Goal: Task Accomplishment & Management: Complete application form

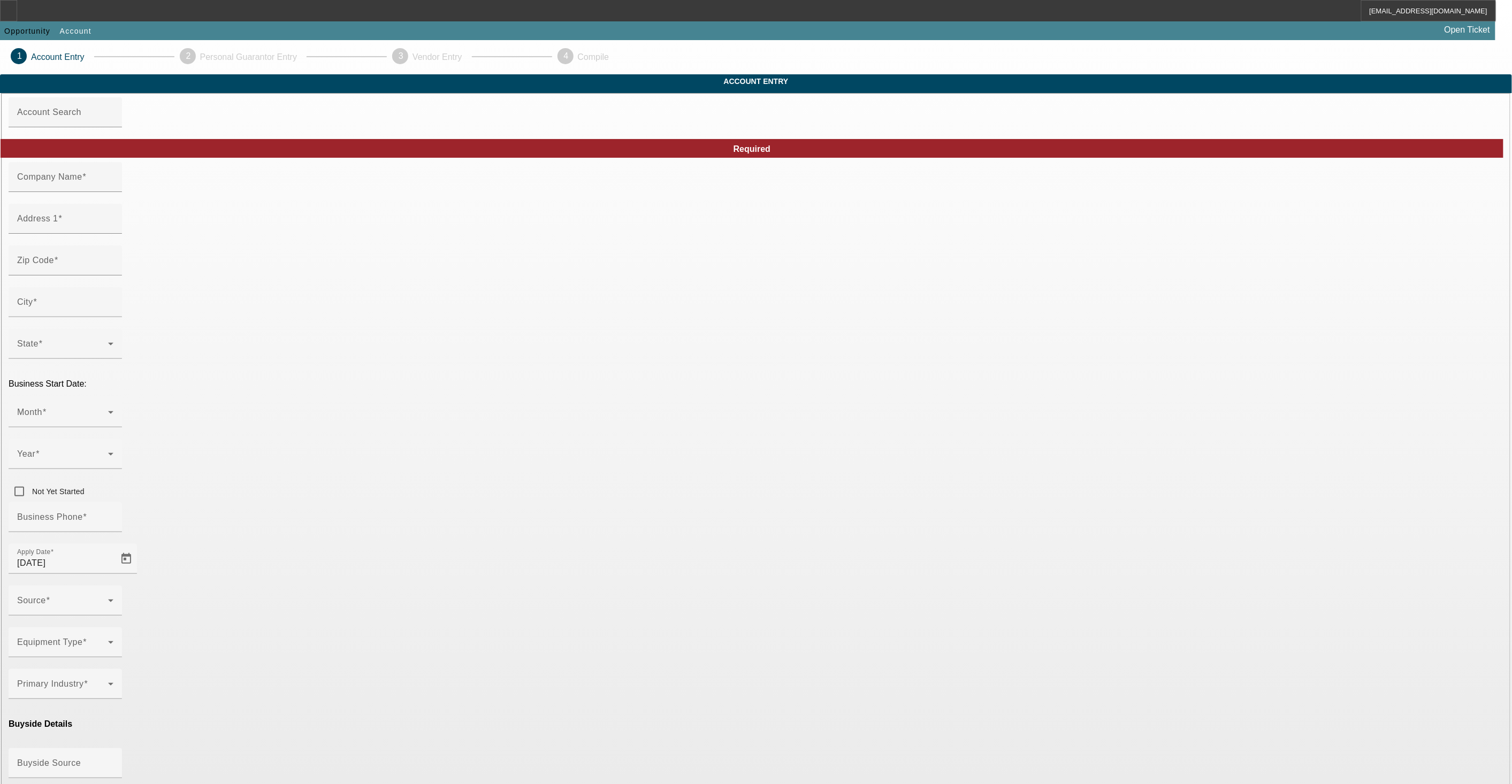
type input "[PERSON_NAME]"
type input "469 Shaina Ln"
type input "79766"
type input "Odessa"
type input "[PHONE_NUMBER]"
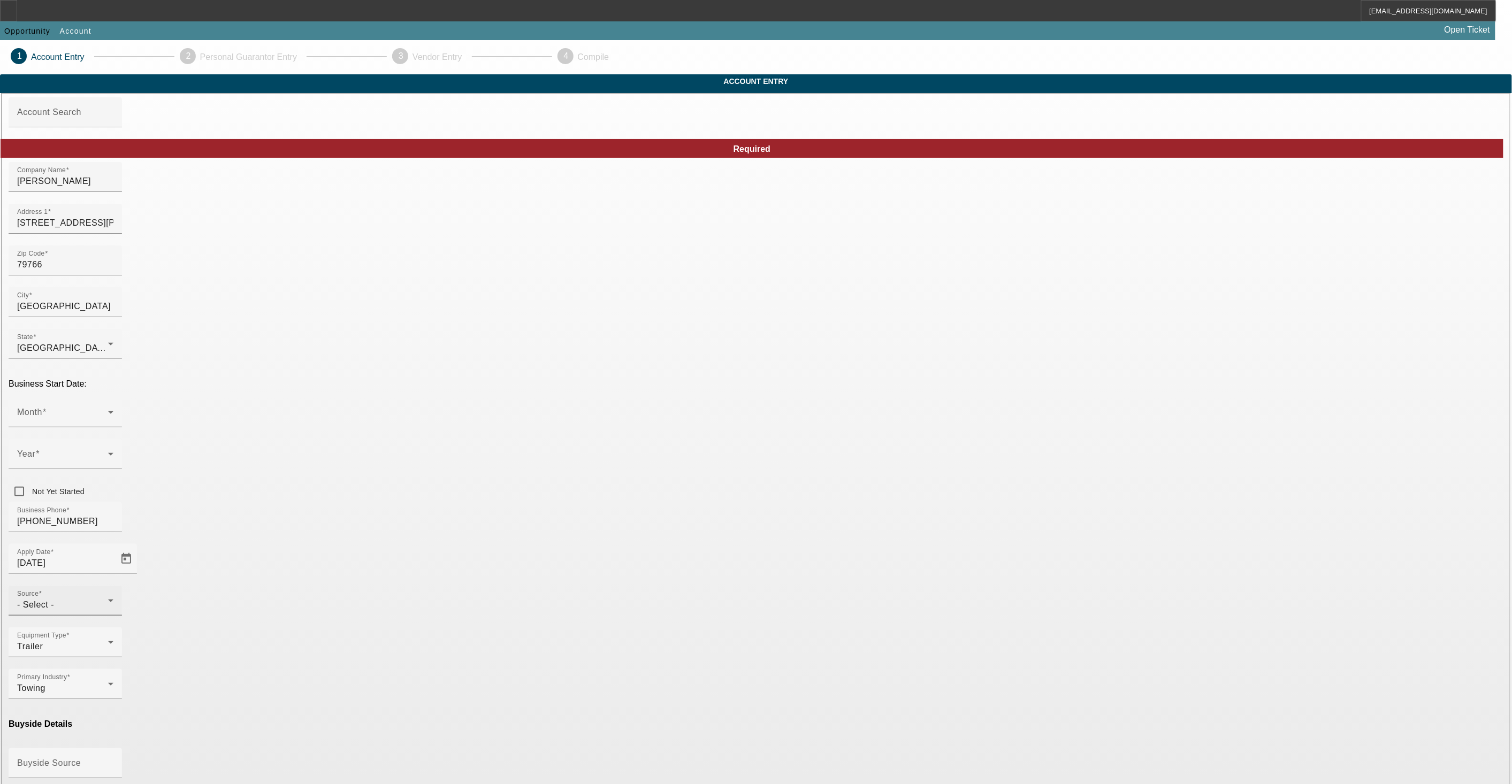
click at [108, 598] on div "- Select -" at bounding box center [63, 605] width 91 height 13
click at [649, 512] on span "Bank Referral" at bounding box center [644, 518] width 56 height 13
click at [113, 749] on div "Buyside Source" at bounding box center [65, 763] width 96 height 30
click at [509, 653] on mat-option "Great Plains Partners LLC" at bounding box center [521, 642] width 140 height 25
type input "Great Plains Partners LLC"
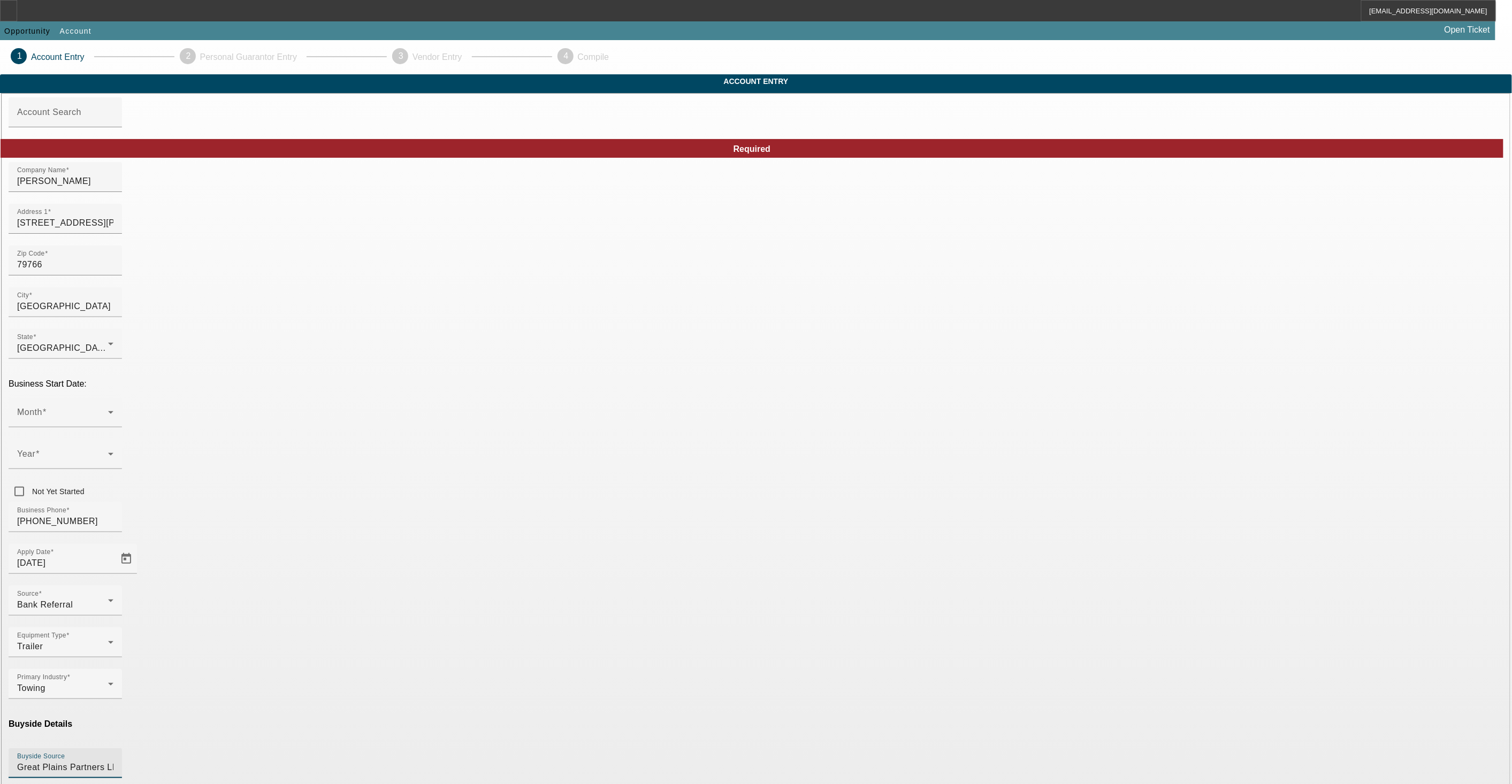
click at [649, 694] on mat-option "One-Off" at bounding box center [678, 693] width 140 height 25
click at [516, 761] on mat-option "Ineligible" at bounding box center [521, 759] width 140 height 25
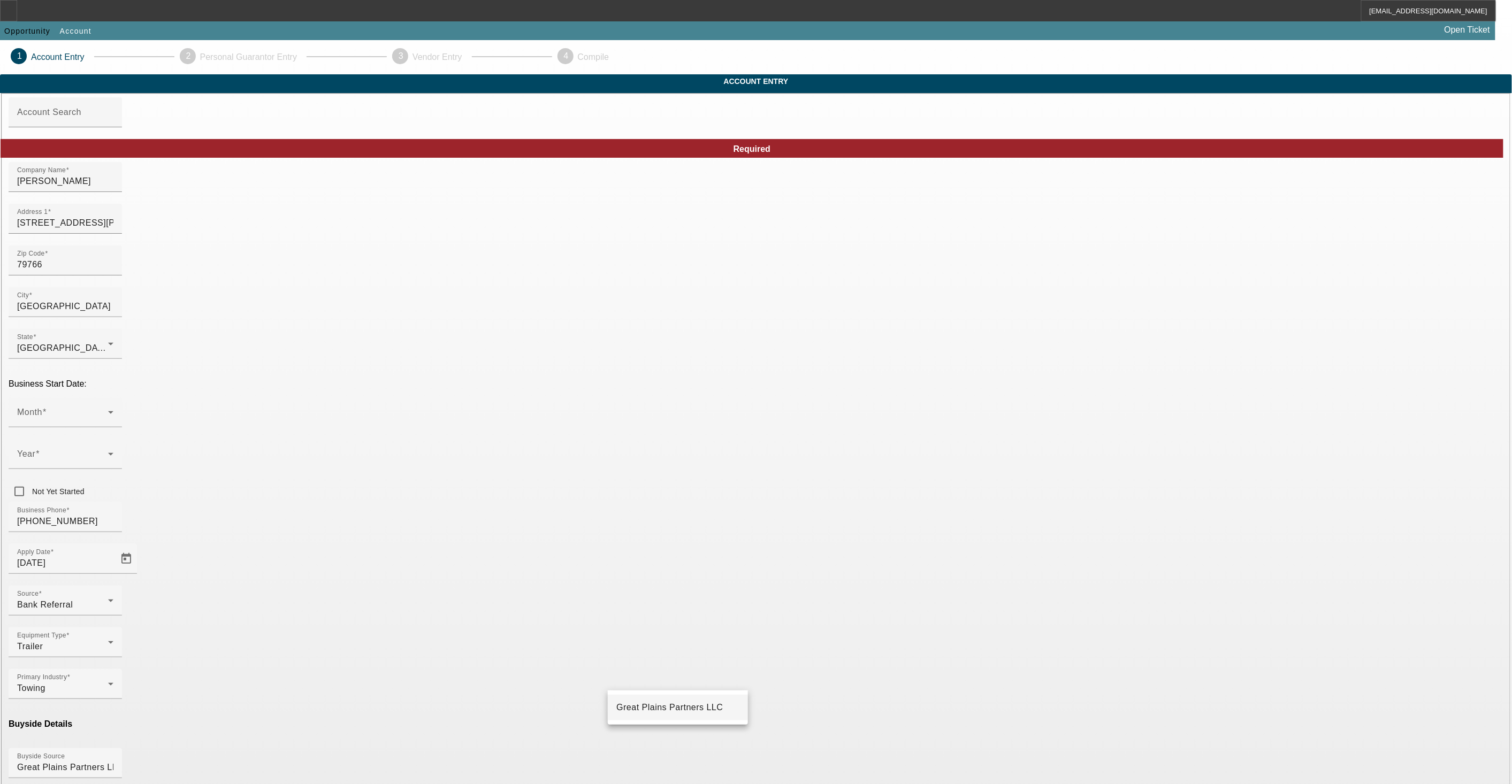
click at [671, 709] on span "Great Plains Partners LLC" at bounding box center [669, 707] width 106 height 9
type input "Great Plains Partners LLC"
click at [108, 410] on span at bounding box center [63, 417] width 91 height 13
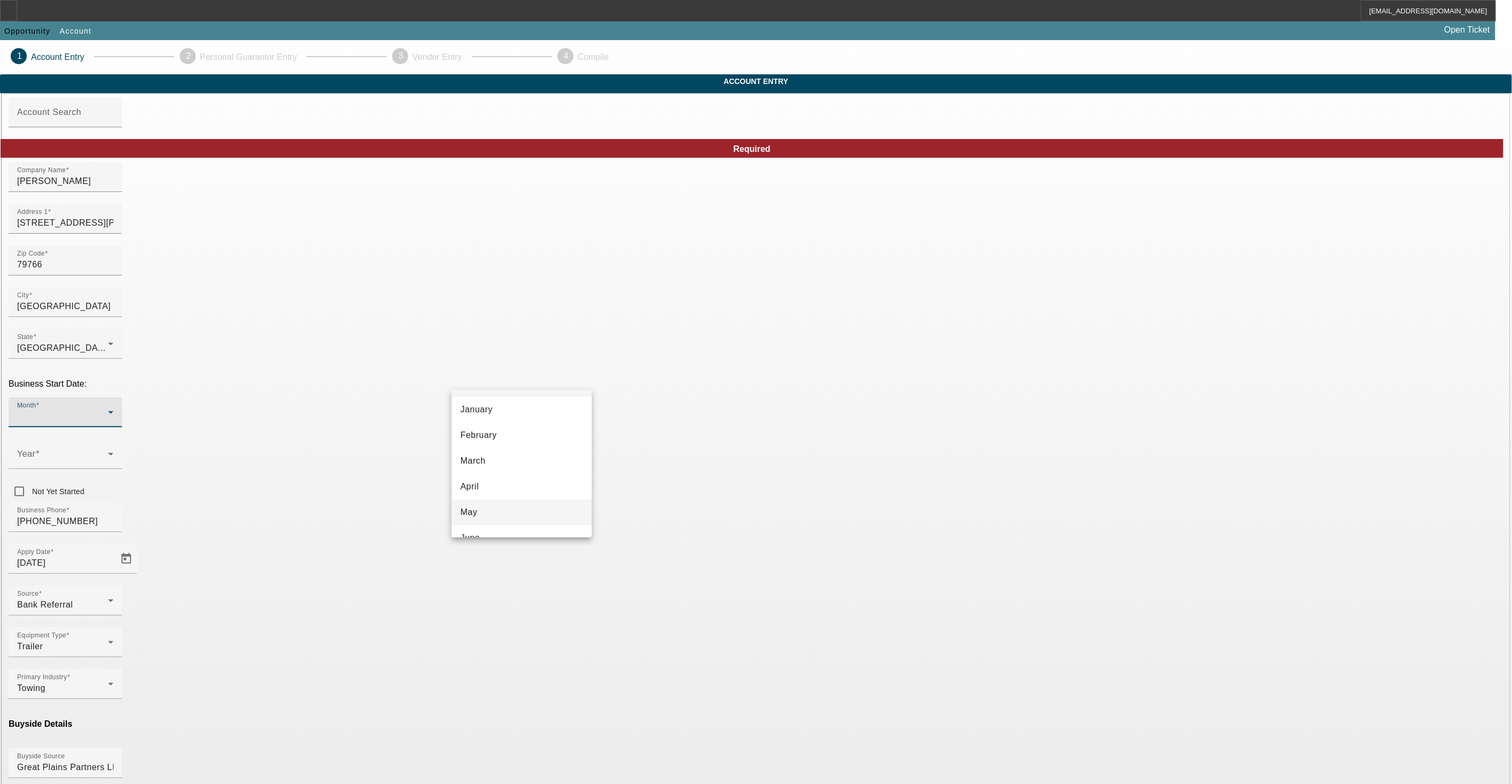
scroll to position [60, 0]
click at [506, 470] on mat-option "May" at bounding box center [521, 476] width 140 height 25
click at [117, 448] on icon at bounding box center [111, 454] width 13 height 13
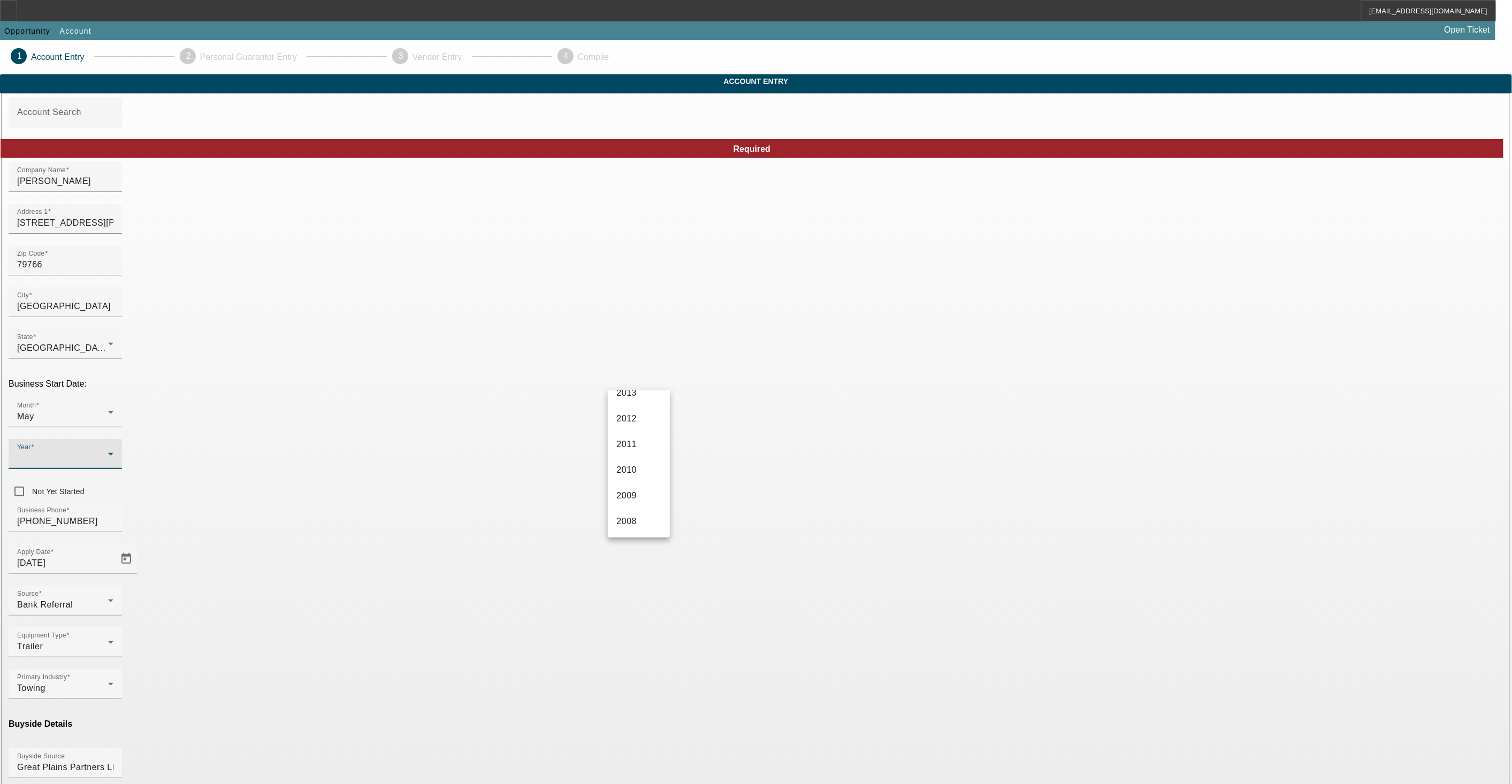
scroll to position [416, 0]
click at [636, 480] on span "2009" at bounding box center [626, 480] width 20 height 13
click at [664, 627] on div "Equipment Type Trailer" at bounding box center [756, 648] width 1495 height 42
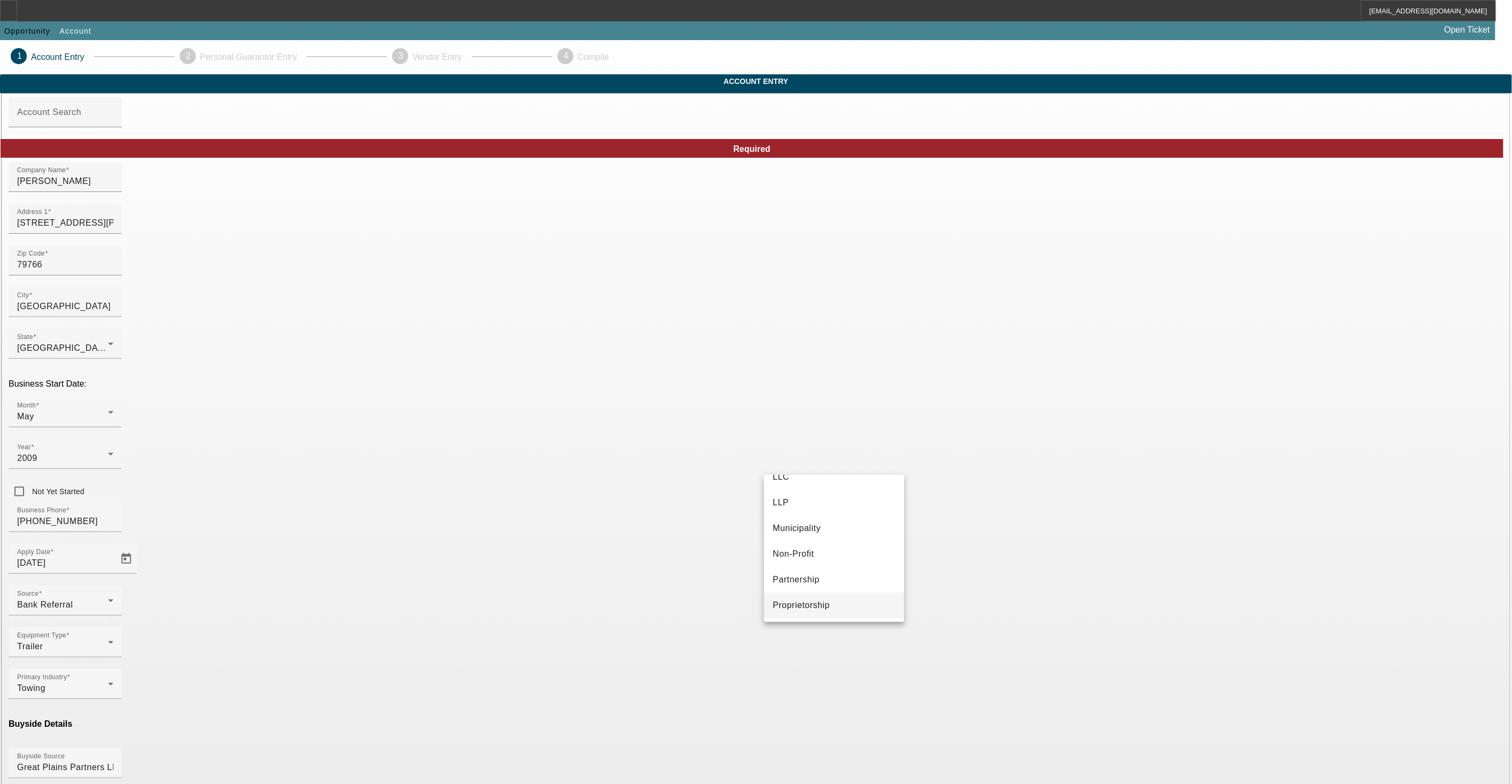
click at [830, 606] on span "Proprietorship" at bounding box center [801, 606] width 57 height 13
type input "644920571"
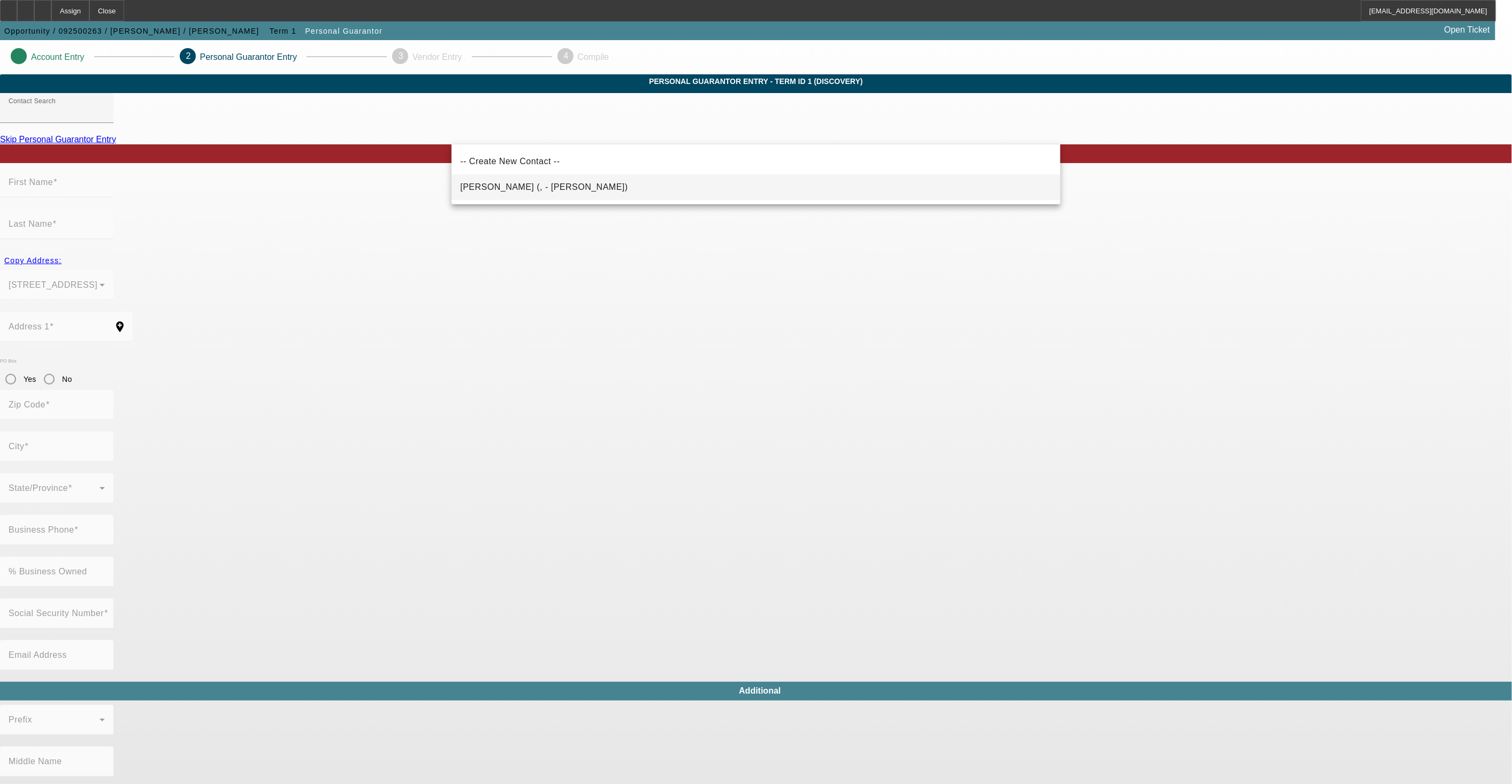
click at [545, 186] on span "Jurado, Juan (, - Juan Jurado)" at bounding box center [544, 187] width 167 height 9
type input "Jurado, Juan (, - Juan Jurado)"
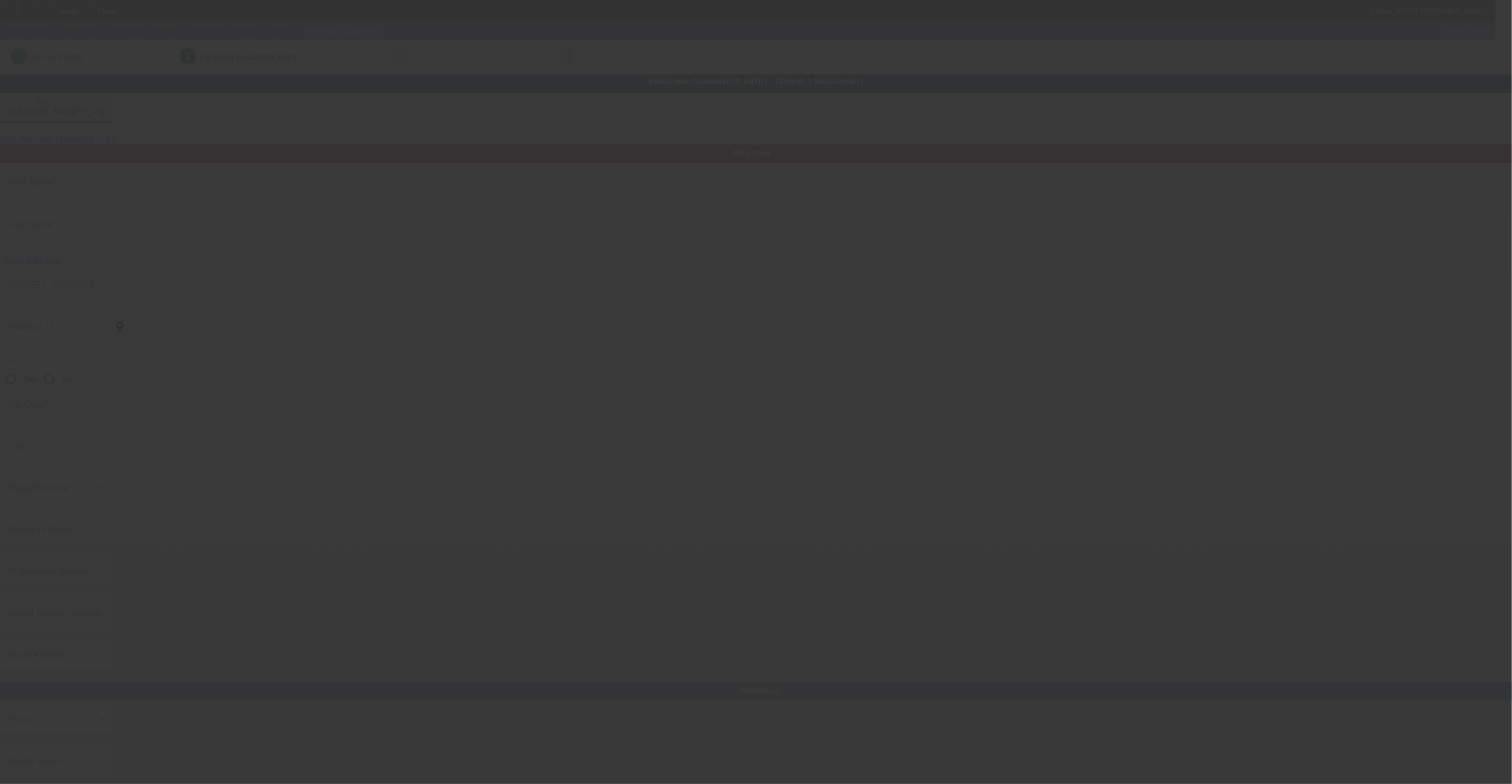
type input "Juan"
type input "Jurado"
radio input "true"
type input "(982) 410-1901"
type input "jurado727777@gmail.com"
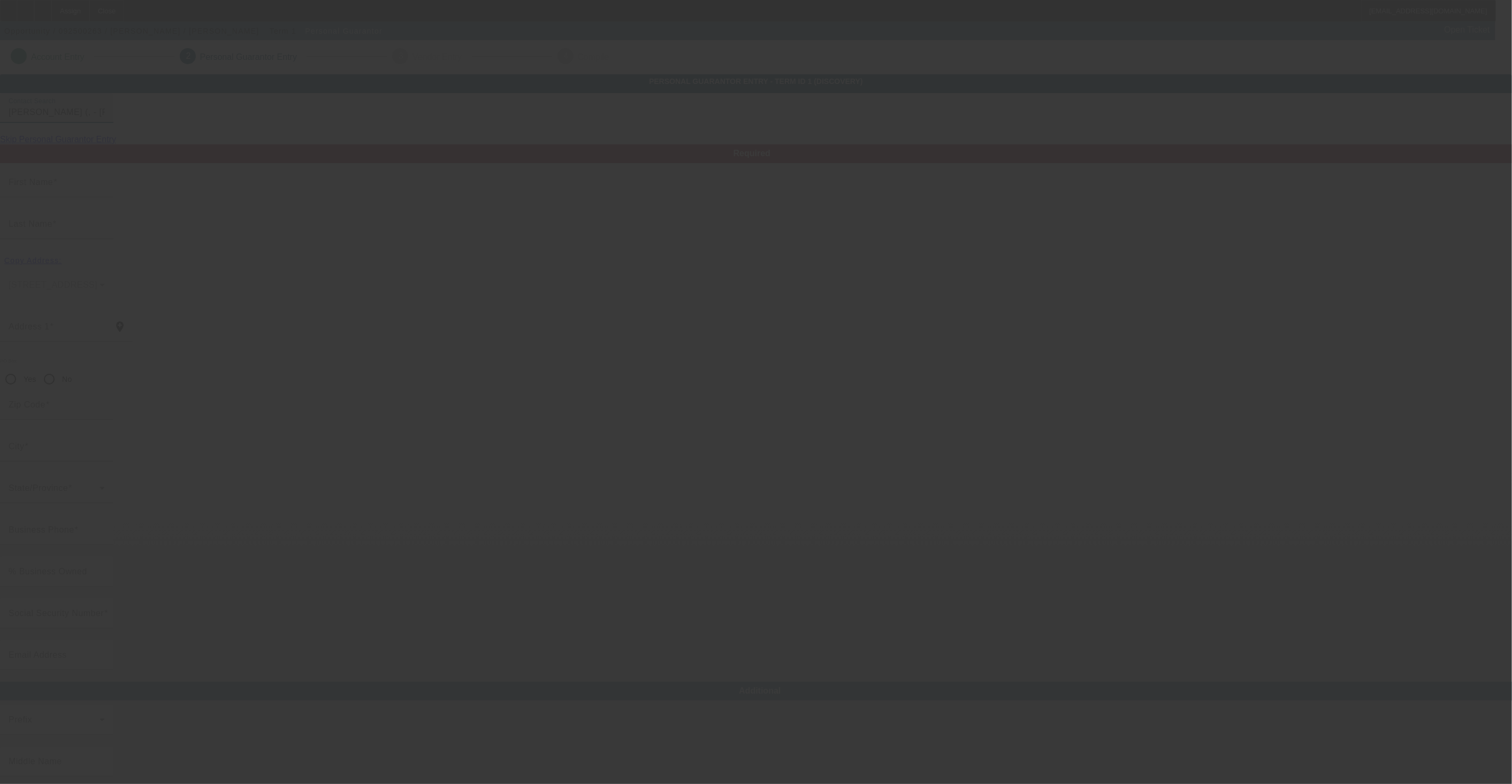
type input "(682) 410-1901"
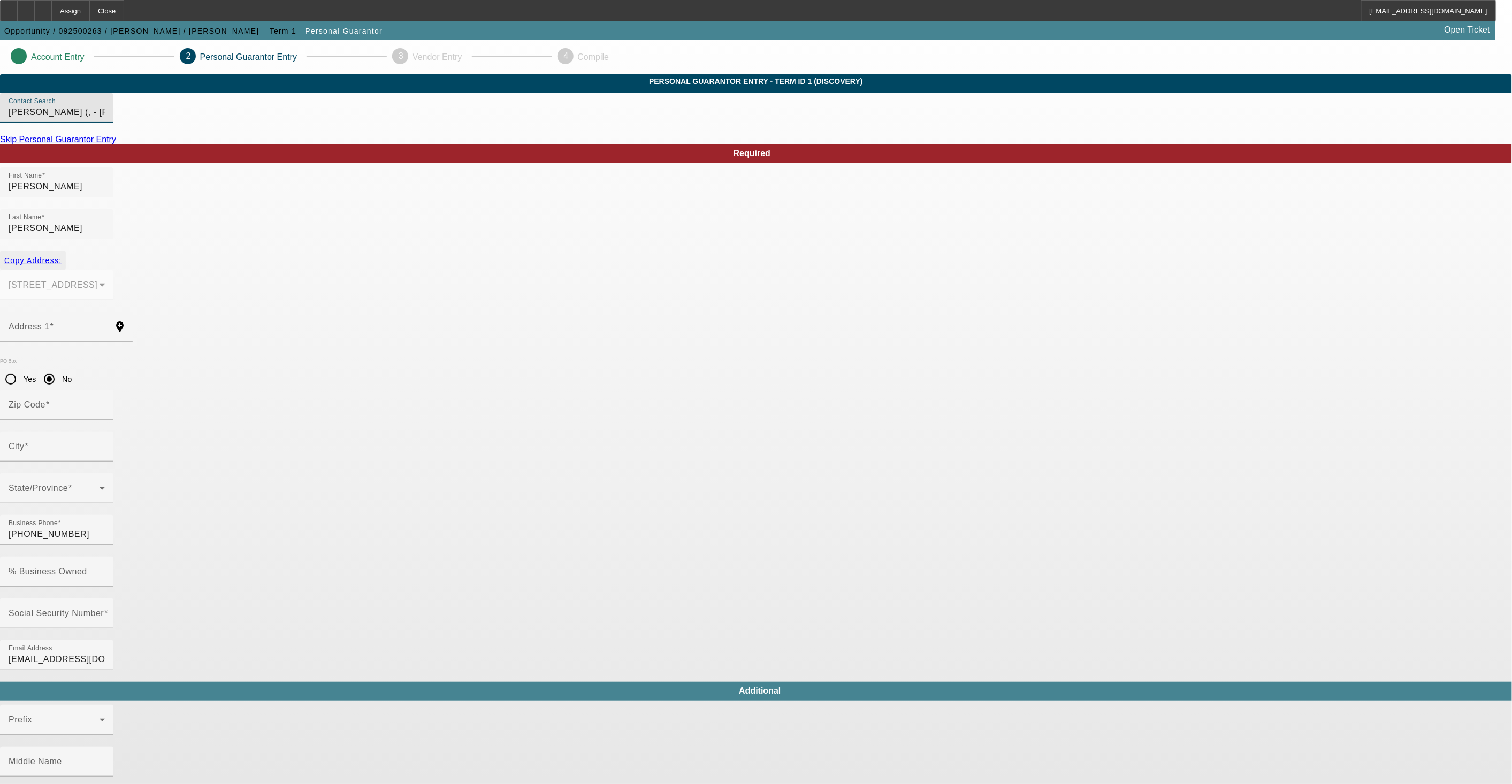
click at [61, 256] on span "Copy Address:" at bounding box center [32, 261] width 57 height 8
type input "469 Shaina Ln"
radio input "false"
type input "79766"
type input "Odessa"
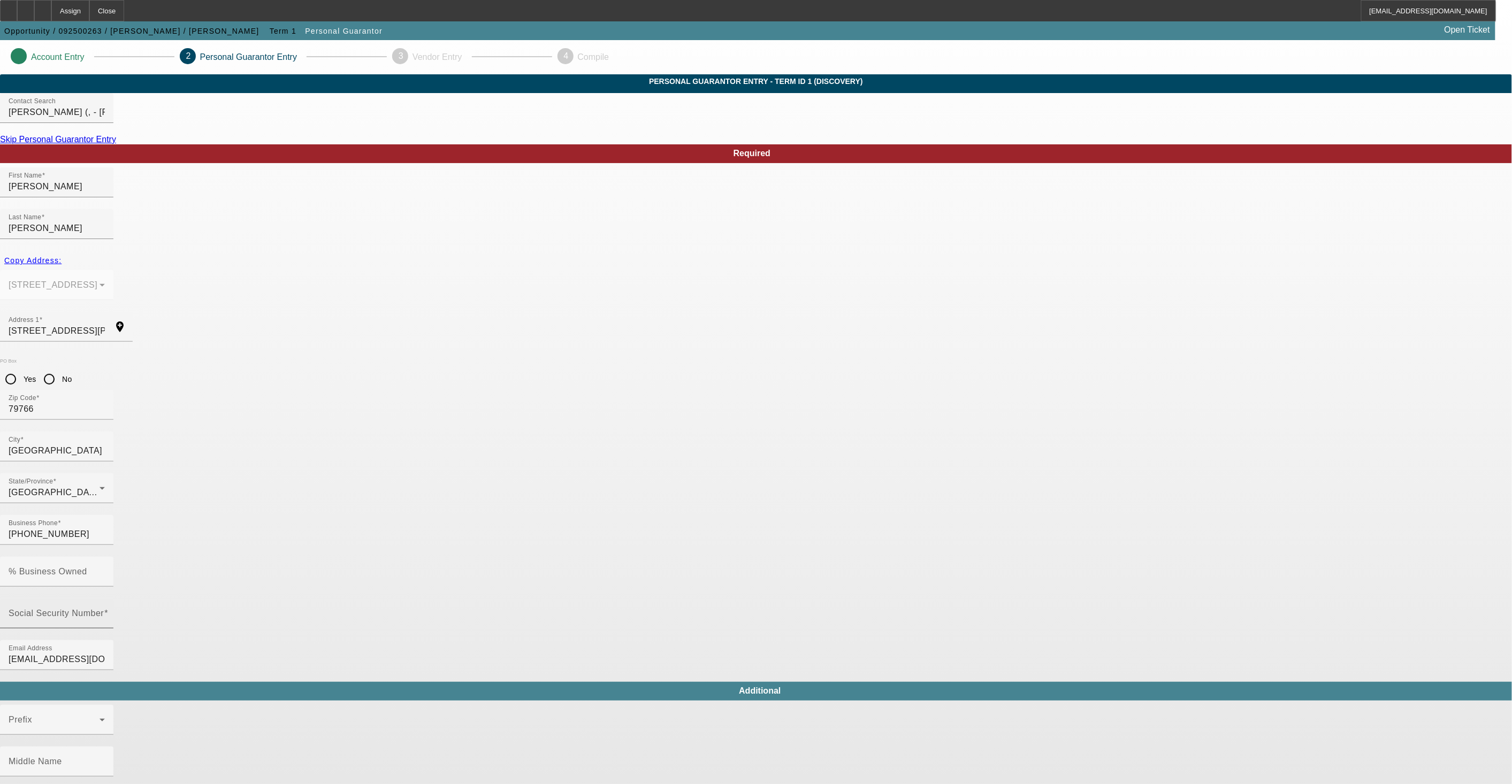
click at [104, 609] on mat-label "Social Security Number" at bounding box center [56, 613] width 95 height 9
click at [105, 611] on input "Social Security Number" at bounding box center [56, 618] width 96 height 13
type input "644-92-0571"
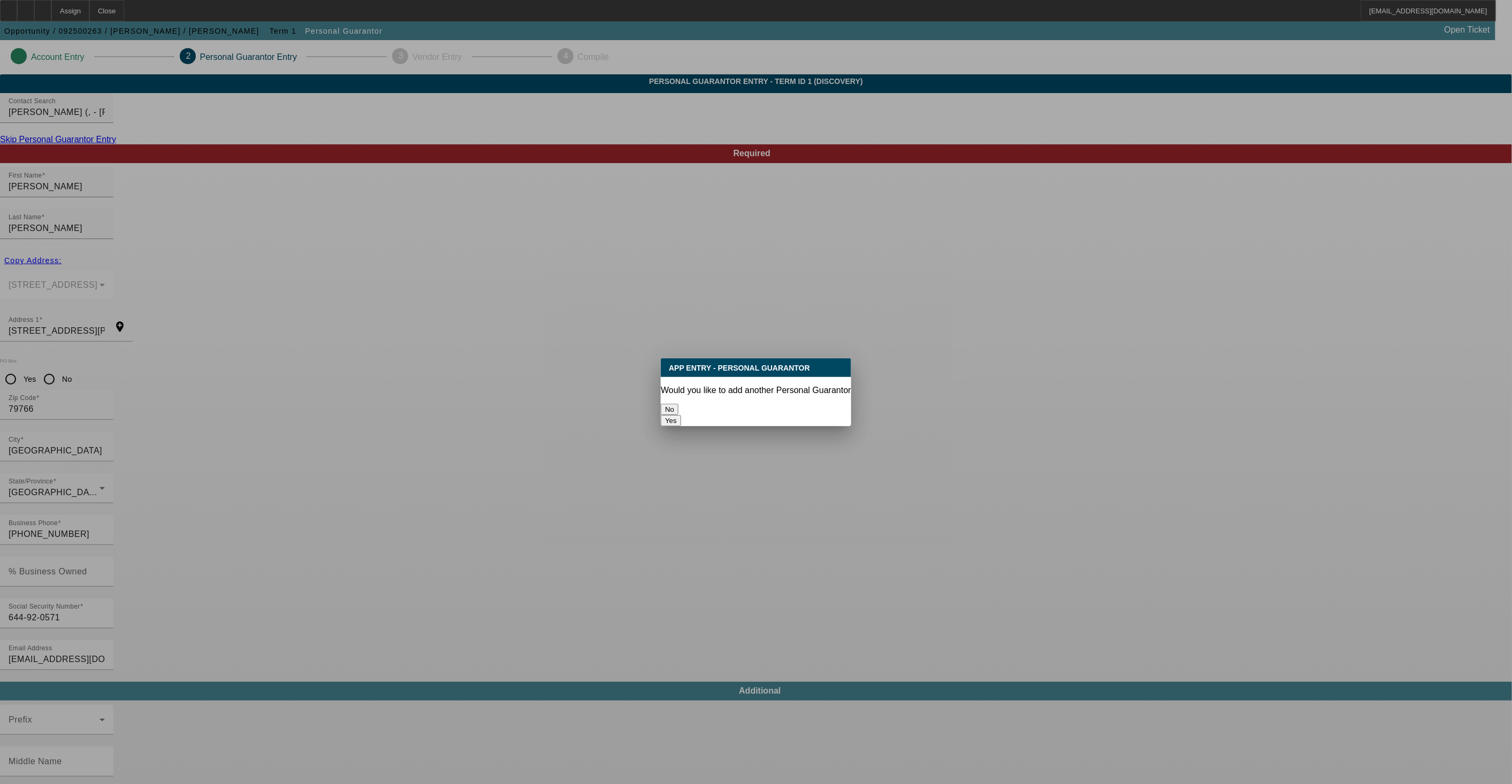
click at [678, 404] on button "No" at bounding box center [669, 409] width 18 height 11
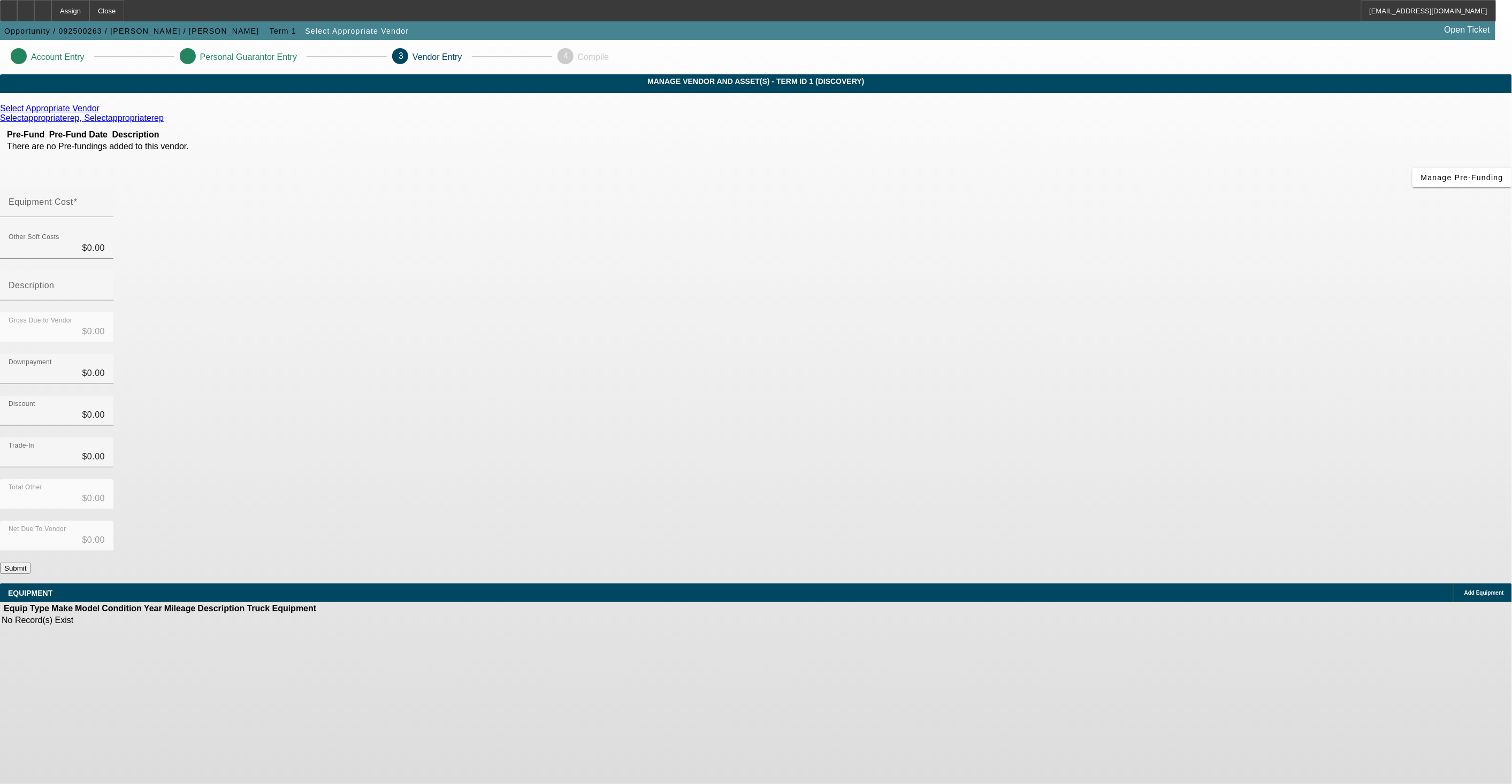
click at [544, 113] on div "Select Appropriate Vendor" at bounding box center [756, 109] width 1512 height 9
click at [102, 113] on icon at bounding box center [102, 108] width 0 height 9
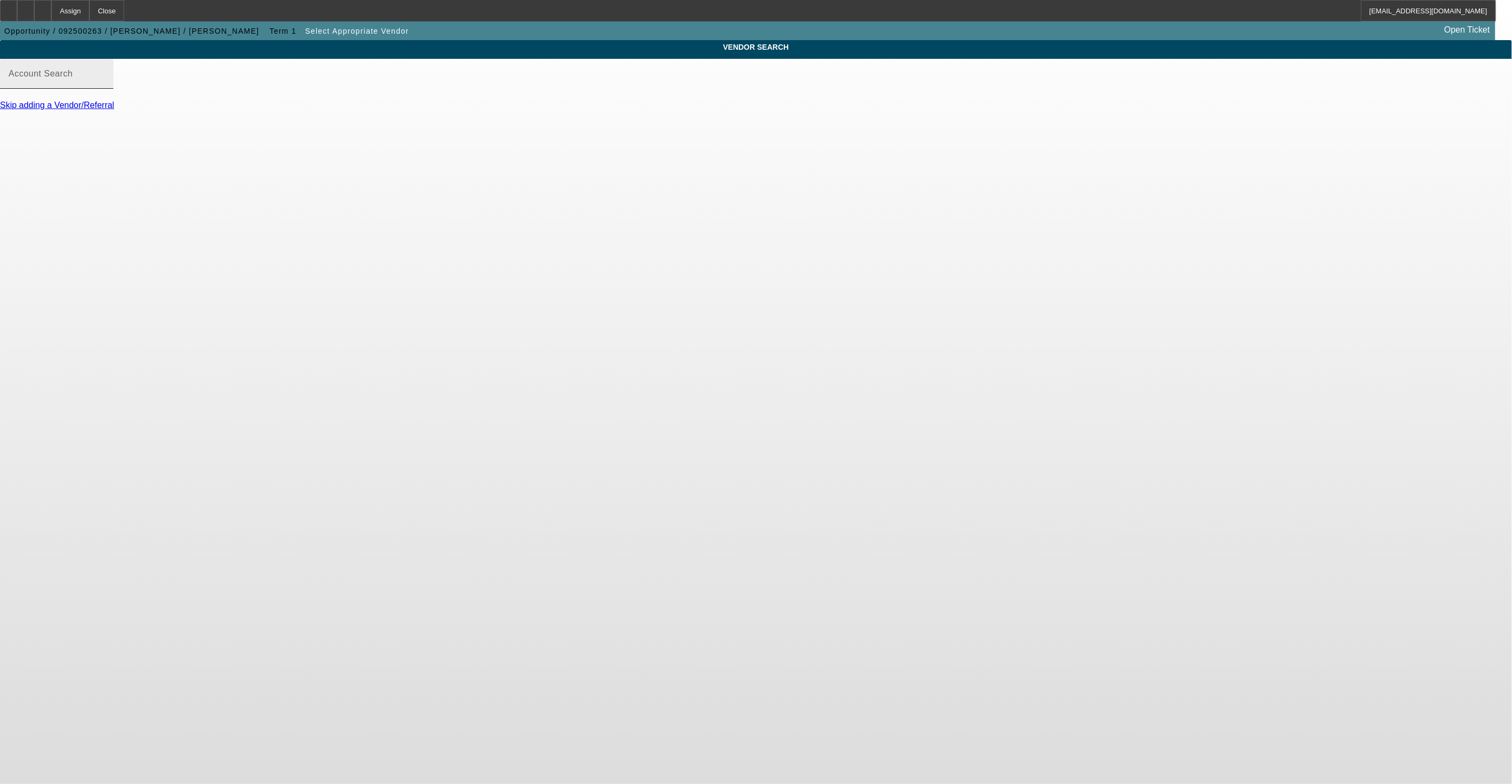
click at [105, 84] on input "Account Search" at bounding box center [56, 78] width 96 height 13
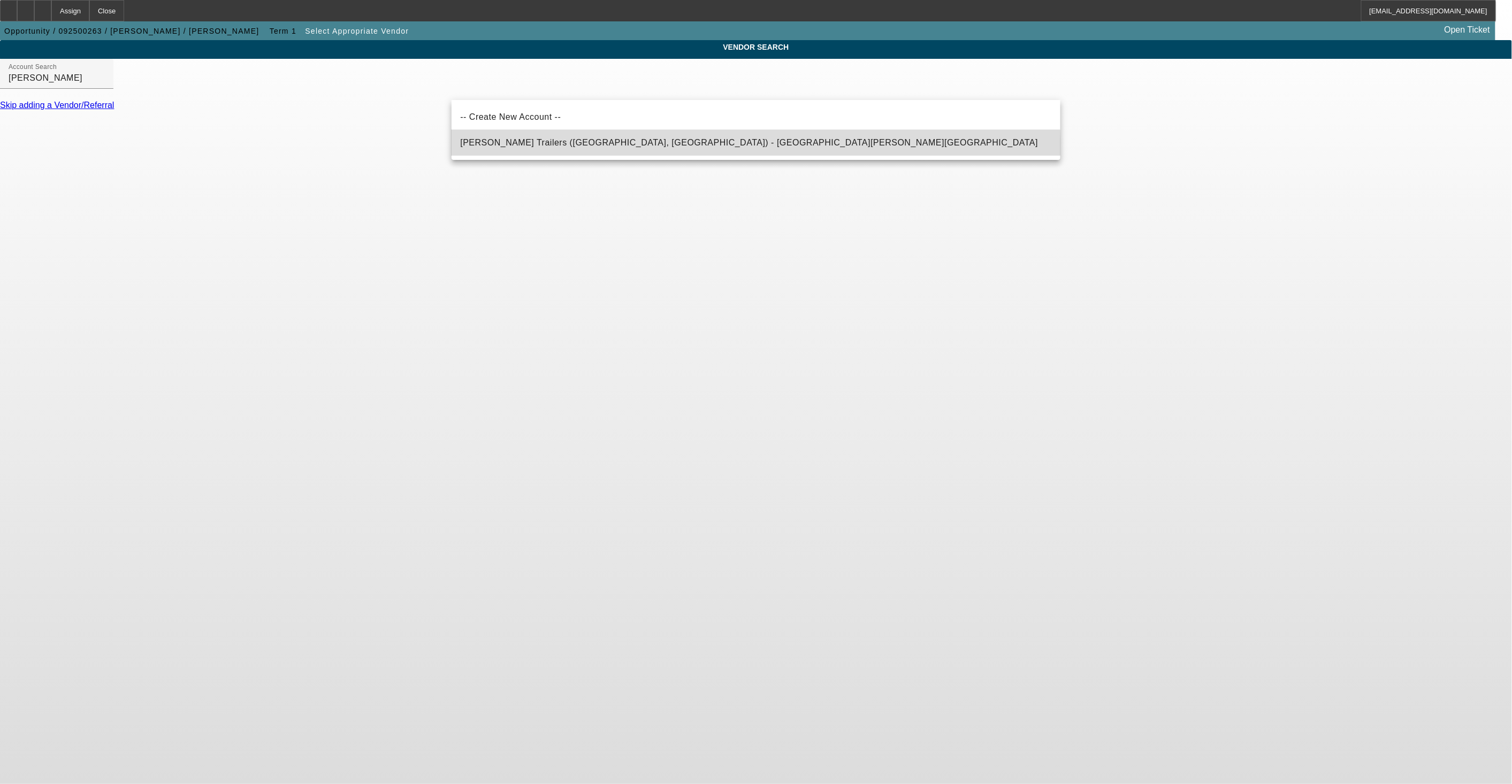
click at [560, 154] on mat-option "Gallegos Trailers (El Paso, TX) - Resendiz, Edson" at bounding box center [756, 142] width 609 height 25
type input "Gallegos Trailers (El Paso, TX) - Resendiz, Edson"
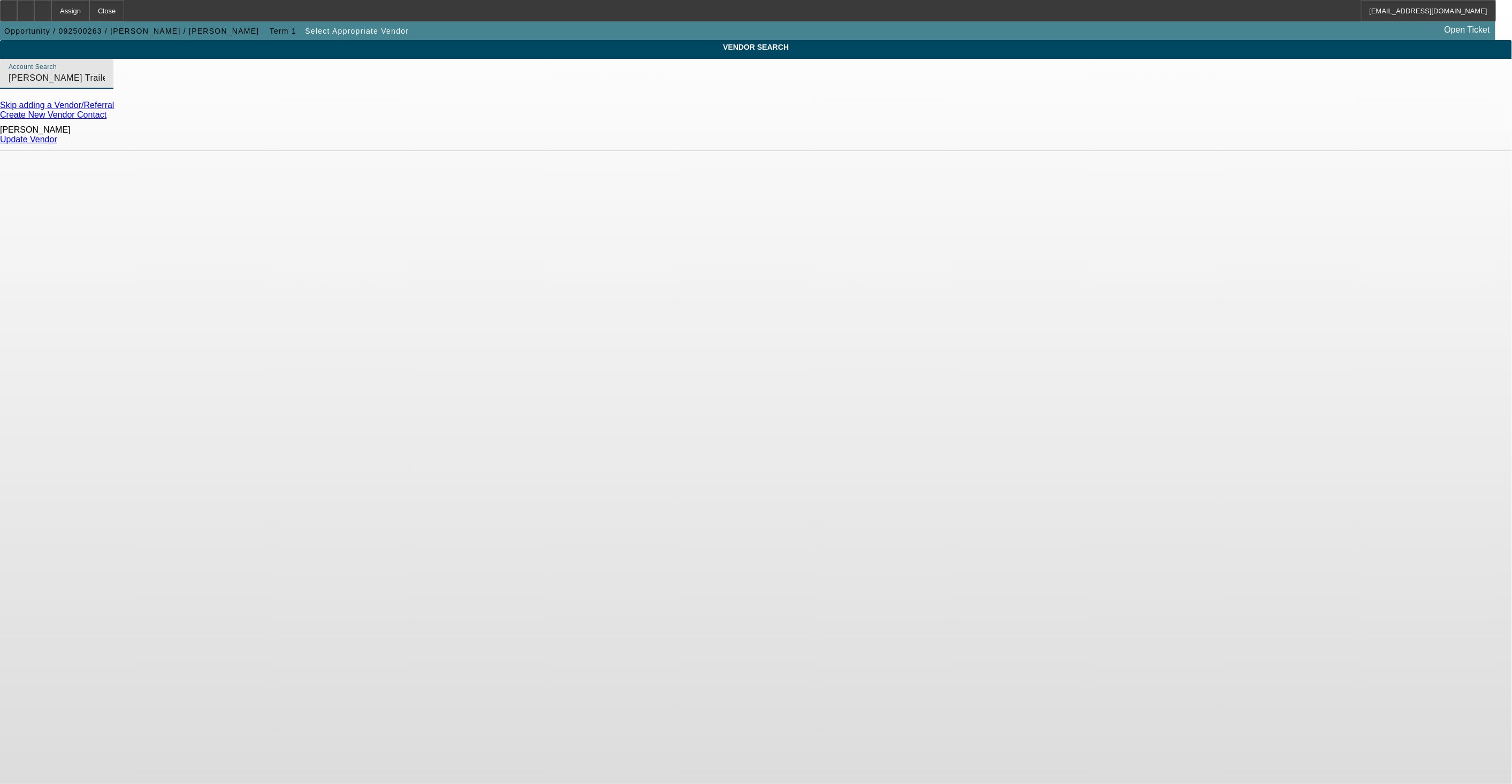
click at [57, 138] on link "Update Vendor" at bounding box center [28, 139] width 57 height 9
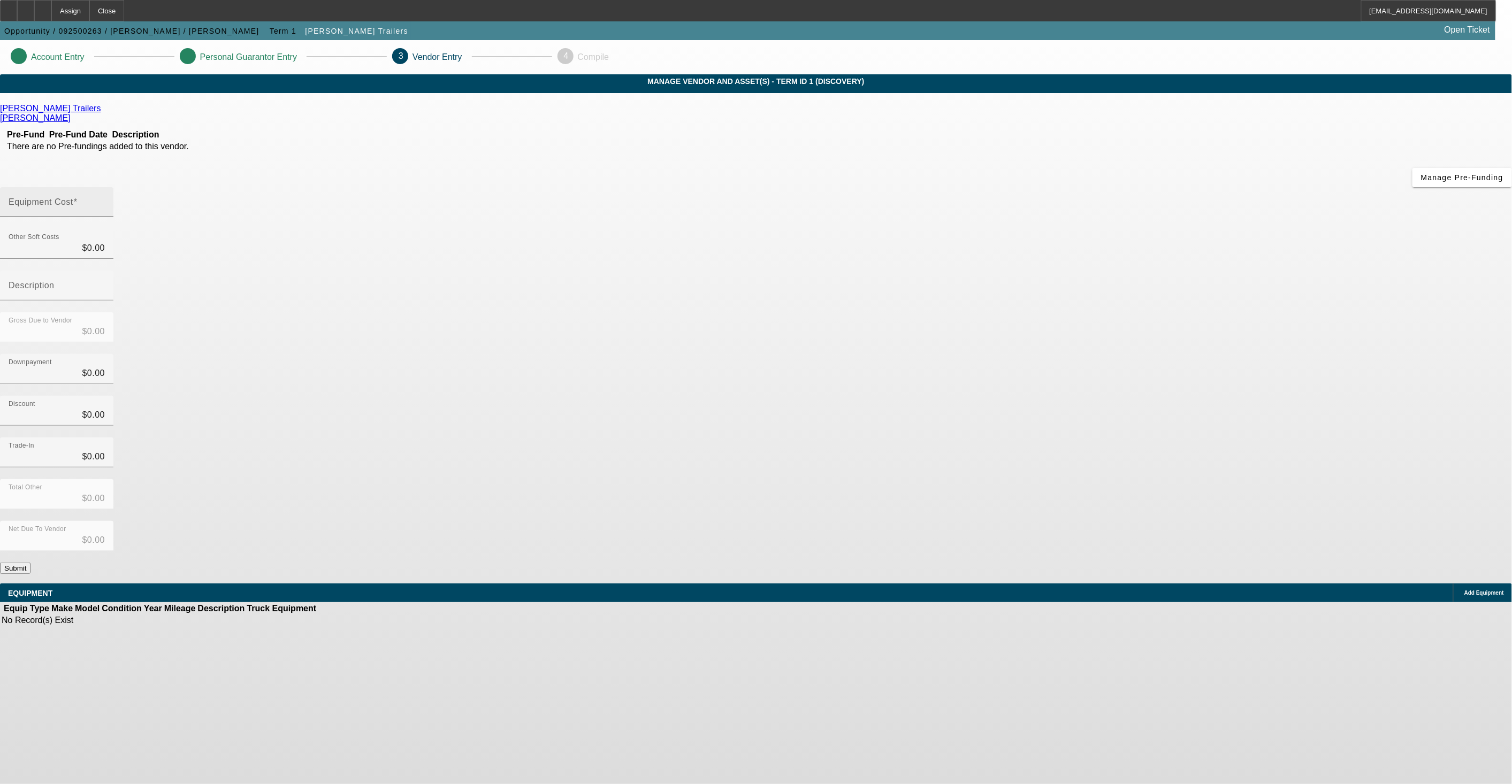
click at [105, 200] on input "Equipment Cost" at bounding box center [56, 207] width 96 height 13
type input "3"
type input "$3.00"
type input "38"
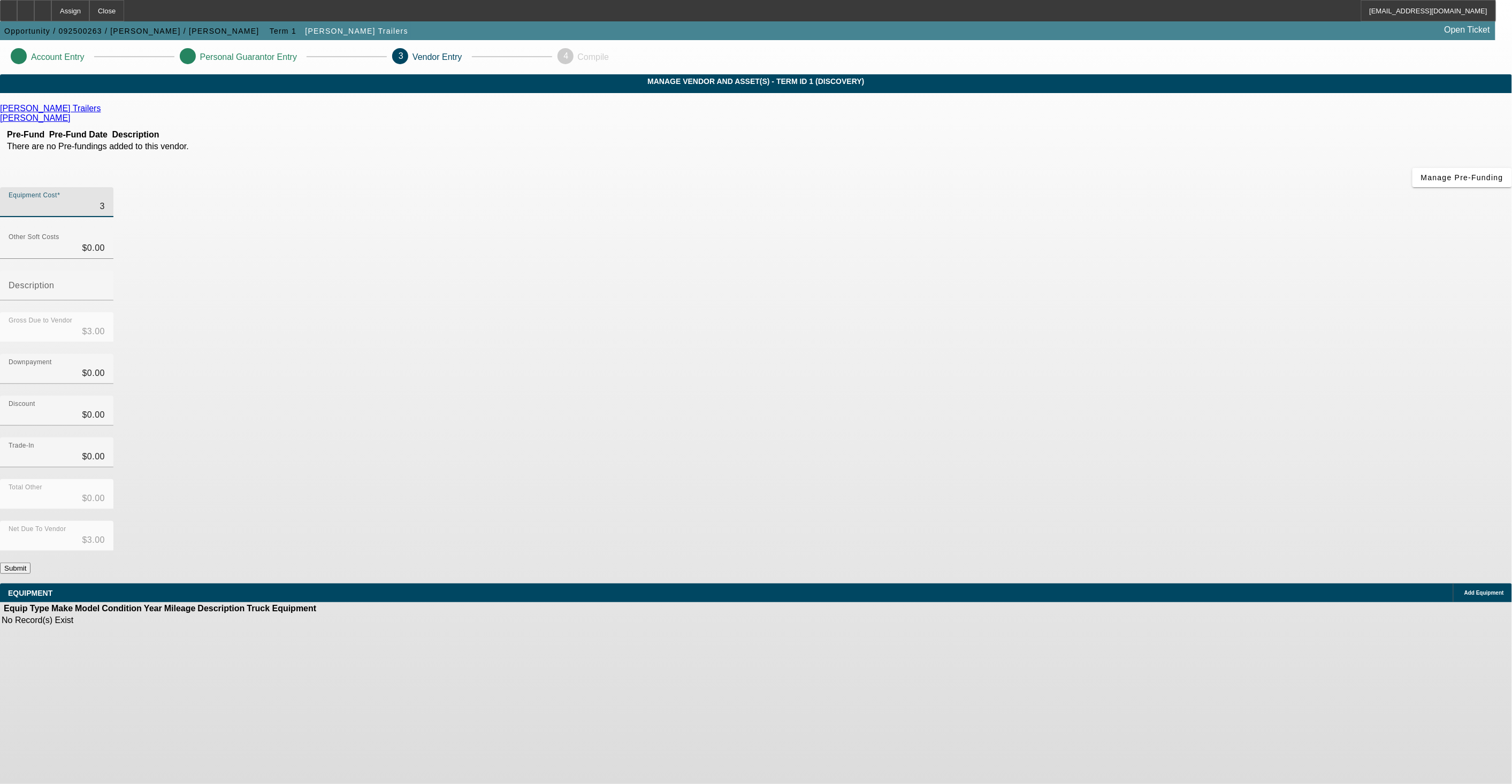
type input "$38.00"
type input "383"
type input "$383.00"
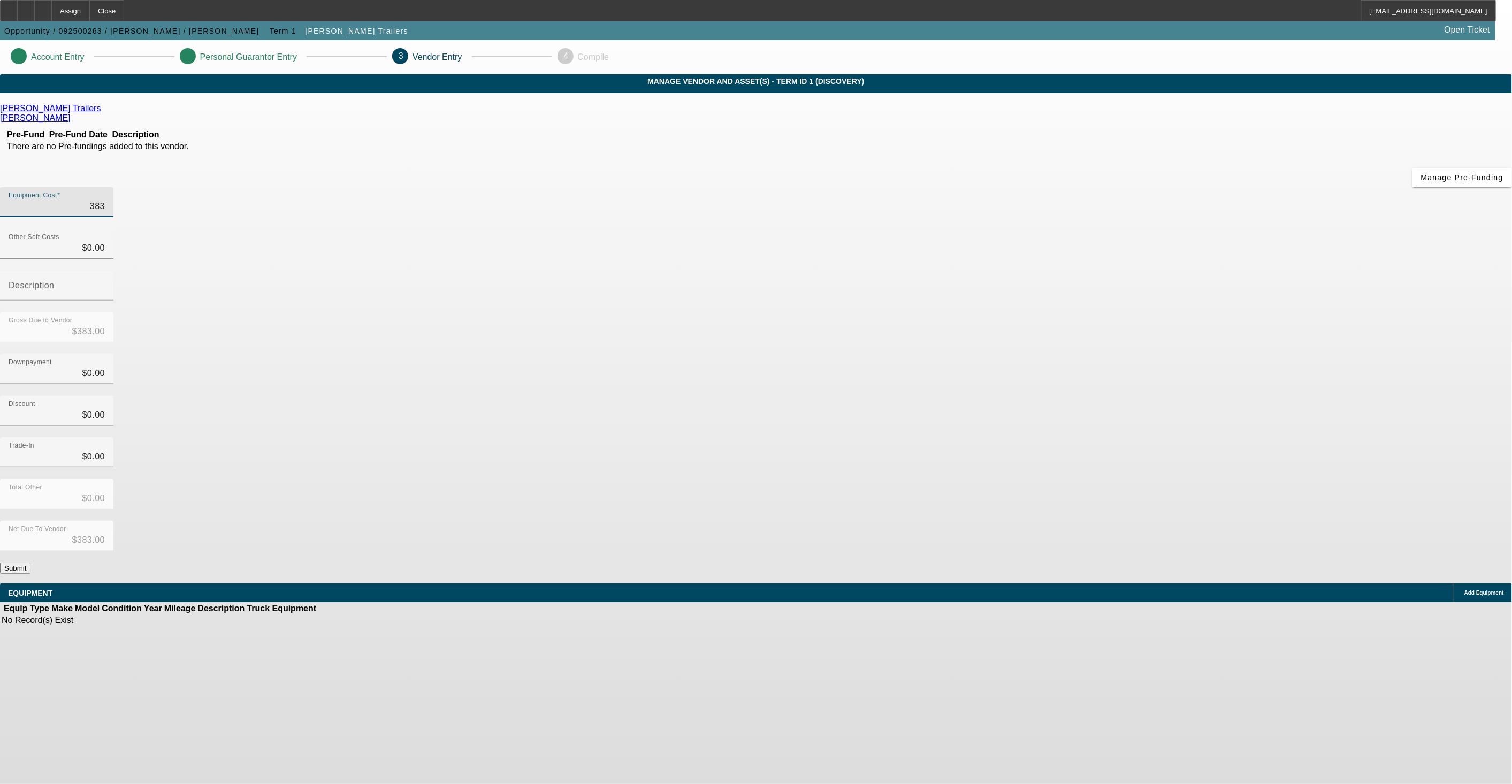
type input "38"
type input "$38.00"
type input "387"
type input "$387.00"
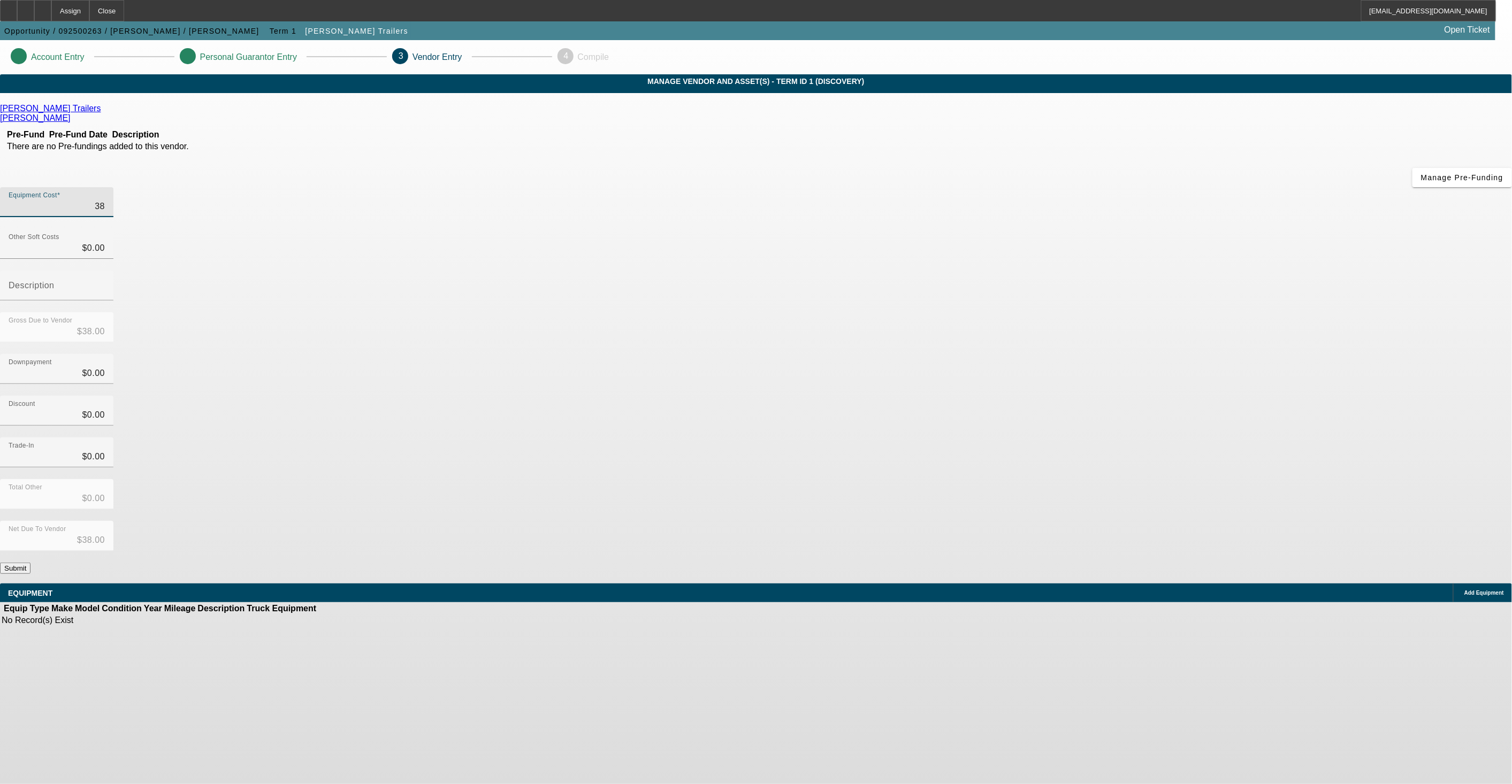
type input "$387.00"
type input "3878"
type input "$3,878.00"
type input "38780"
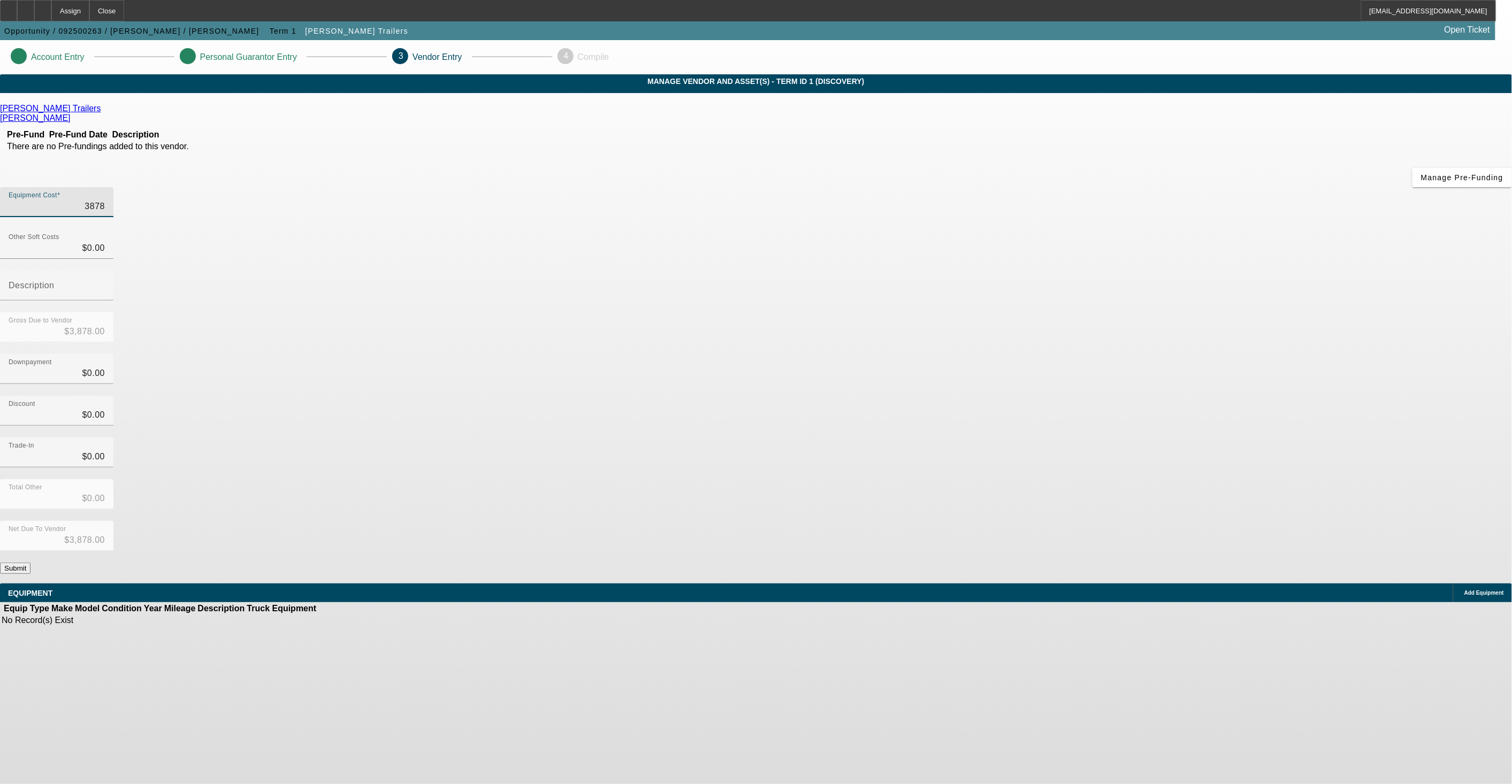
type input "$38,780.00"
click at [1412, 190] on span "button" at bounding box center [1462, 177] width 99 height 25
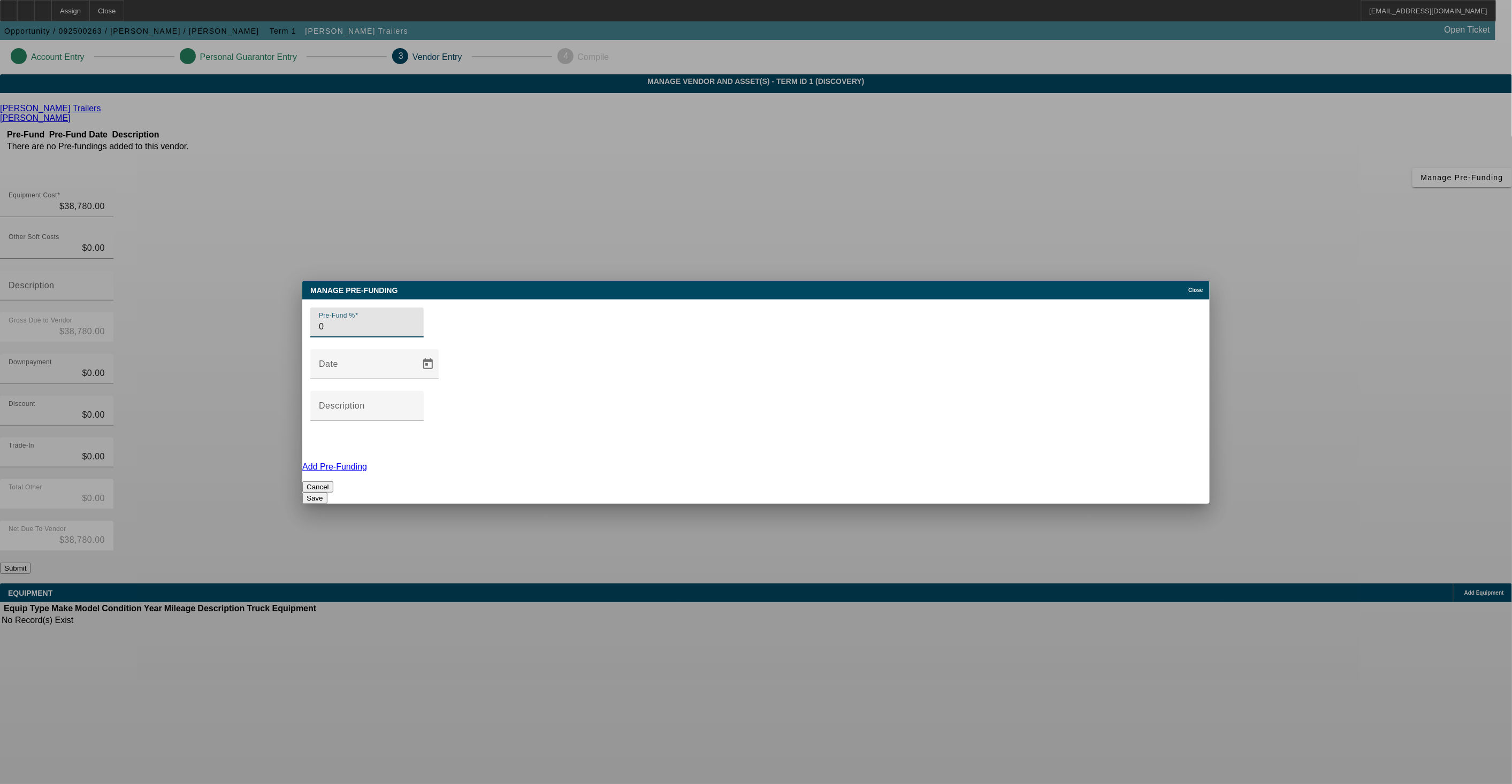
type input "0"
click at [327, 493] on button "Save" at bounding box center [315, 498] width 25 height 11
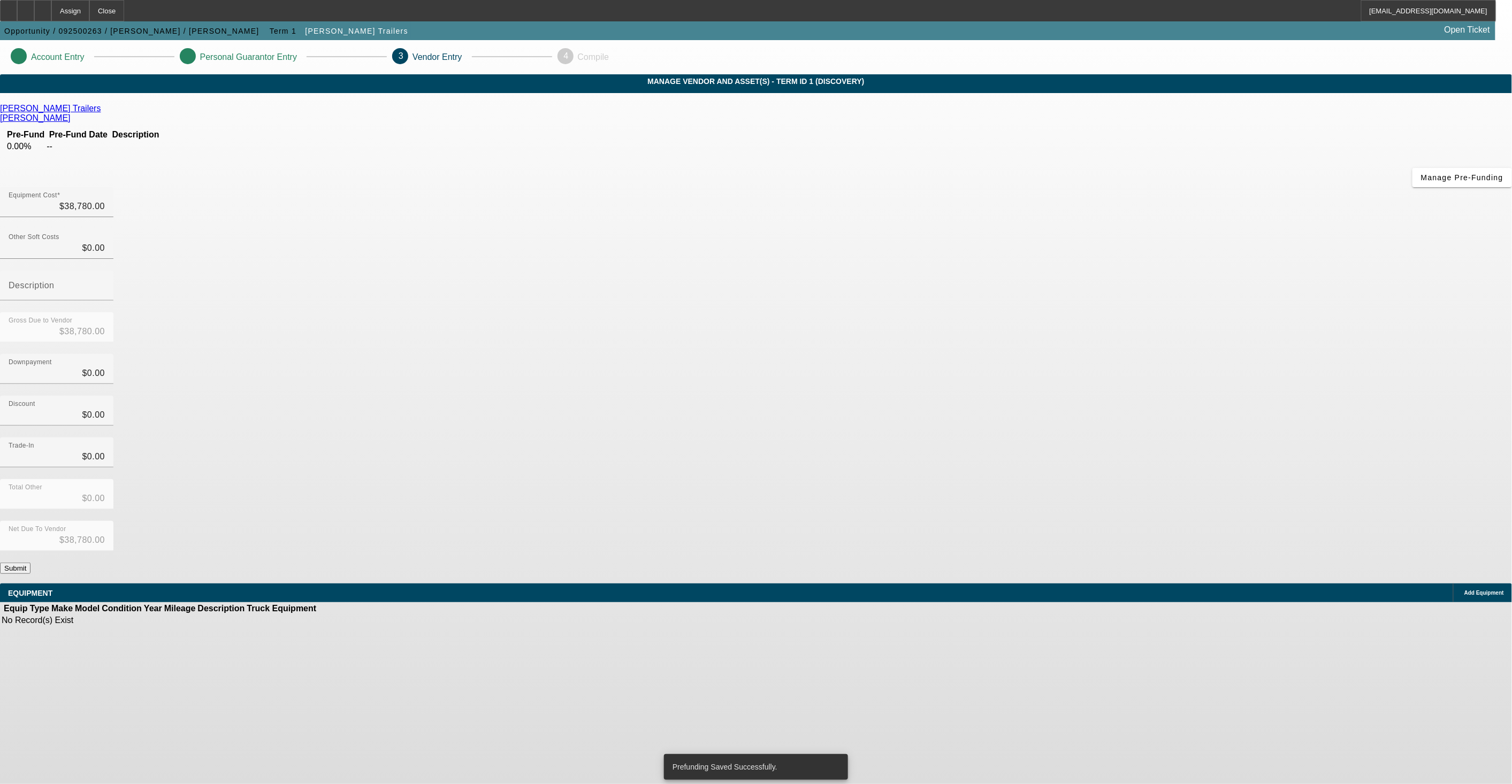
click at [1464, 590] on span "Add Equipment" at bounding box center [1484, 593] width 40 height 6
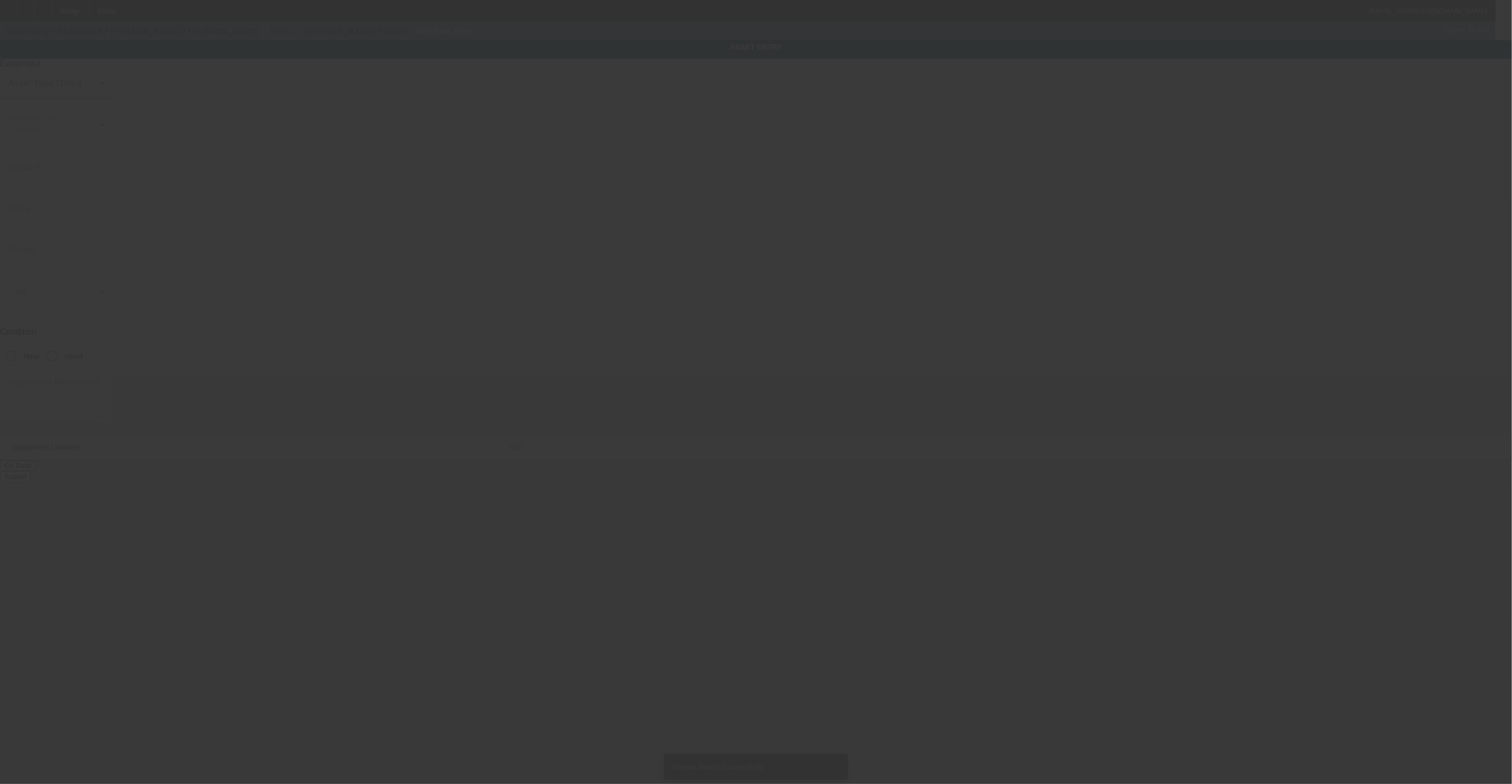
type input "469 Shaina Ln"
type input "Odessa"
type input "79766"
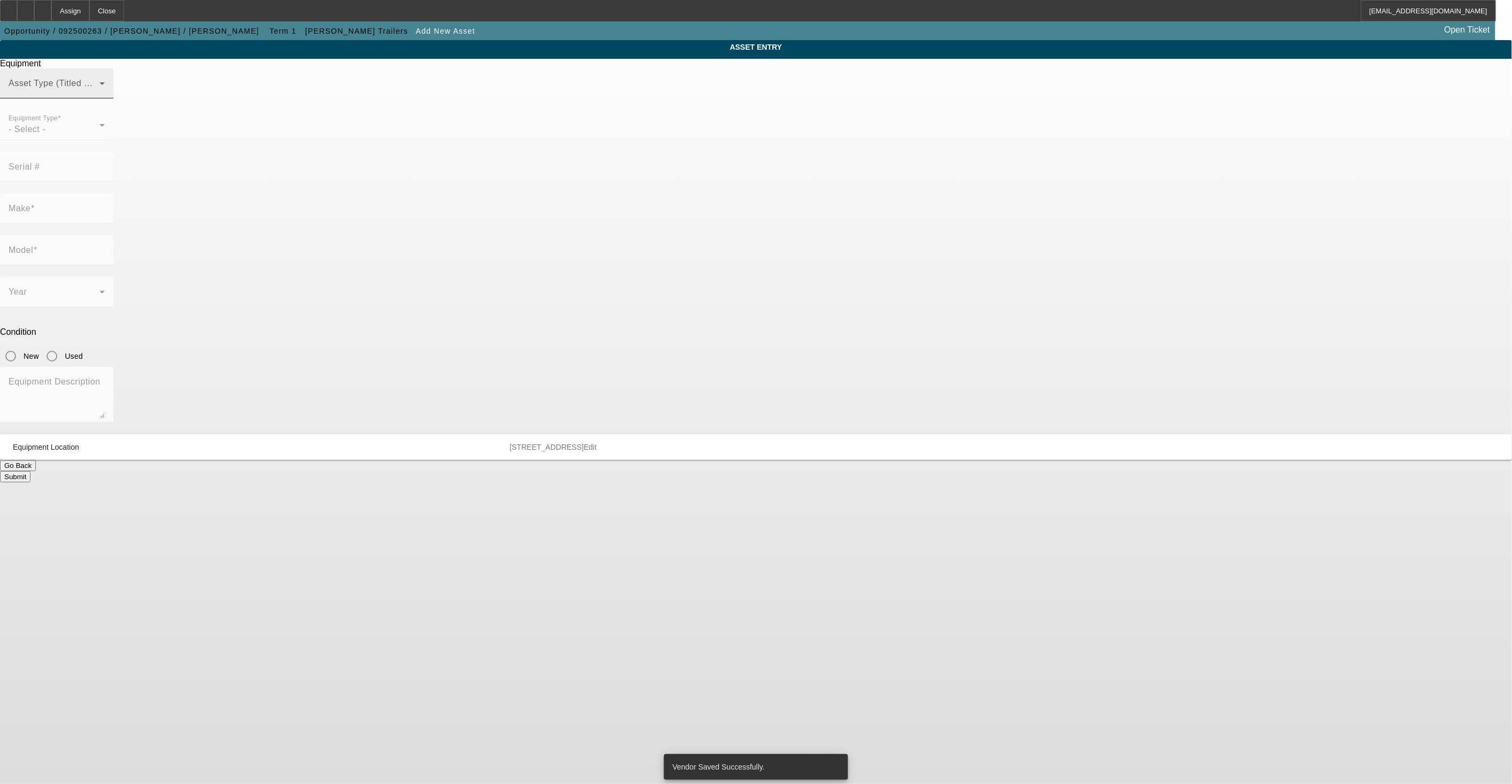
click at [99, 94] on span at bounding box center [54, 88] width 91 height 13
click at [687, 158] on mat-option "Non Title Asset" at bounding box center [756, 161] width 296 height 25
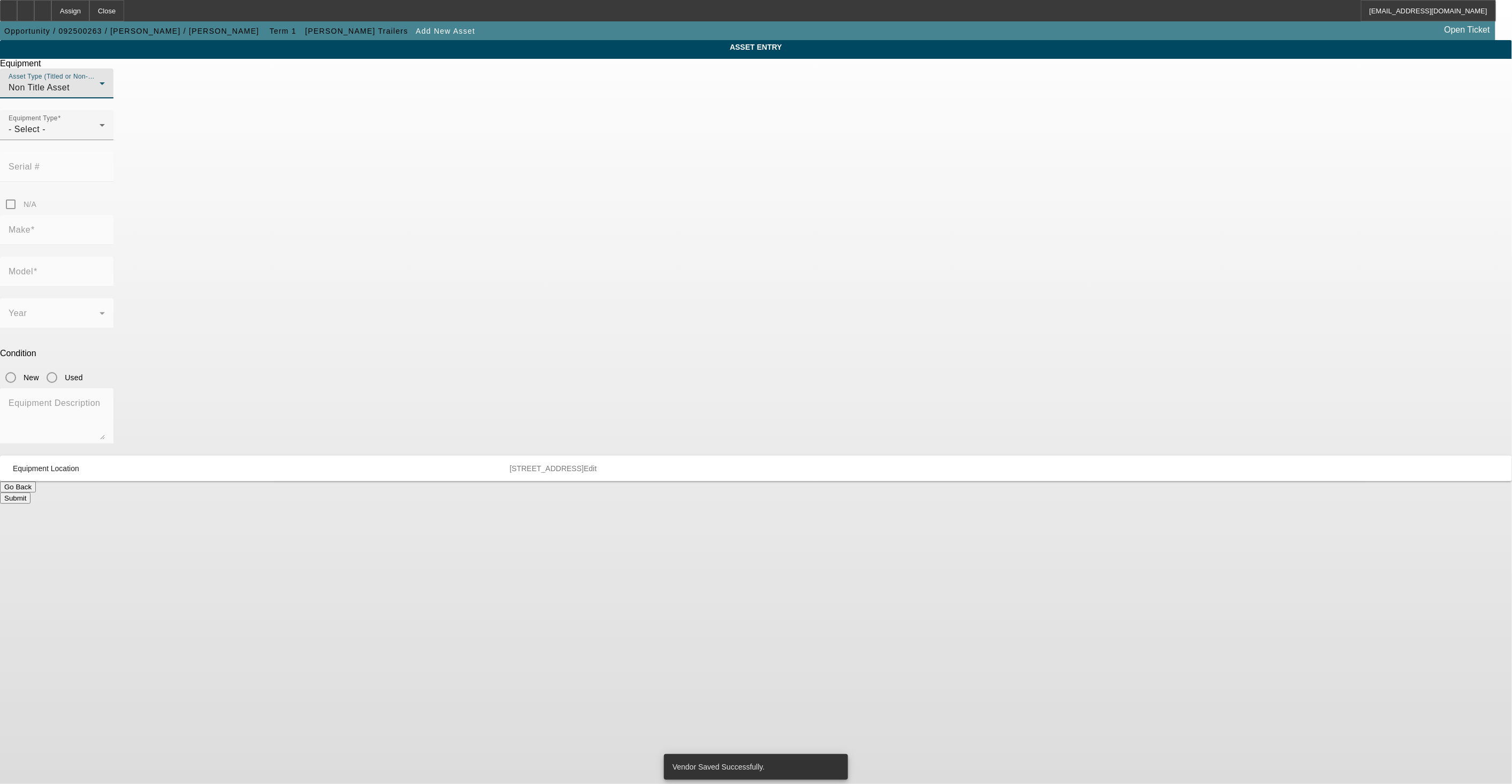
click at [99, 94] on div "Non Title Asset" at bounding box center [54, 88] width 91 height 13
click at [680, 184] on span "Title Vehicle Asset" at bounding box center [654, 187] width 74 height 13
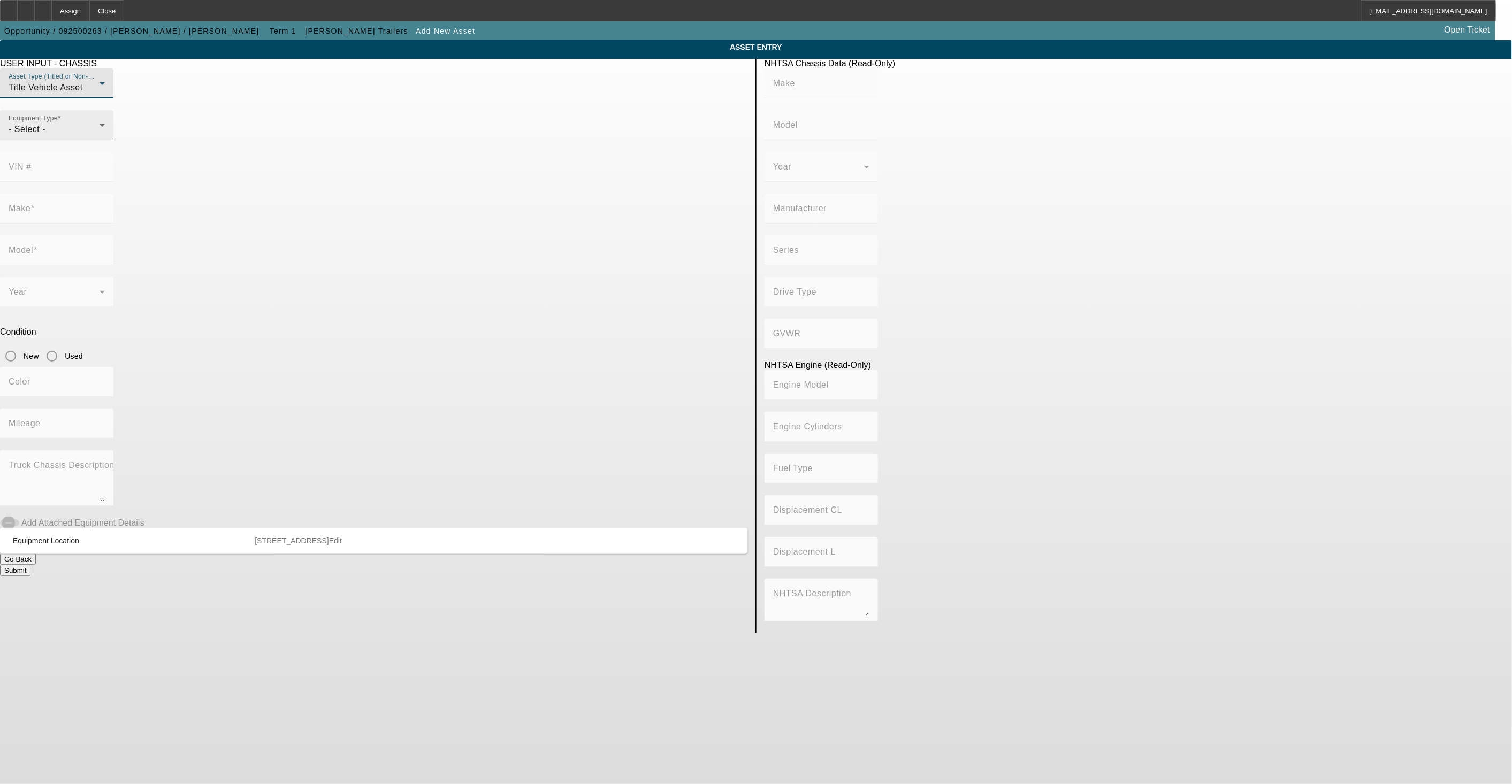
click at [99, 136] on div "- Select -" at bounding box center [54, 129] width 91 height 13
click at [491, 289] on mat-option "Trailer" at bounding box center [521, 291] width 139 height 25
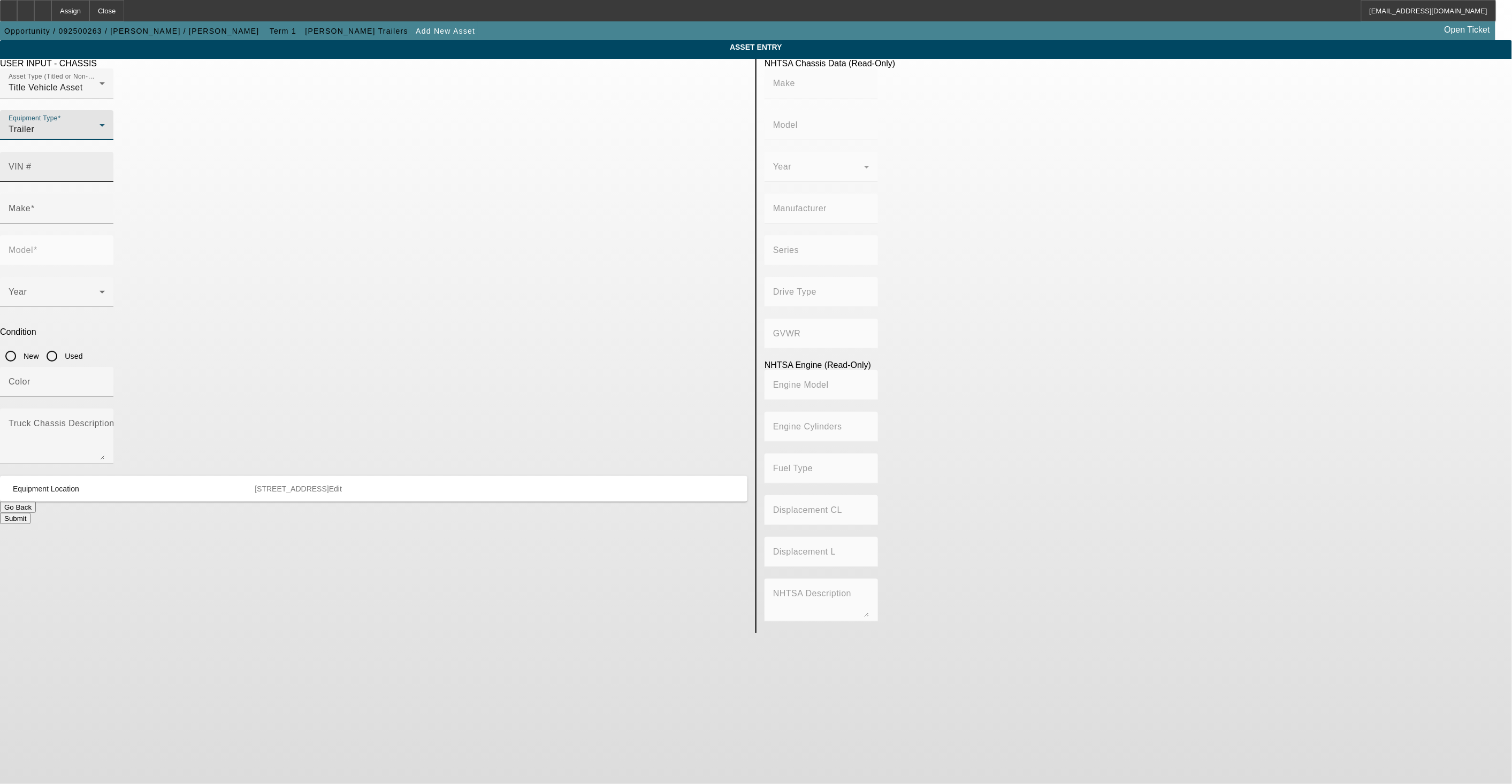
click at [105, 165] on input "VIN #" at bounding box center [56, 171] width 96 height 13
drag, startPoint x: 639, startPoint y: 150, endPoint x: 646, endPoint y: 151, distance: 7.1
click at [31, 162] on label "VIN #" at bounding box center [19, 167] width 23 height 9
click at [105, 165] on input "VIN #" at bounding box center [56, 171] width 96 height 13
paste input "DG1T4325TG000520"
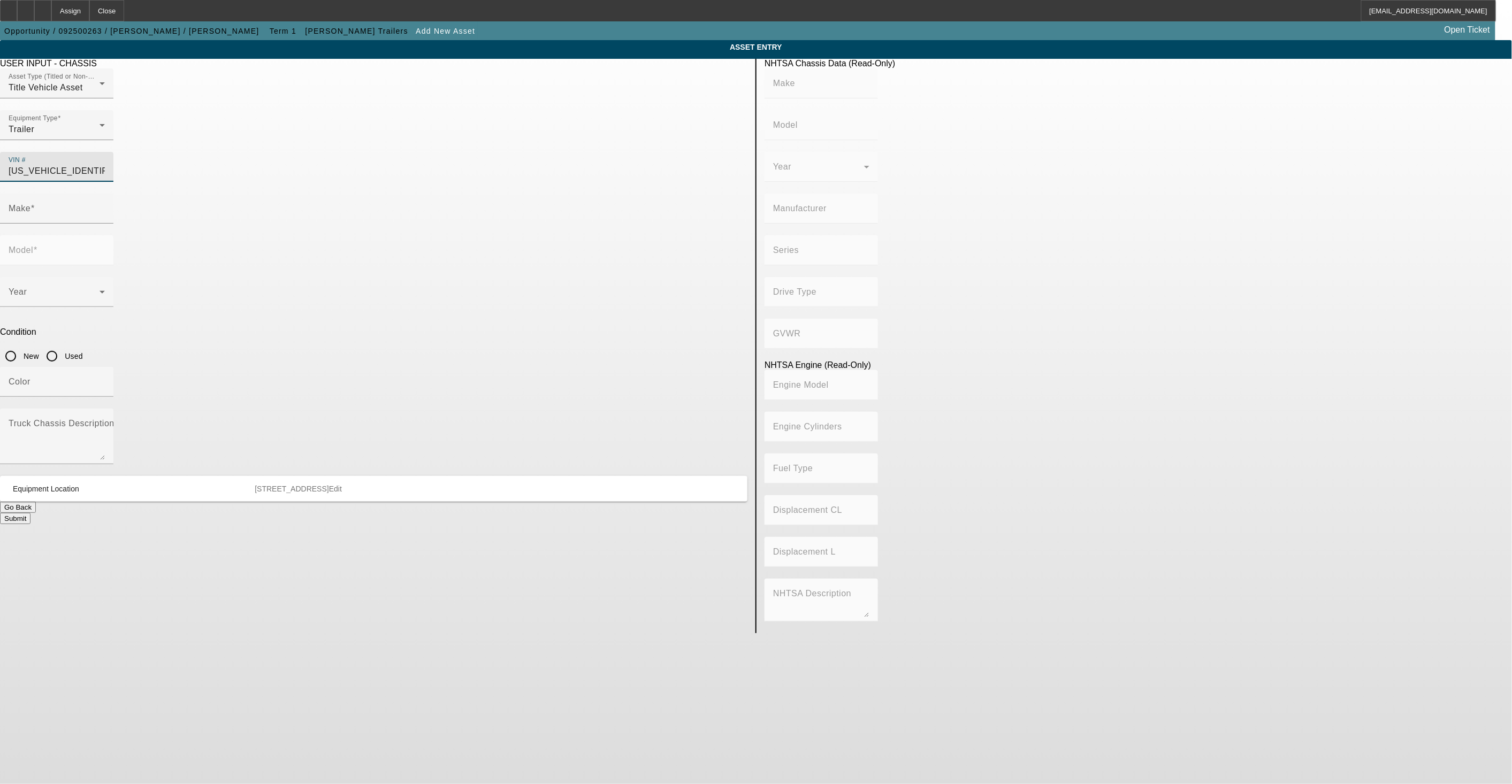
type input "3DG1T4325TG000520"
click at [699, 367] on div "Color" at bounding box center [373, 388] width 747 height 42
type input "C.GALLEGOS"
type input "C.Gallegos"
type input "CARROCERIAS GALLEGOS S.A. DE C.V."
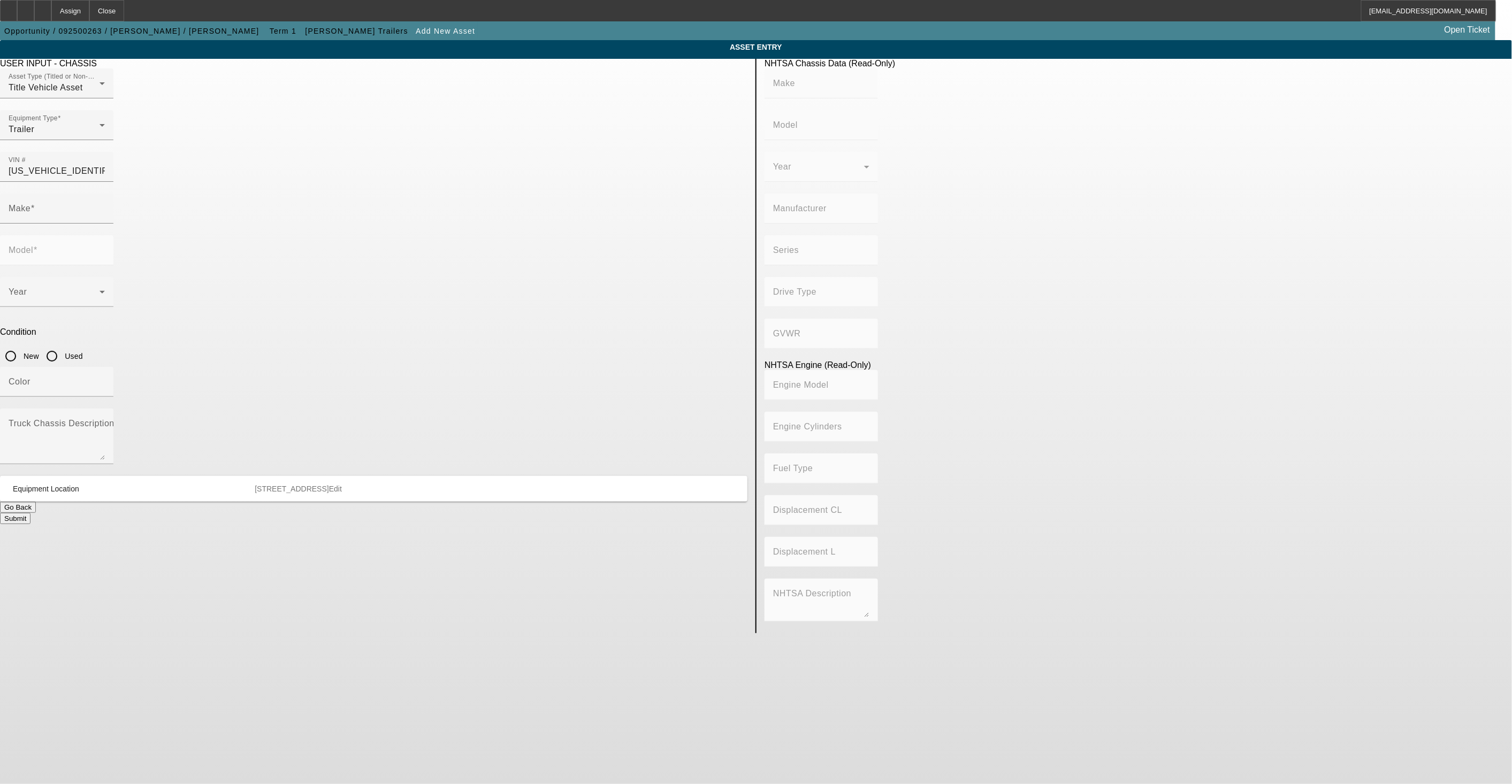
type input "Not Applicable"
type input "C.GALLEGOS"
type input "C.Gallegos"
click at [21, 346] on input "New" at bounding box center [11, 356] width 21 height 21
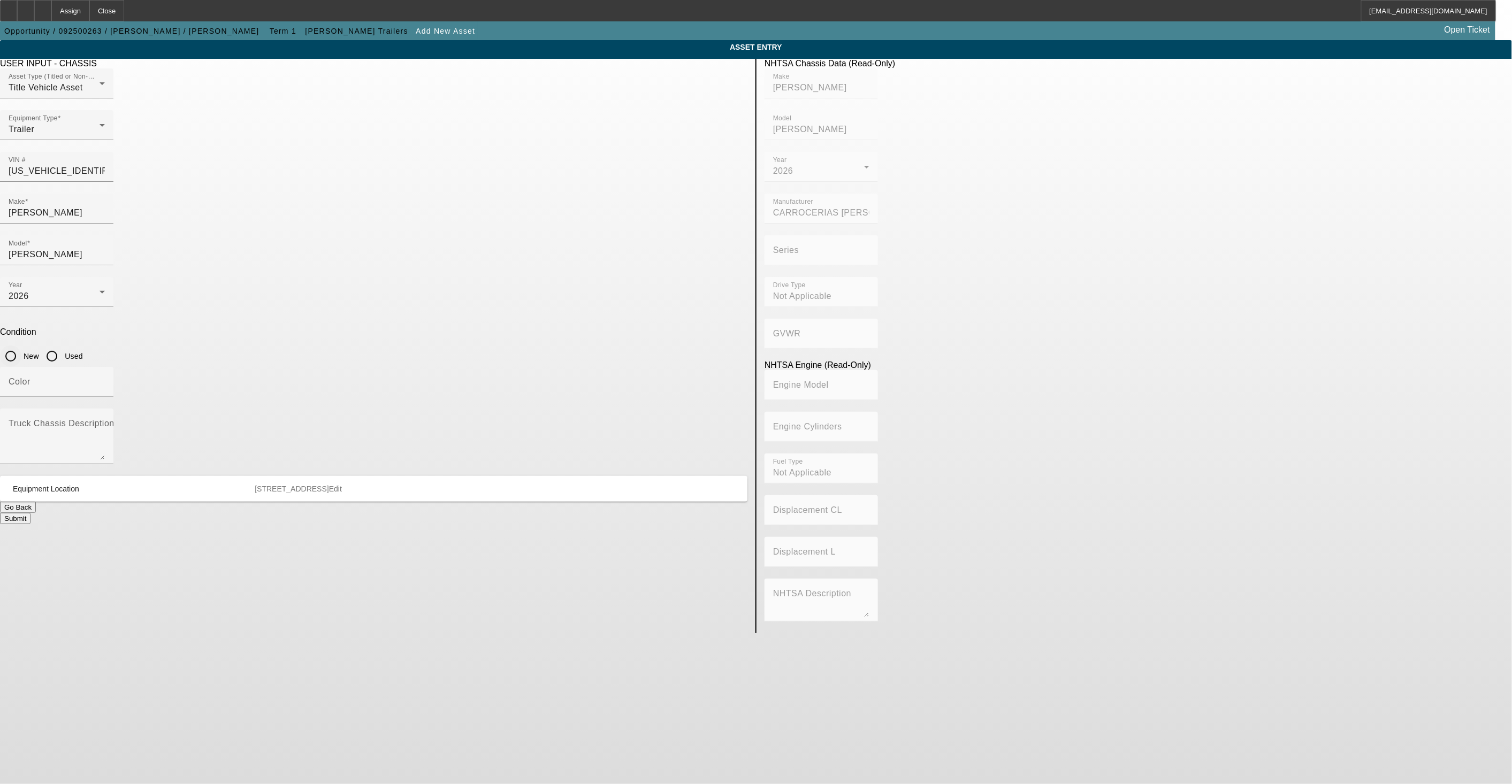
radio input "true"
click at [31, 513] on button "Submit" at bounding box center [15, 518] width 31 height 11
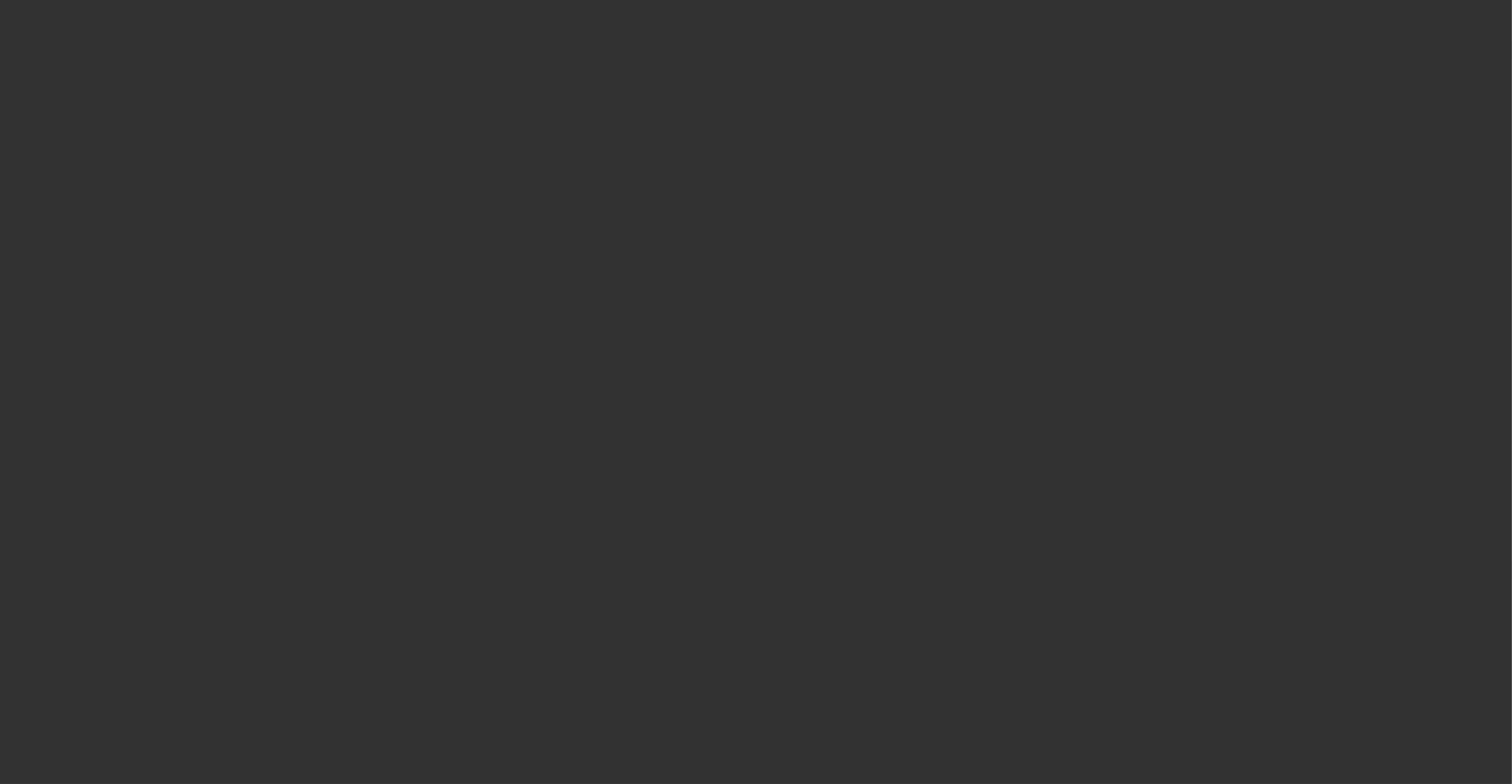
type input "$38,780.00"
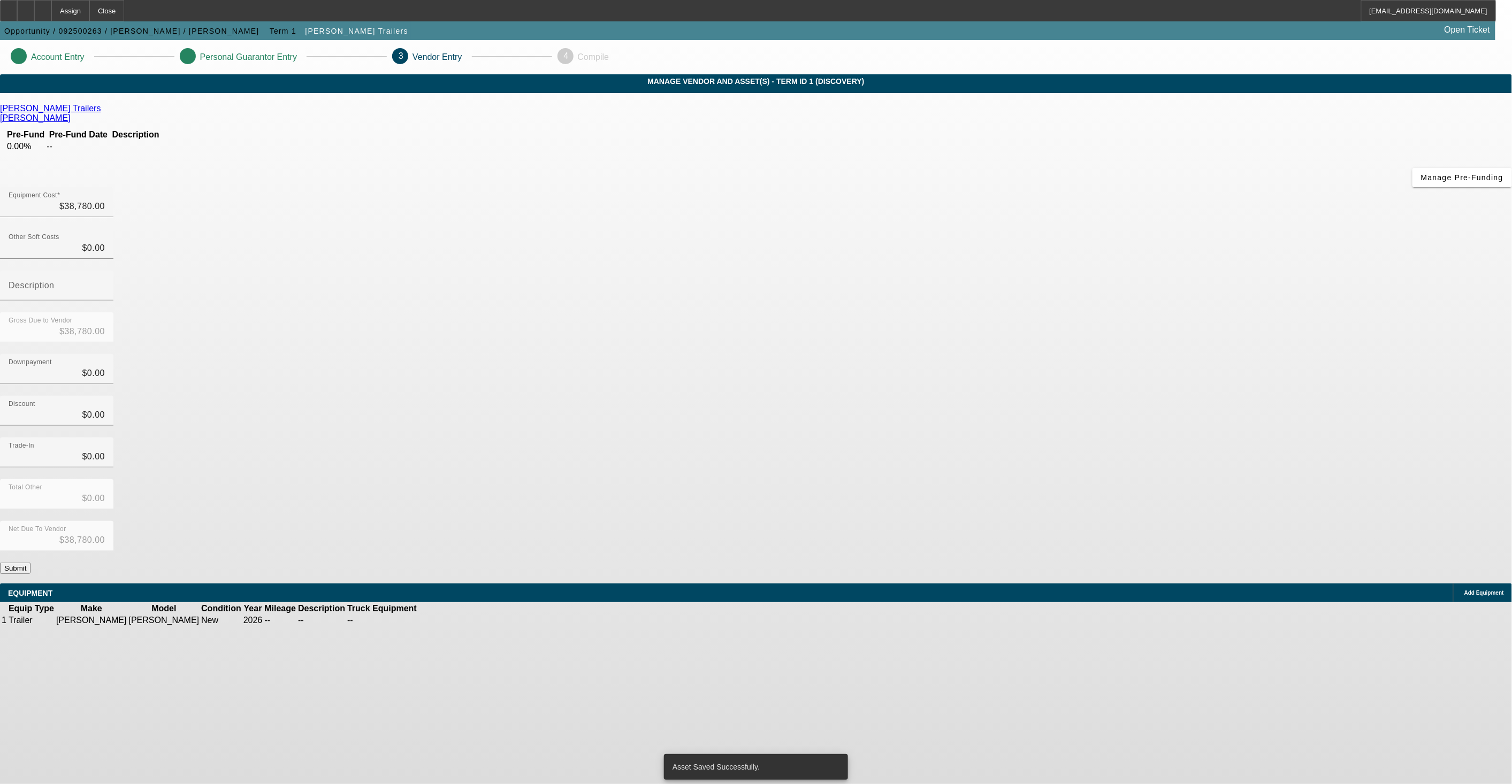
click at [31, 563] on button "Submit" at bounding box center [15, 568] width 31 height 11
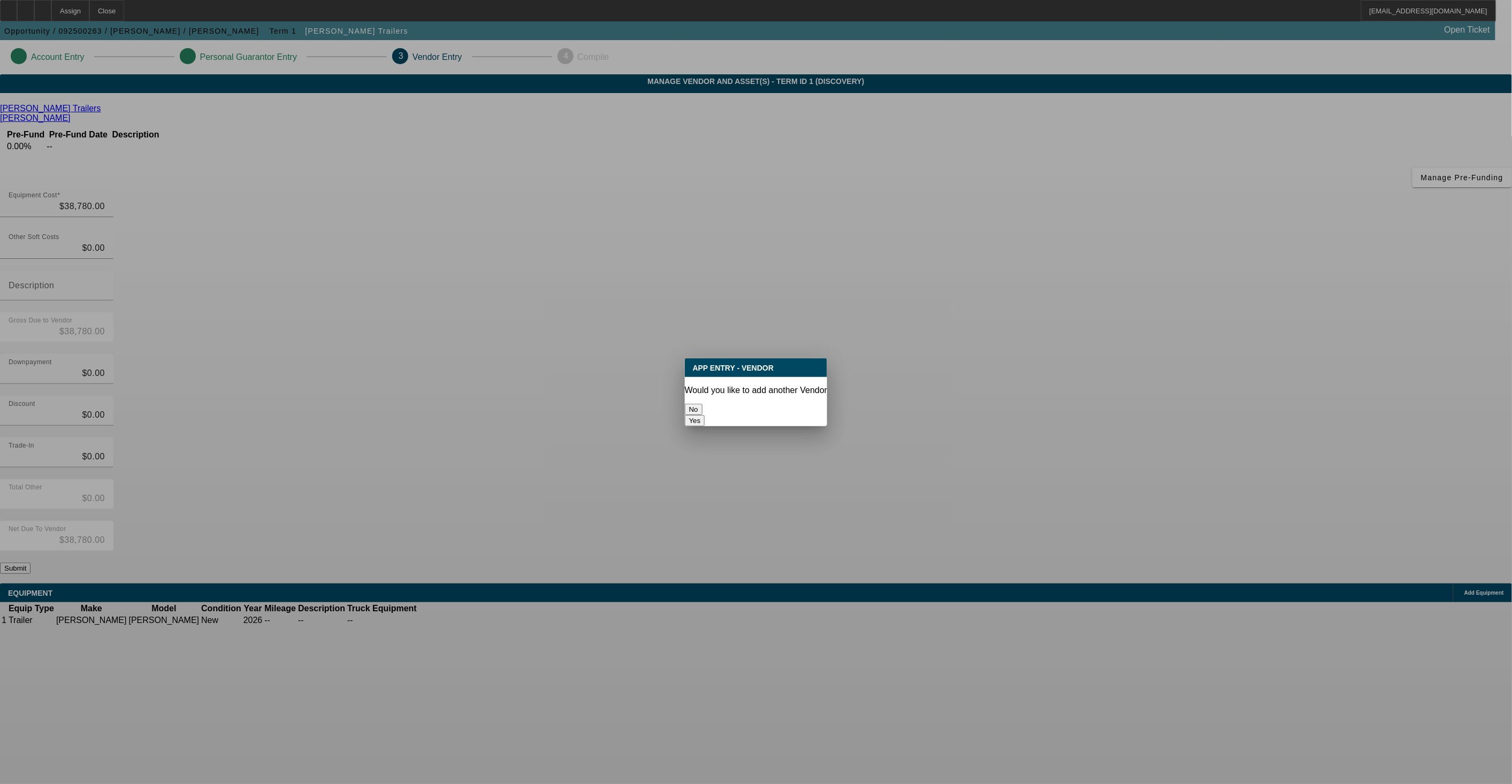
click at [703, 405] on button "No" at bounding box center [694, 409] width 18 height 11
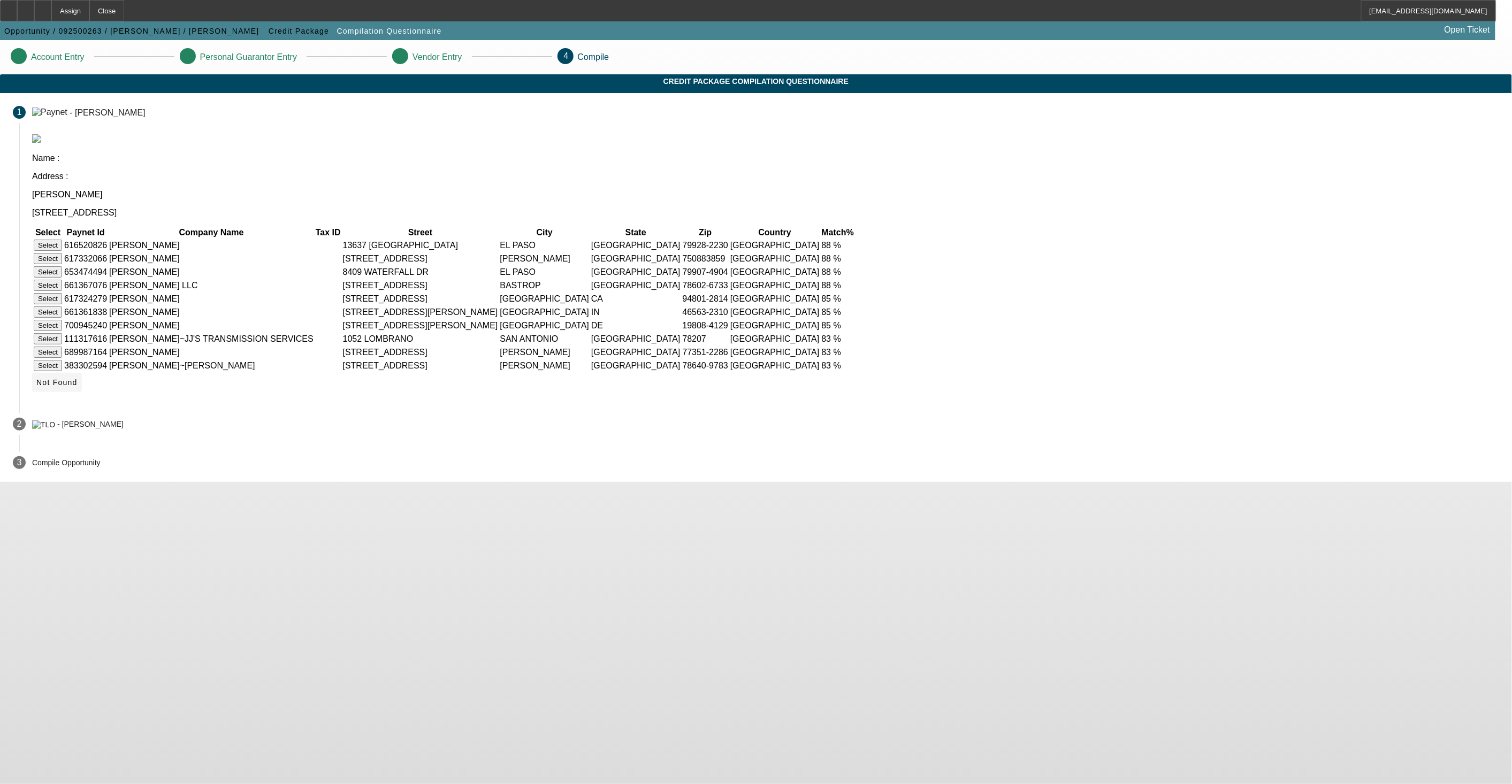
click at [77, 378] on span "Not Found" at bounding box center [57, 382] width 41 height 8
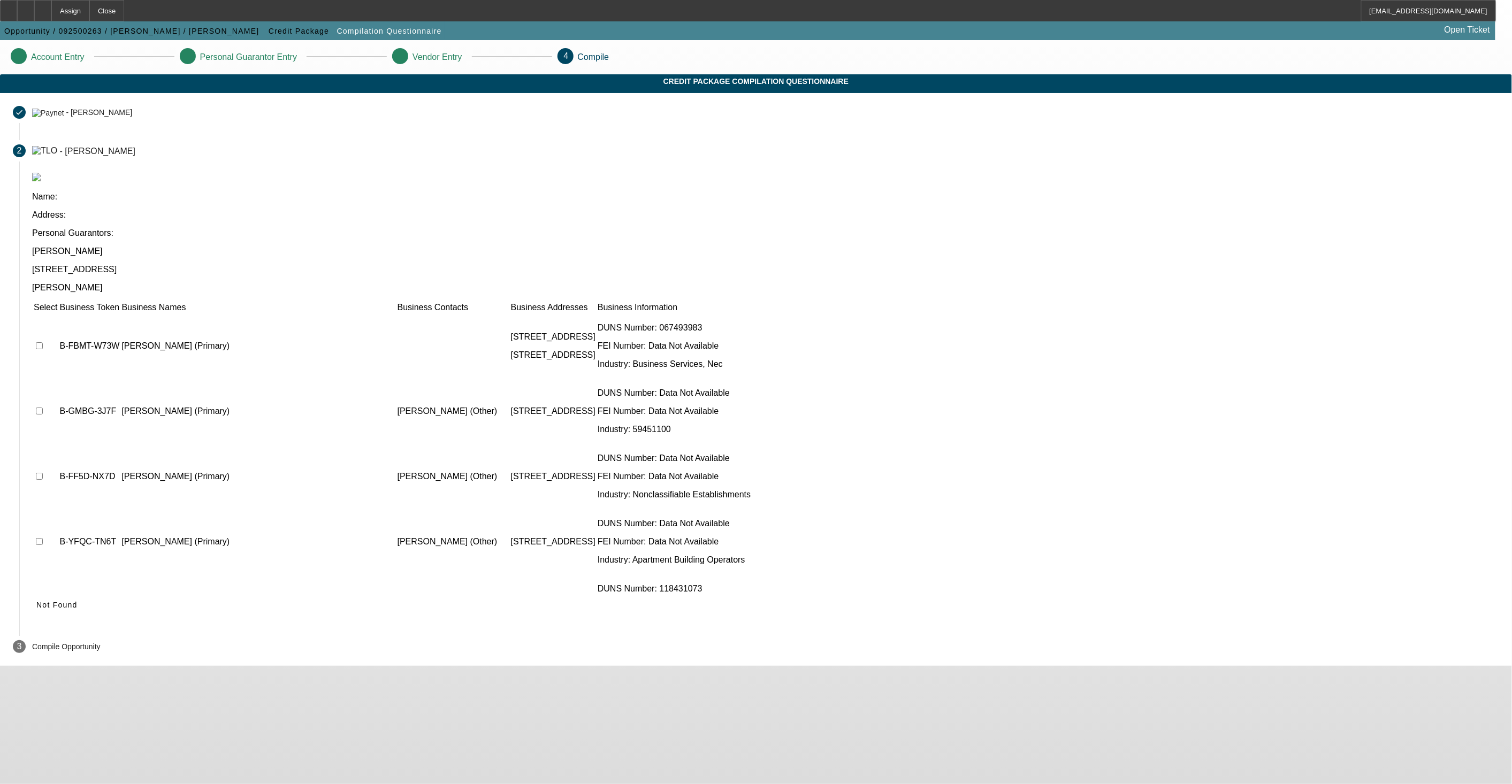
click at [43, 342] on input "checkbox" at bounding box center [40, 346] width 7 height 7
checkbox input "true"
click at [58, 379] on td at bounding box center [45, 411] width 25 height 64
click at [43, 408] on input "checkbox" at bounding box center [40, 411] width 7 height 7
checkbox input "true"
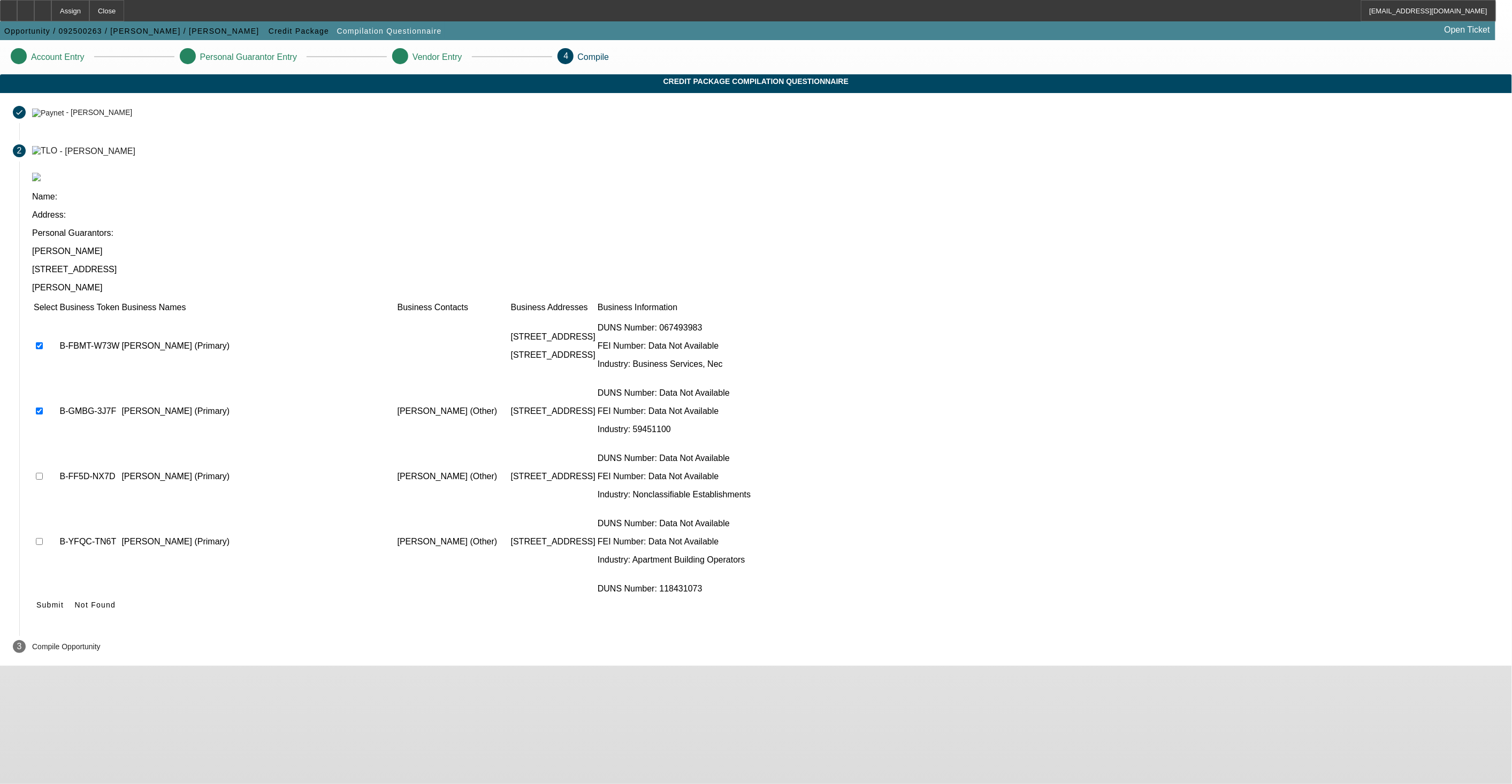
click at [43, 473] on input "checkbox" at bounding box center [40, 476] width 7 height 7
checkbox input "true"
click at [43, 538] on input "checkbox" at bounding box center [40, 542] width 7 height 7
checkbox input "true"
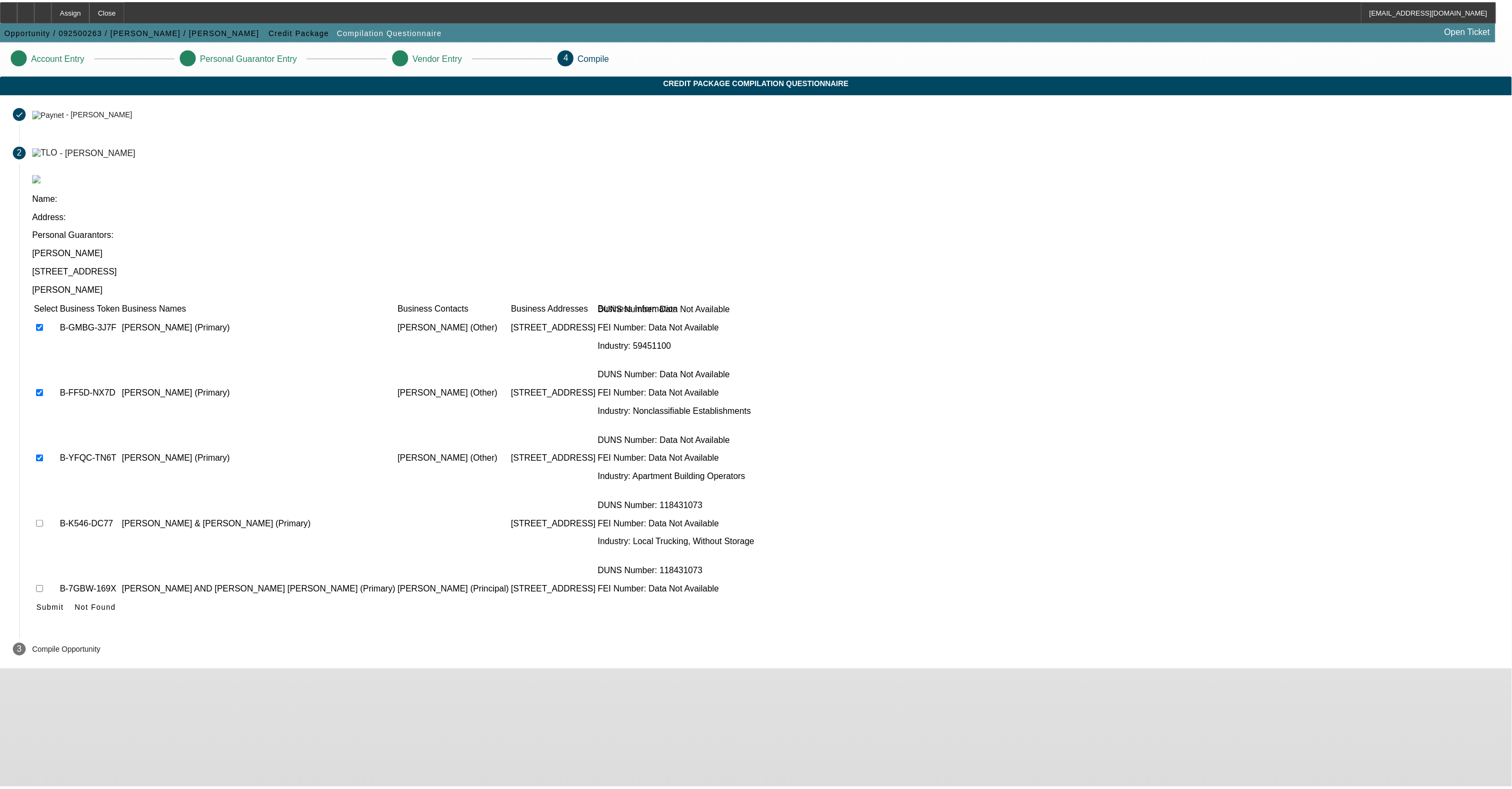
scroll to position [88, 0]
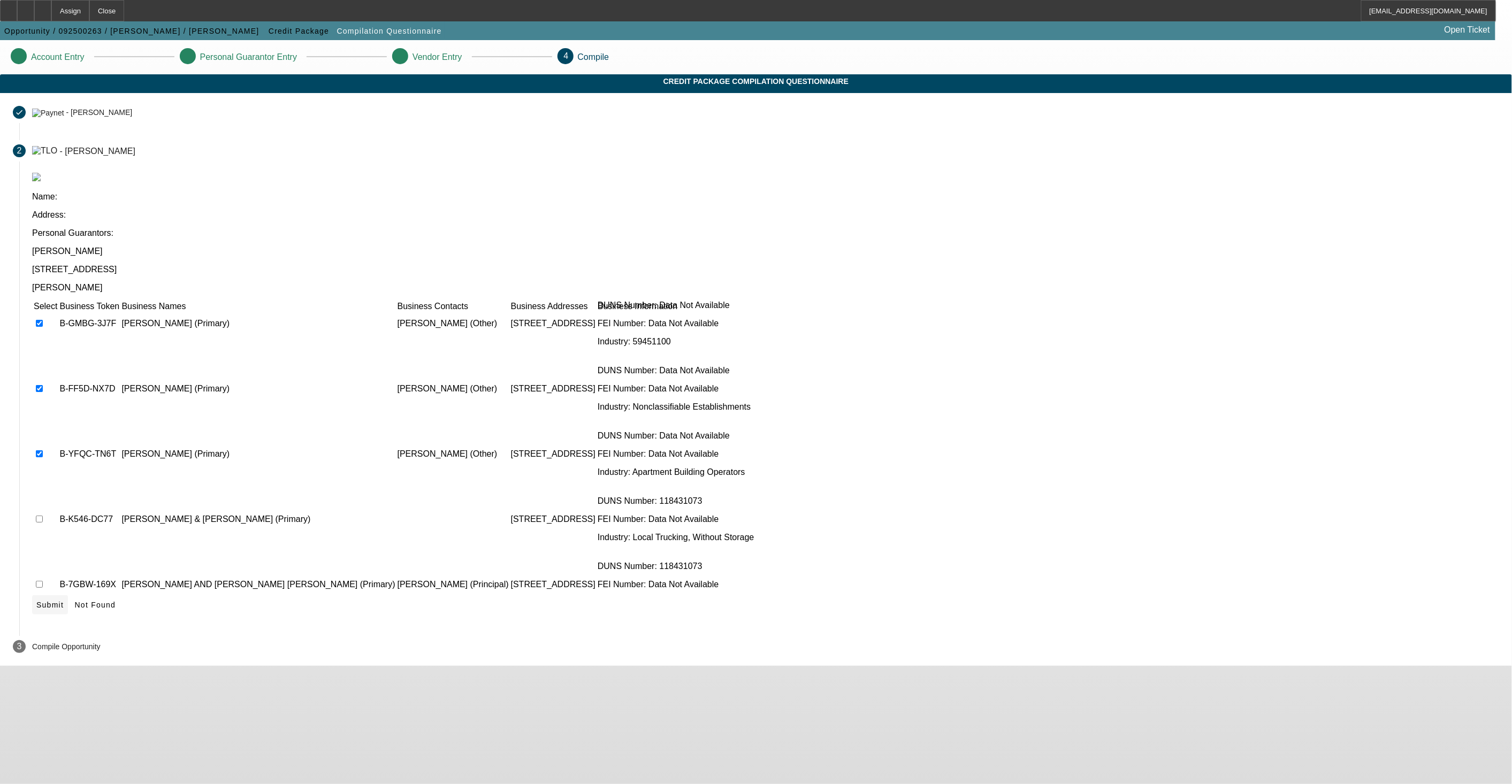
click at [64, 601] on span "Submit" at bounding box center [50, 605] width 27 height 8
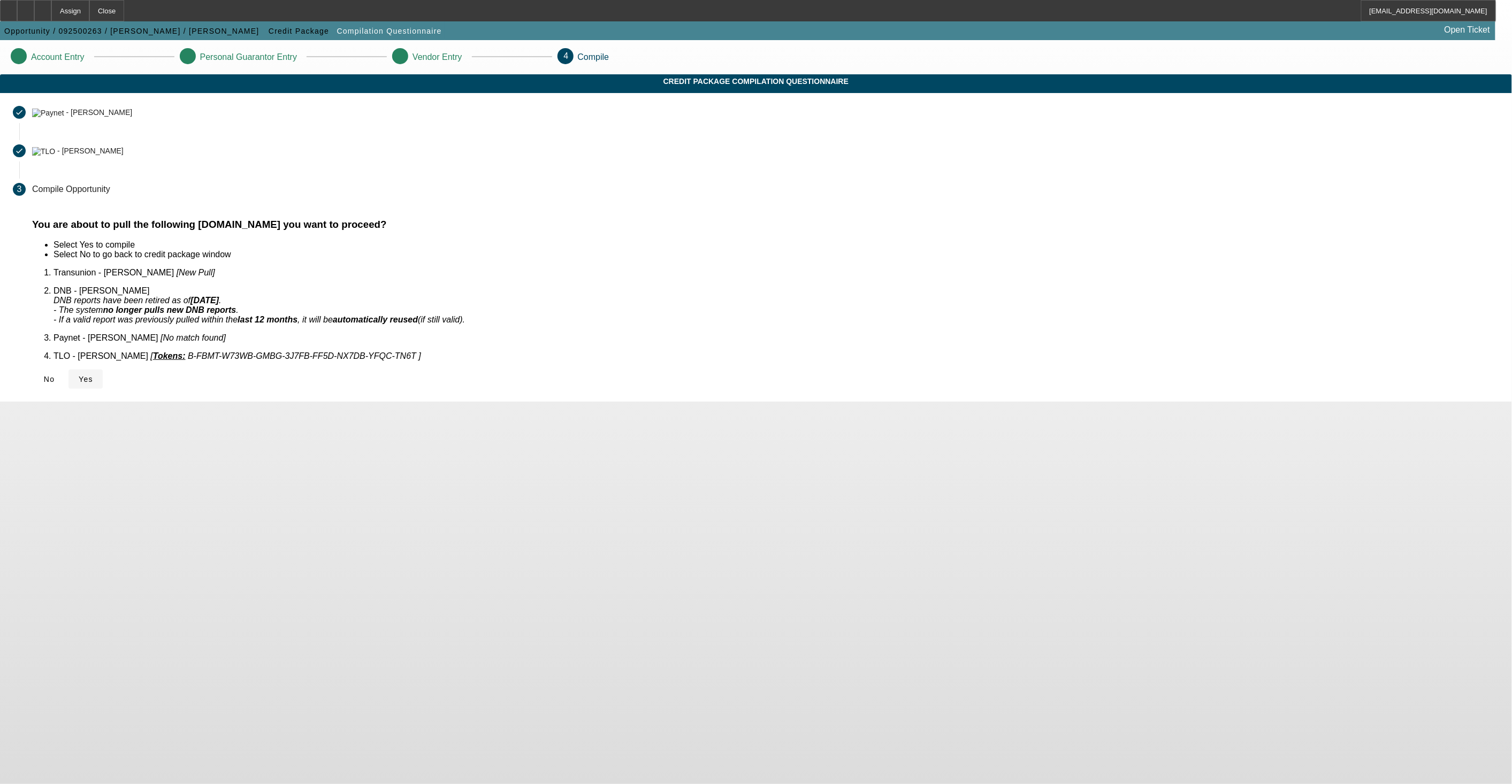
click at [536, 370] on div "No Yes" at bounding box center [765, 379] width 1467 height 19
drag, startPoint x: 536, startPoint y: 356, endPoint x: 528, endPoint y: 363, distance: 10.6
click at [93, 375] on span "Yes" at bounding box center [86, 379] width 14 height 8
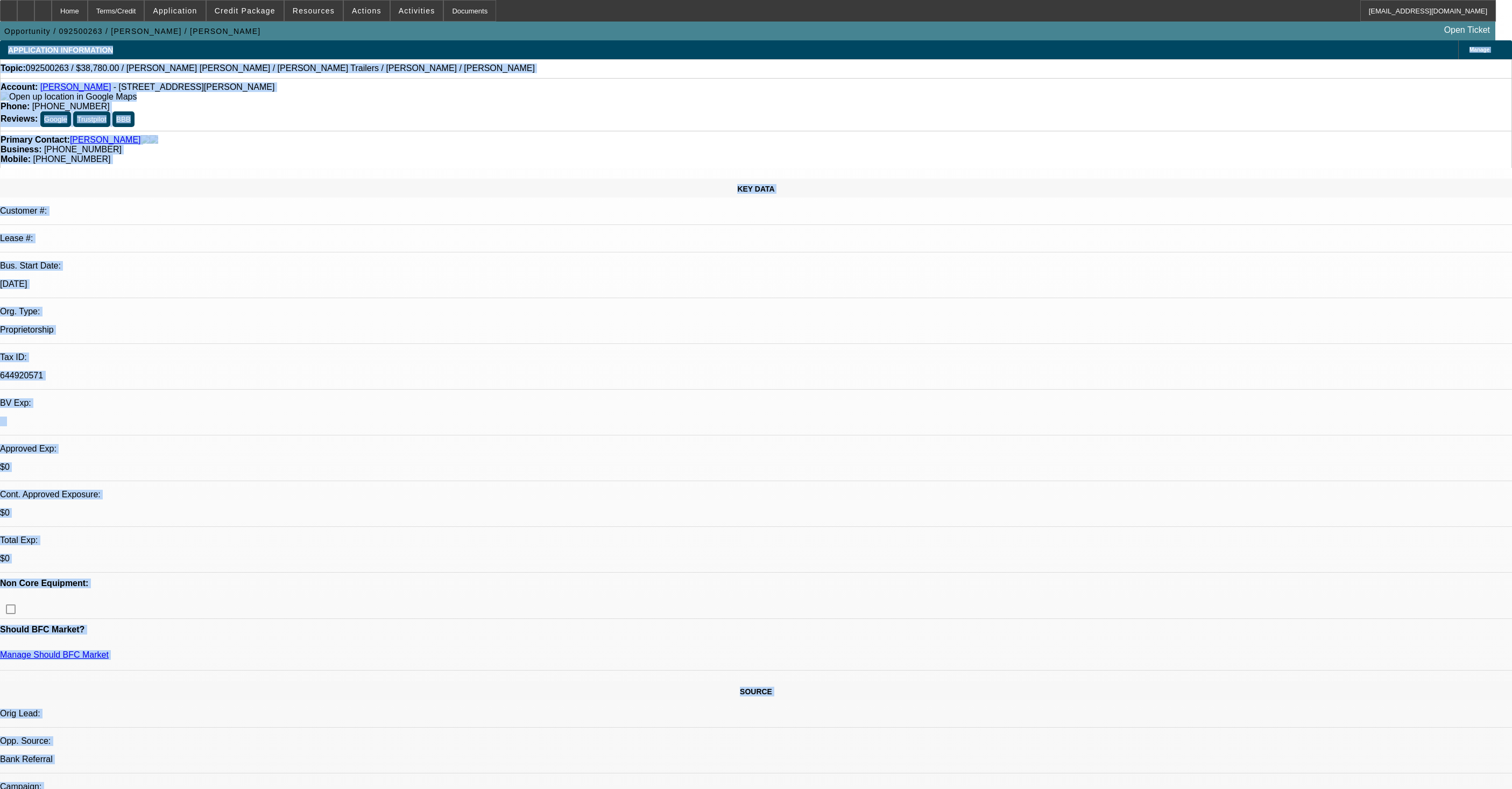
select select "0"
select select "2"
select select "0.1"
select select "1"
select select "2"
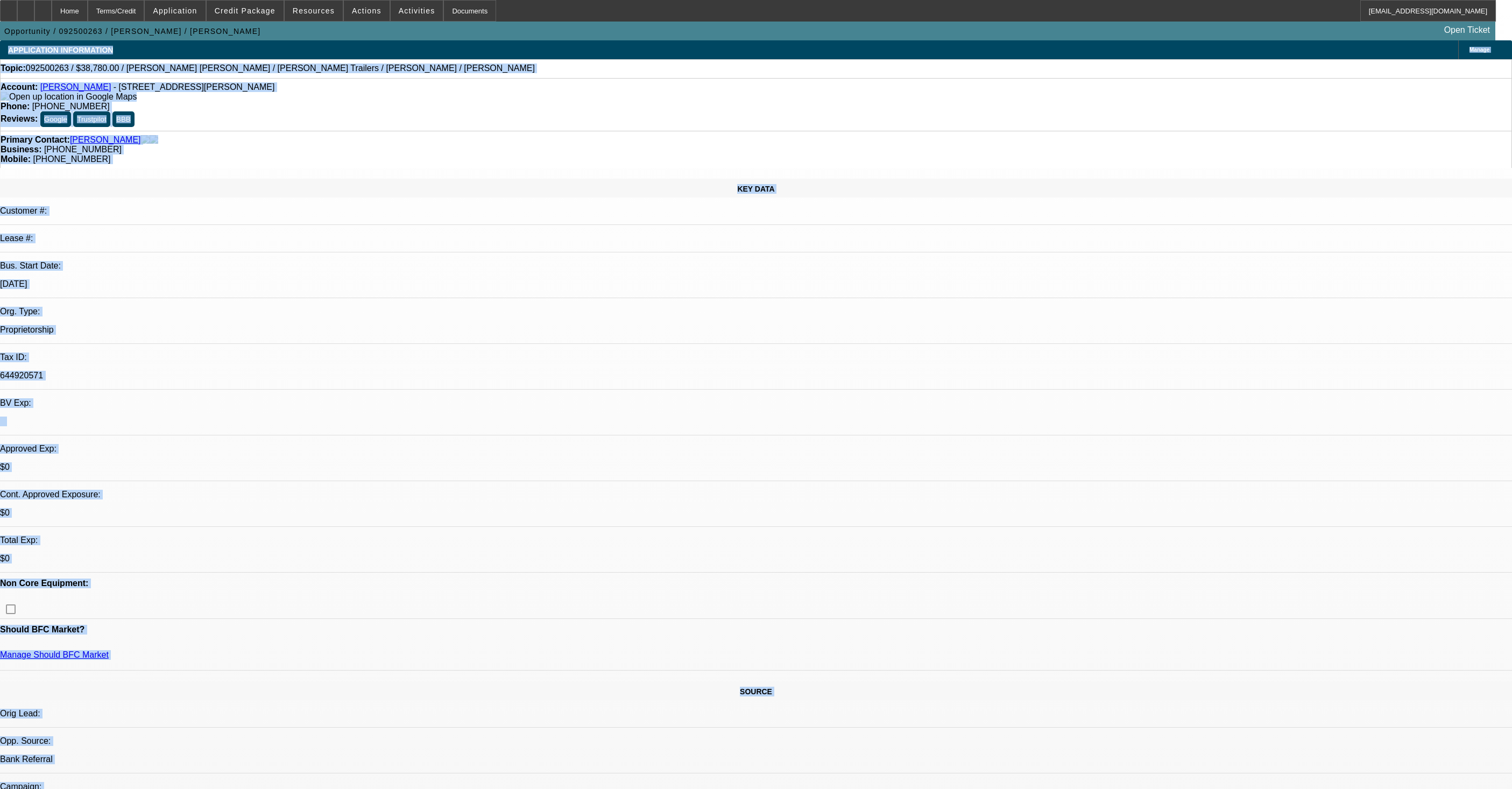
select select "4"
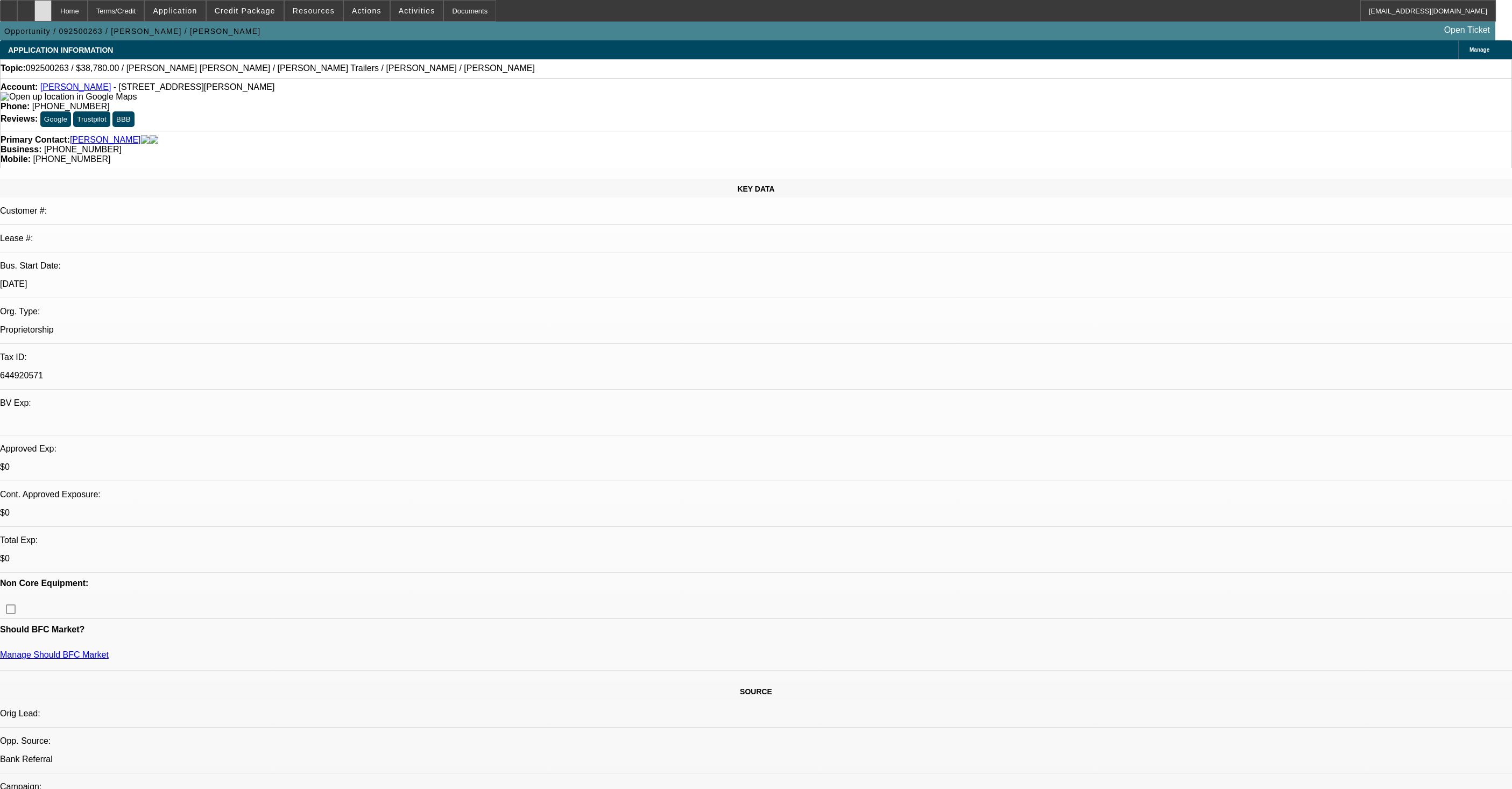
click at [43, 7] on icon at bounding box center [43, 7] width 0 height 0
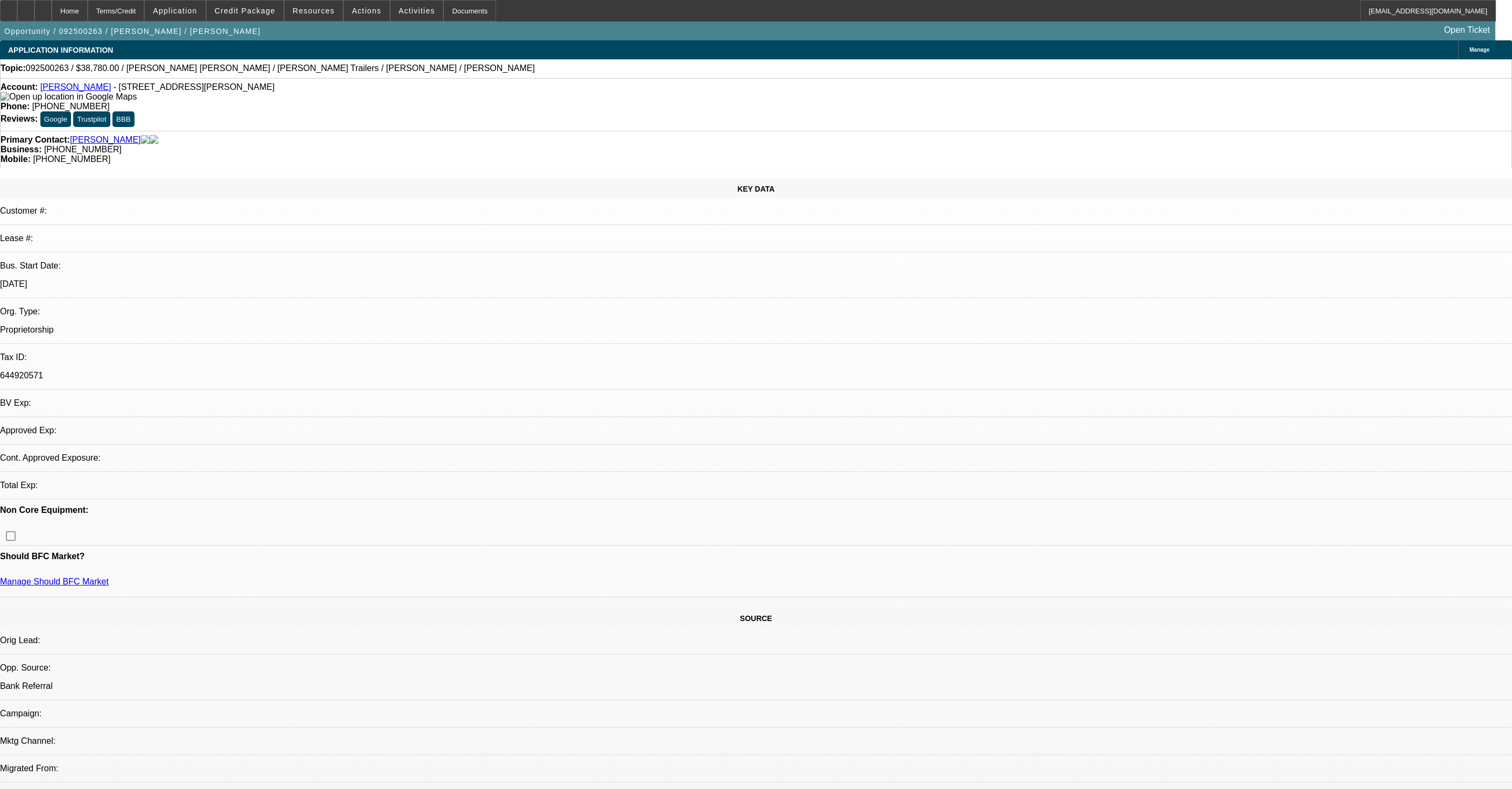
select select "0"
select select "2"
select select "0.1"
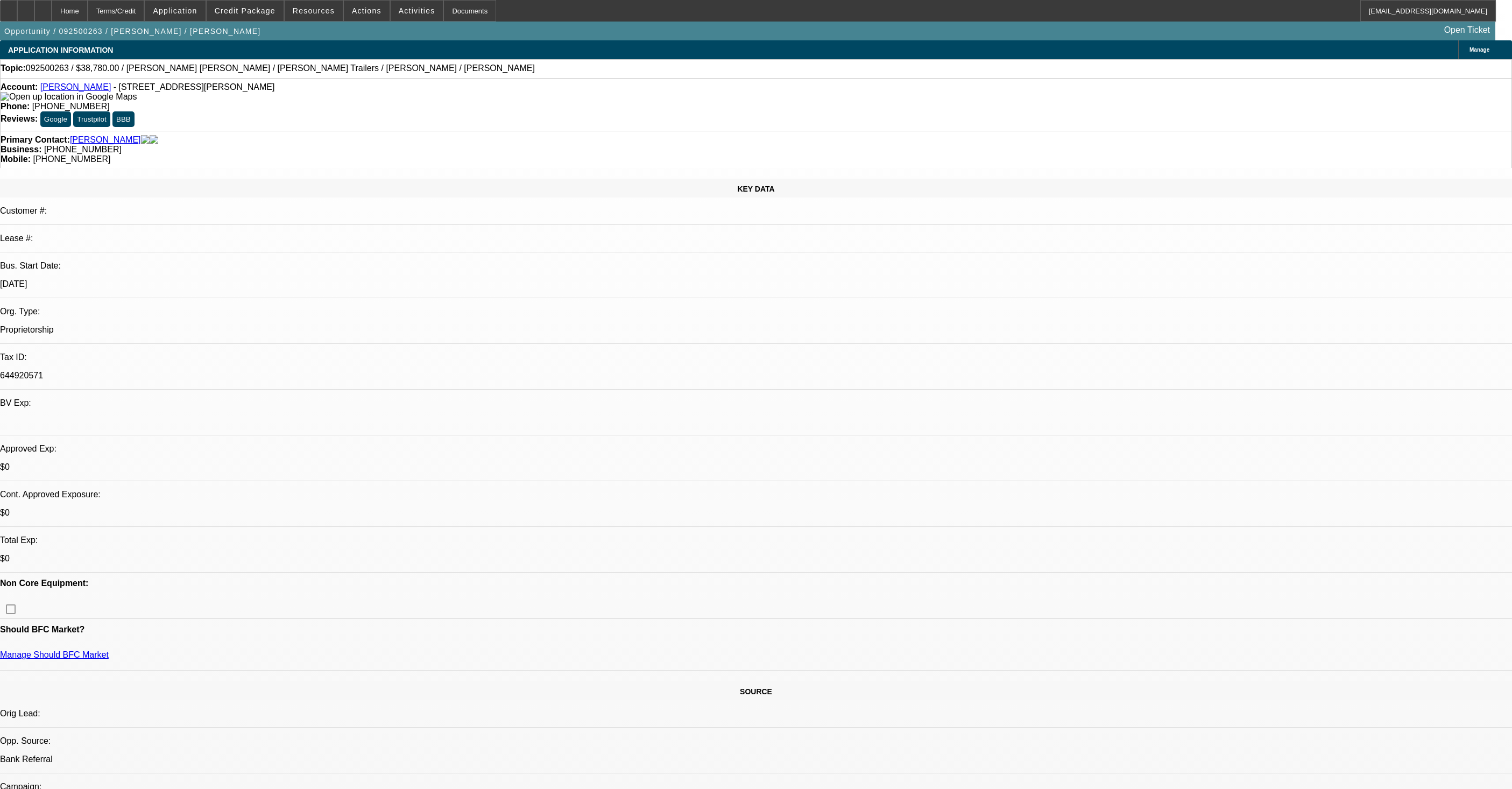
select select "1"
select select "2"
select select "4"
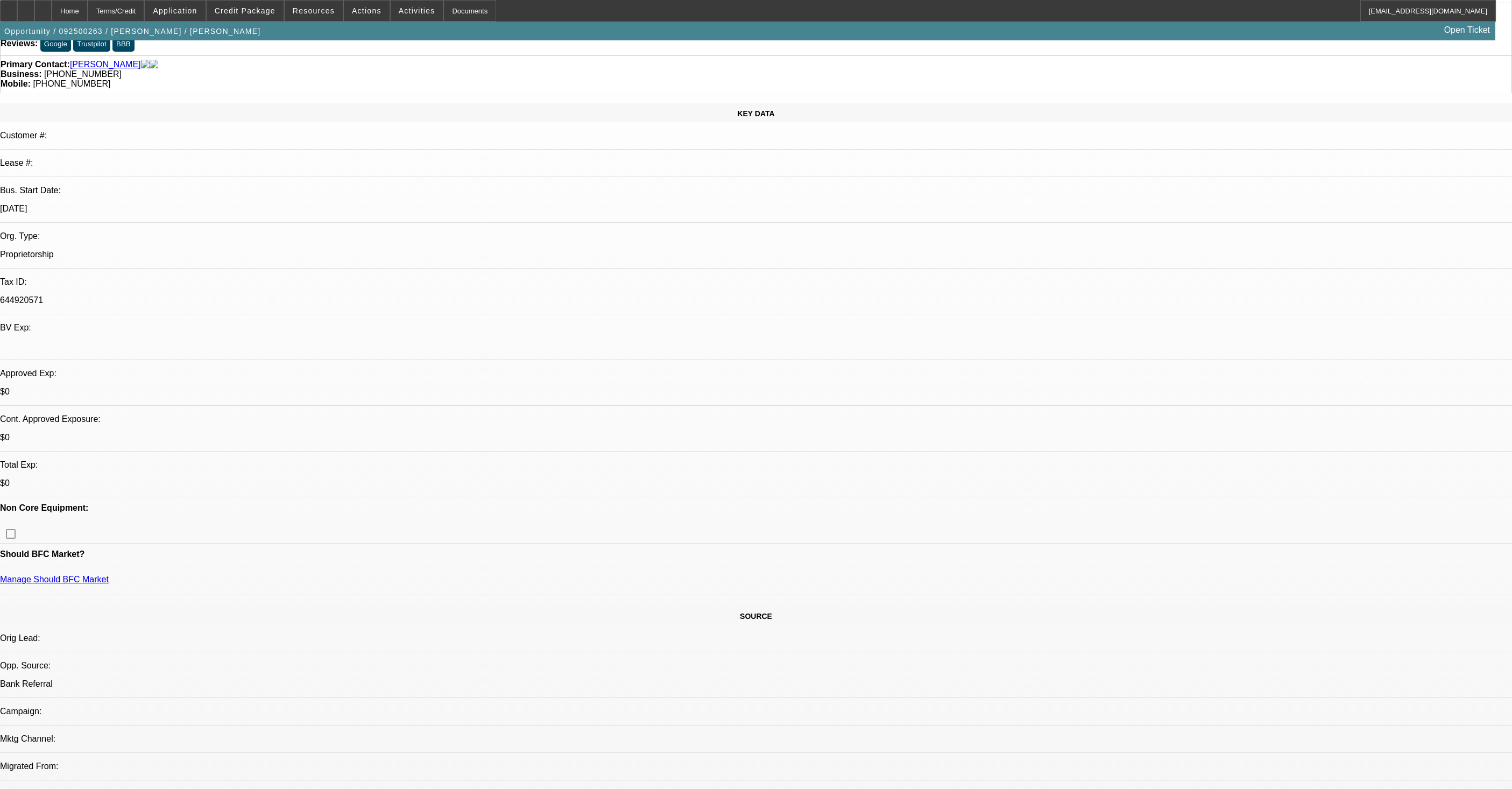
scroll to position [60, 0]
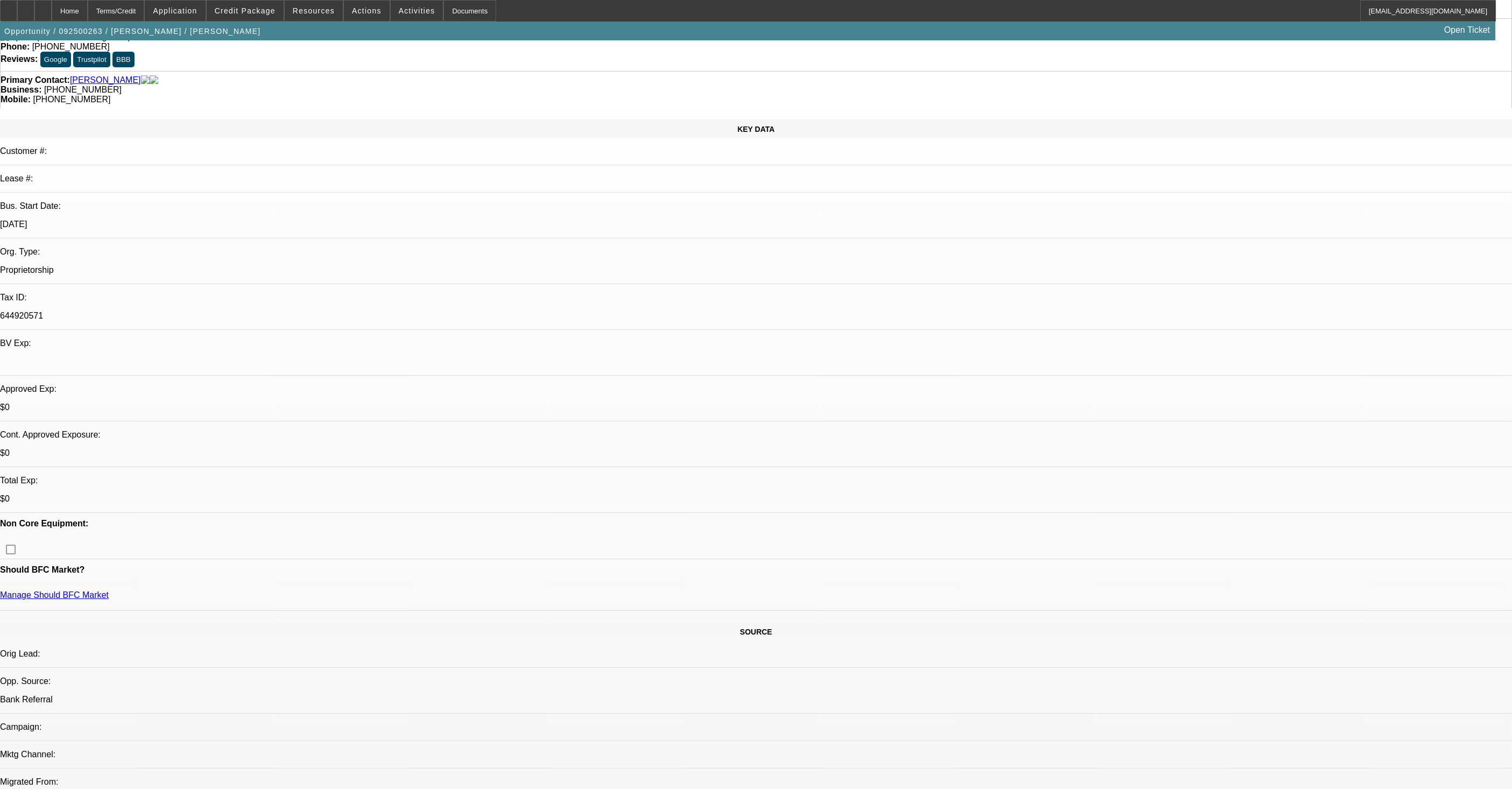
drag, startPoint x: 240, startPoint y: 250, endPoint x: 196, endPoint y: 156, distance: 103.8
click at [240, 590] on p "Manage Should BFC Market" at bounding box center [756, 595] width 1512 height 10
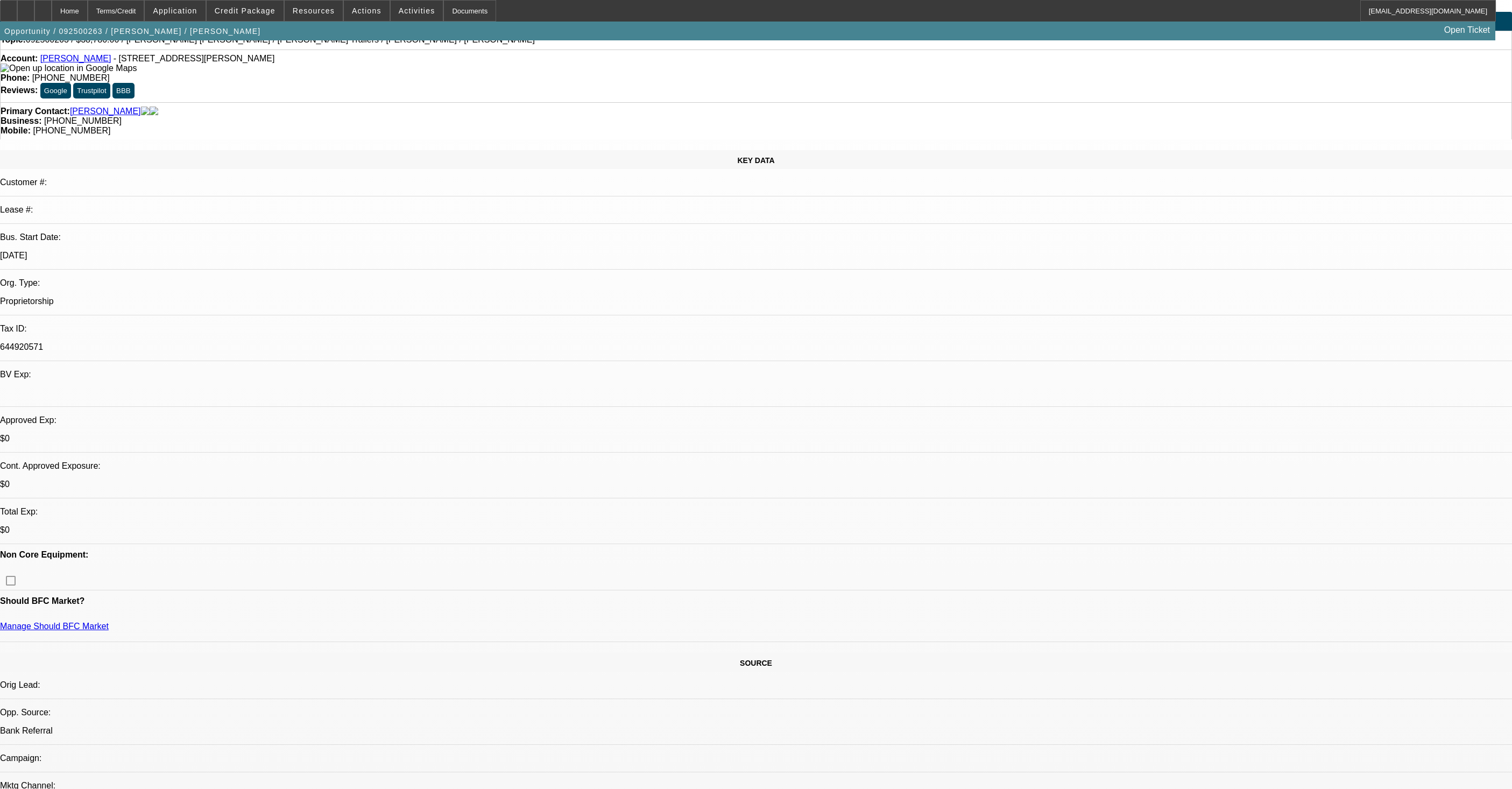
scroll to position [0, 0]
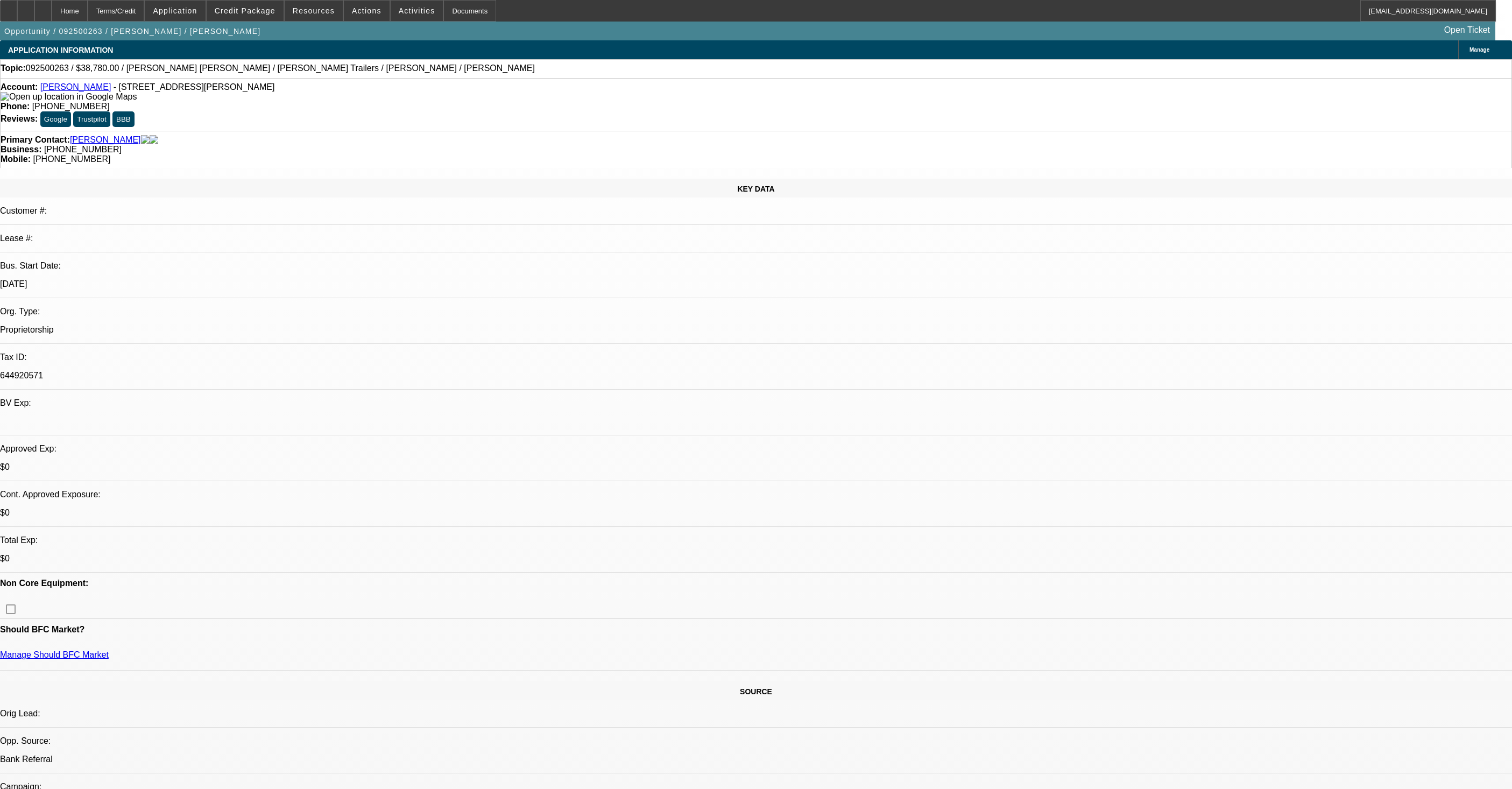
click at [71, 92] on link "[PERSON_NAME]" at bounding box center [76, 87] width 71 height 9
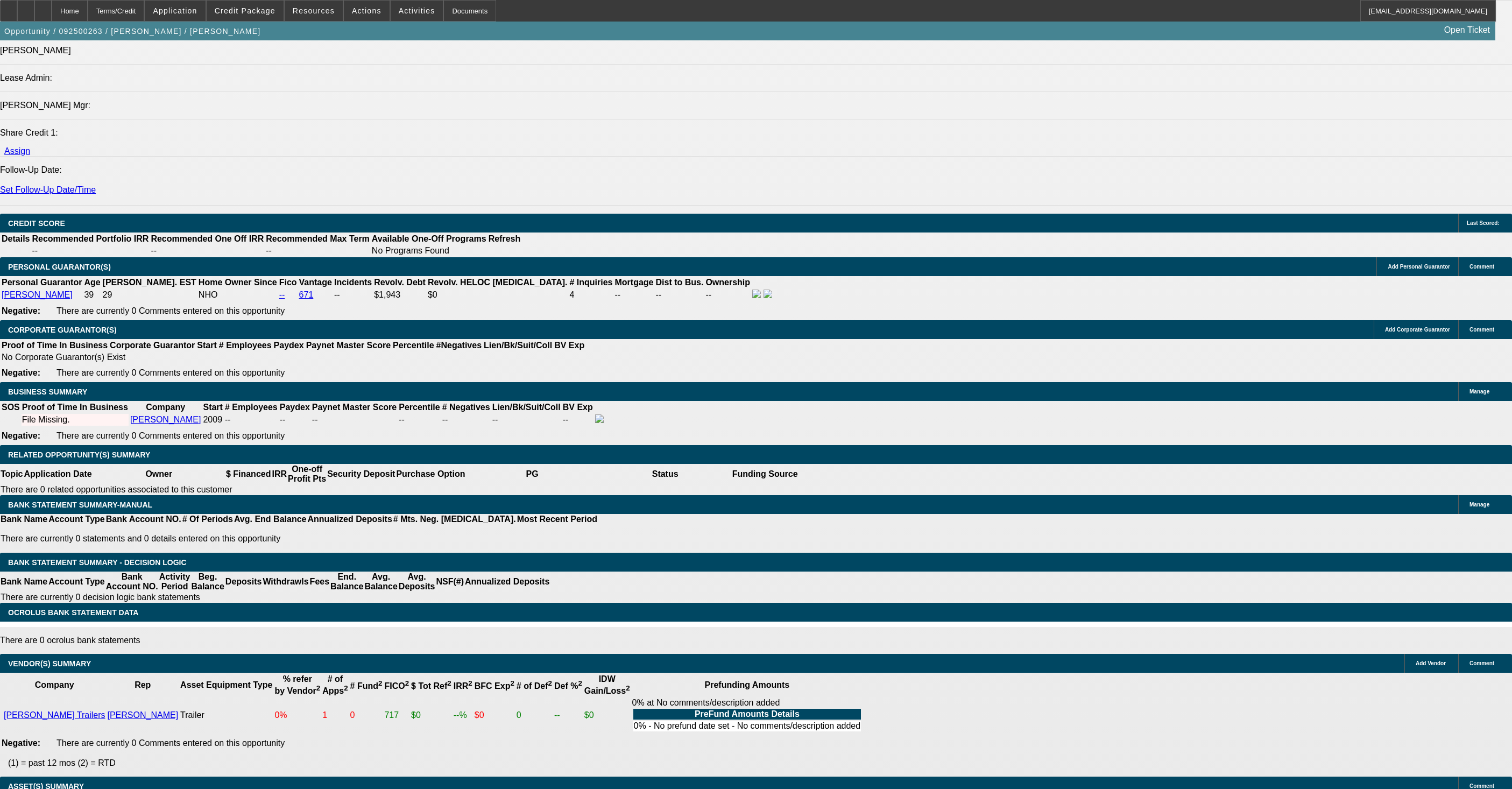
scroll to position [1316, 0]
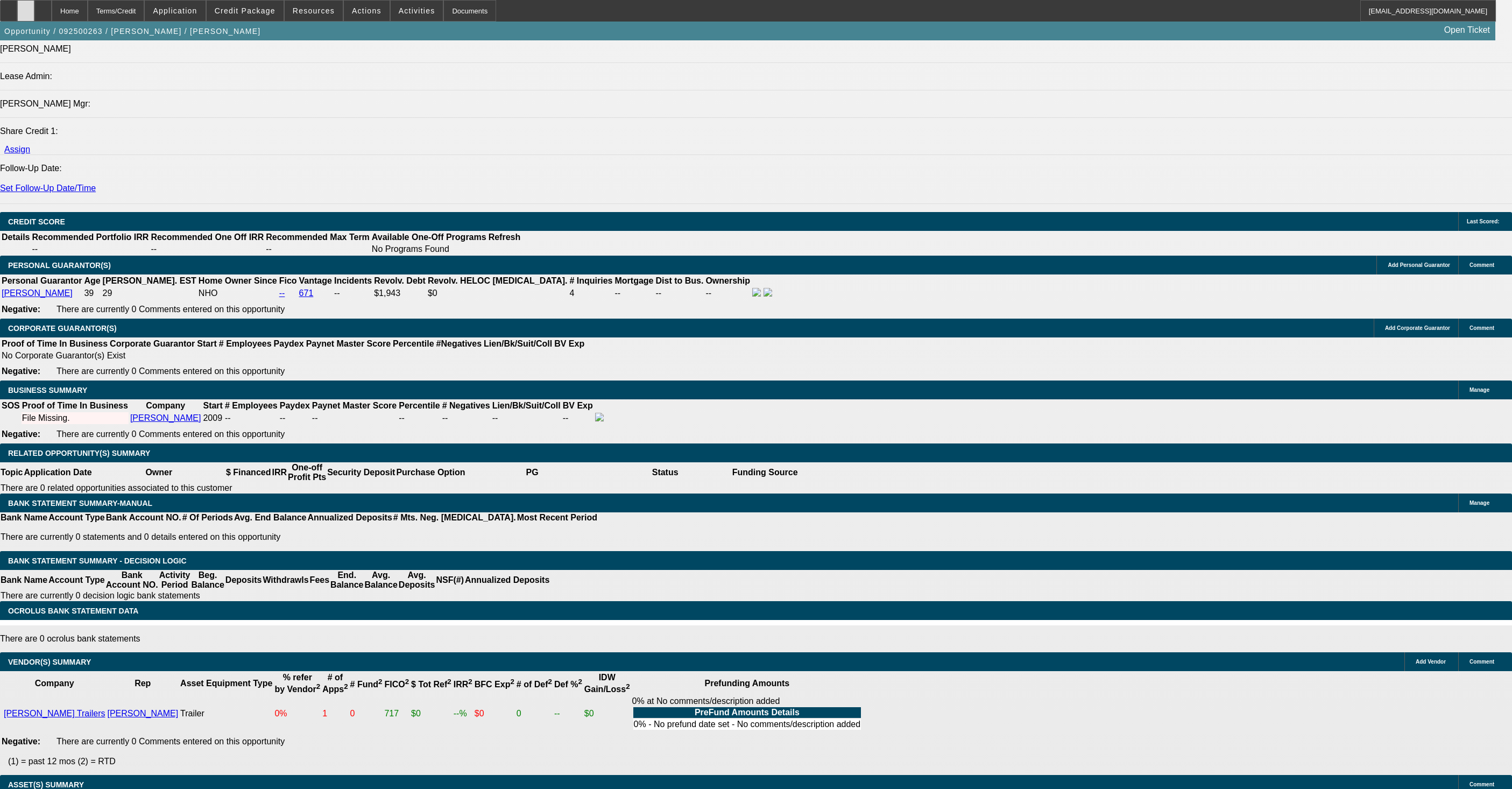
click at [26, 7] on icon at bounding box center [26, 7] width 0 height 0
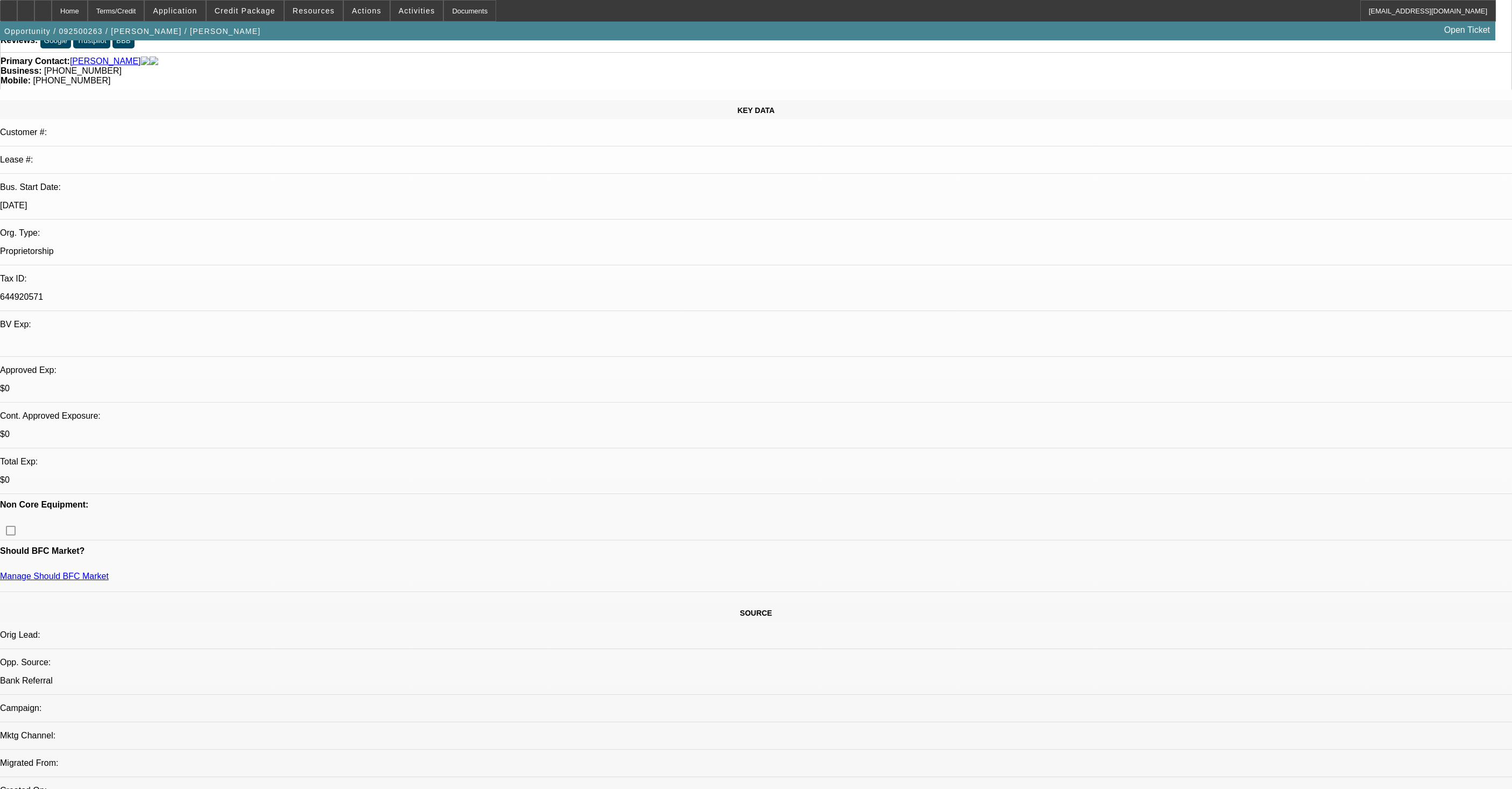
scroll to position [0, 0]
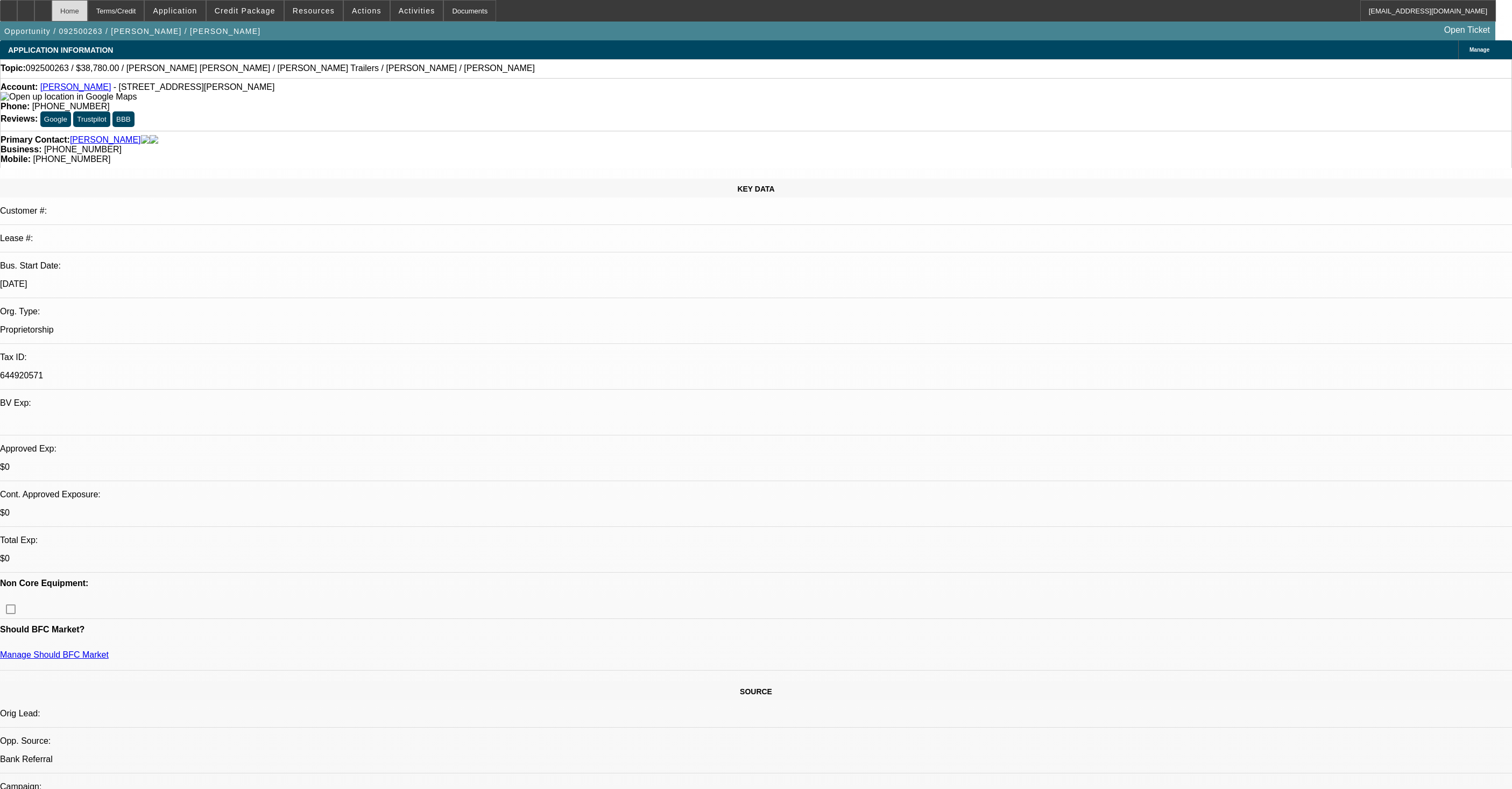
click at [80, 15] on div "Home" at bounding box center [70, 11] width 36 height 21
click at [52, 15] on div at bounding box center [43, 11] width 17 height 21
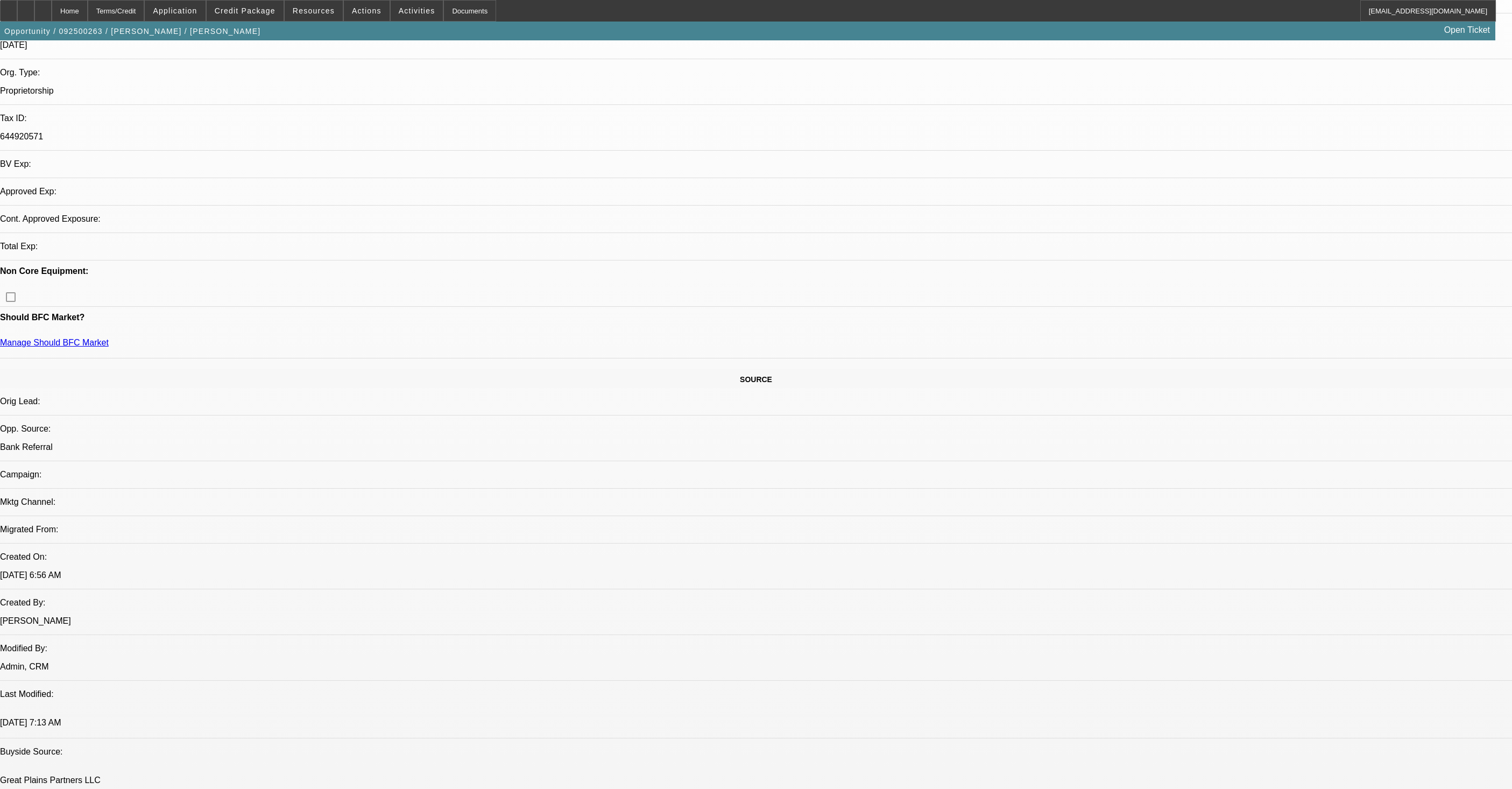
select select "0"
select select "2"
select select "0.1"
select select "4"
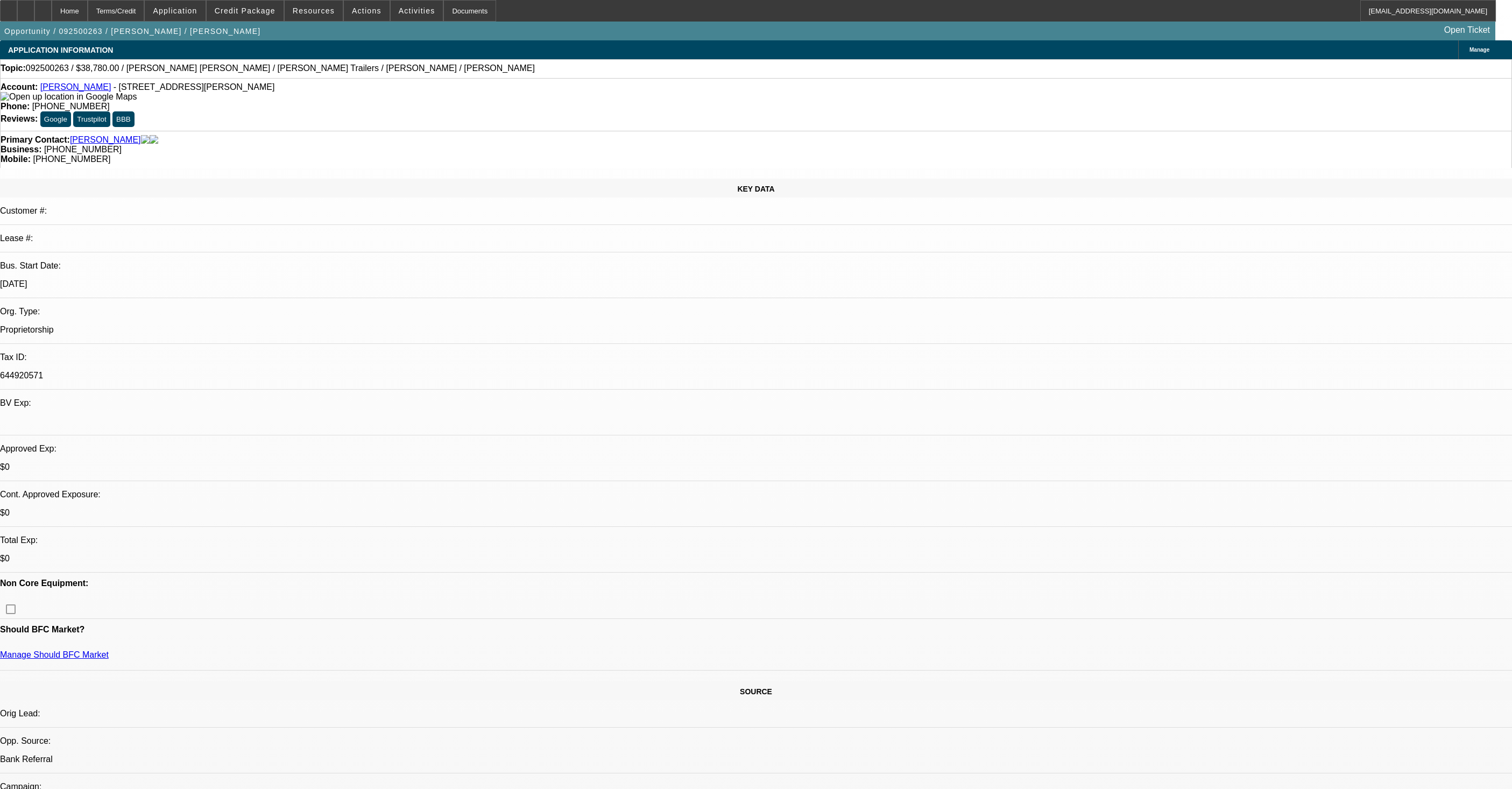
radio input "true"
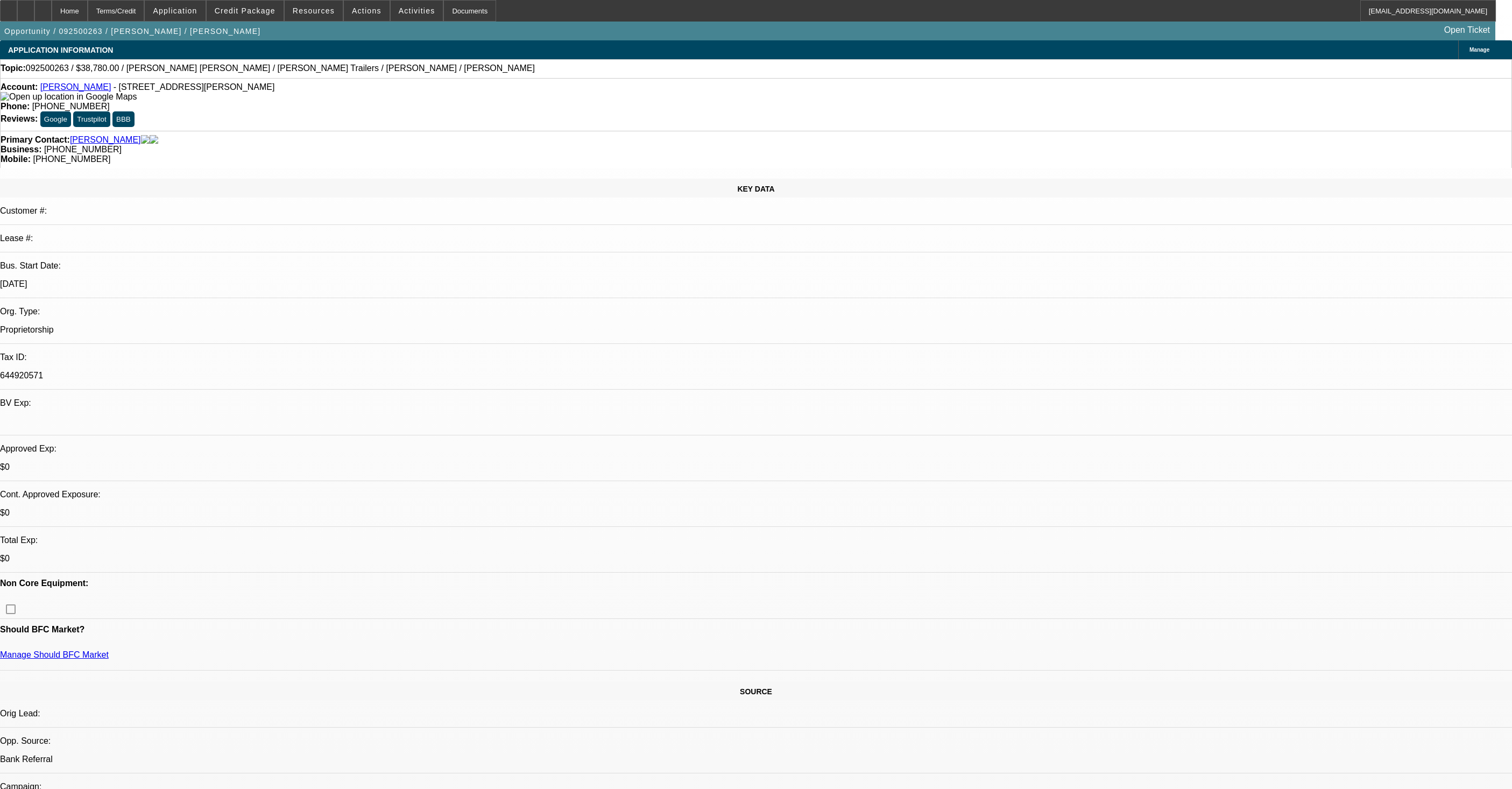
paste textarea "- Invoice in file goes to a Juan Vazques dba J Vazquez Carriers LLC out of Lare…"
type textarea "- Invoice in file goes to a Juan Vazques dba J Vazquez Carriers LLC out of Lare…"
radio input "true"
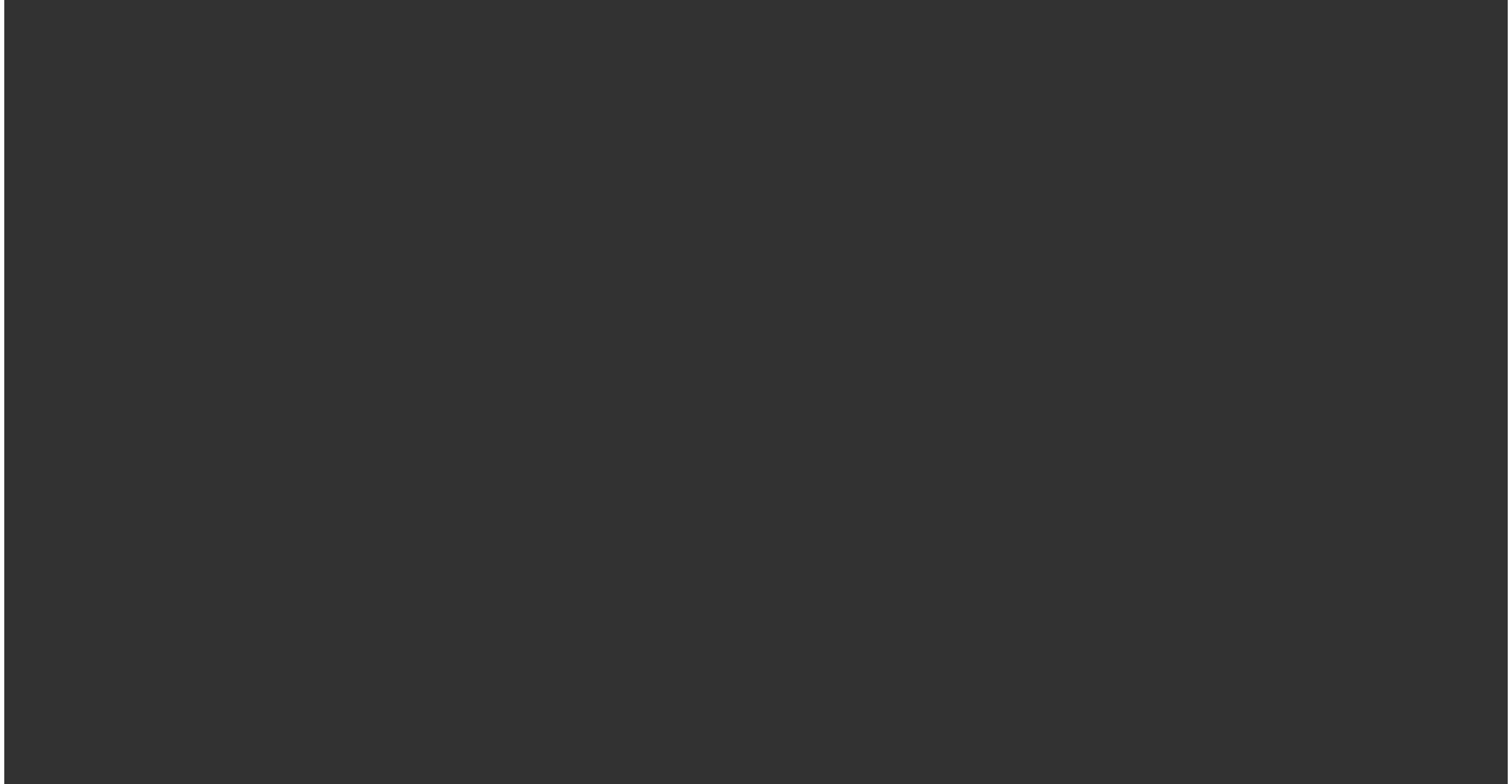
scroll to position [0, 0]
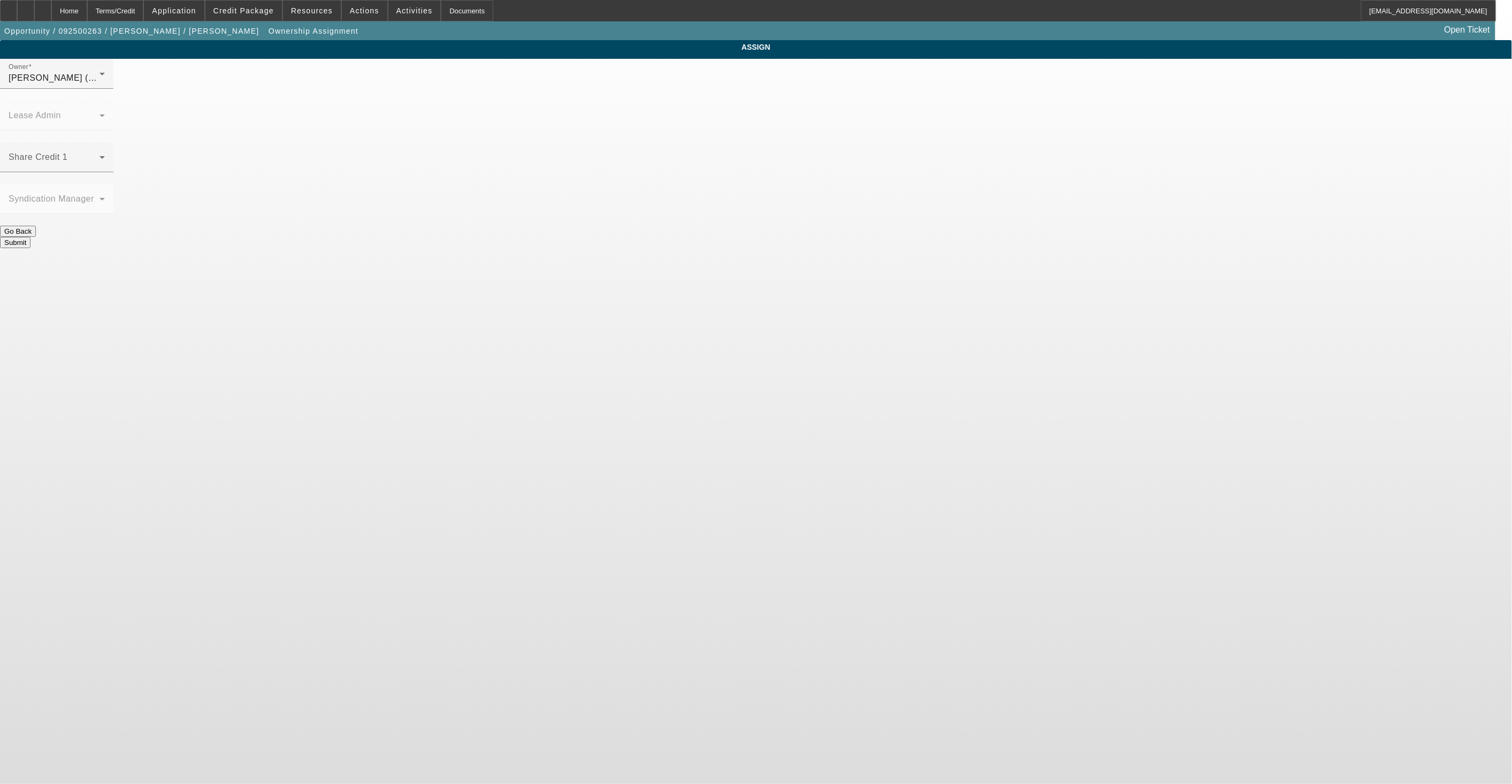
click at [113, 100] on div at bounding box center [57, 95] width 113 height 12
click at [99, 84] on div "[PERSON_NAME] (Lvl 19)" at bounding box center [54, 78] width 91 height 13
click at [672, 214] on span "[PERSON_NAME] (Lvl 19)" at bounding box center [670, 219] width 107 height 13
click at [99, 155] on span at bounding box center [54, 162] width 91 height 13
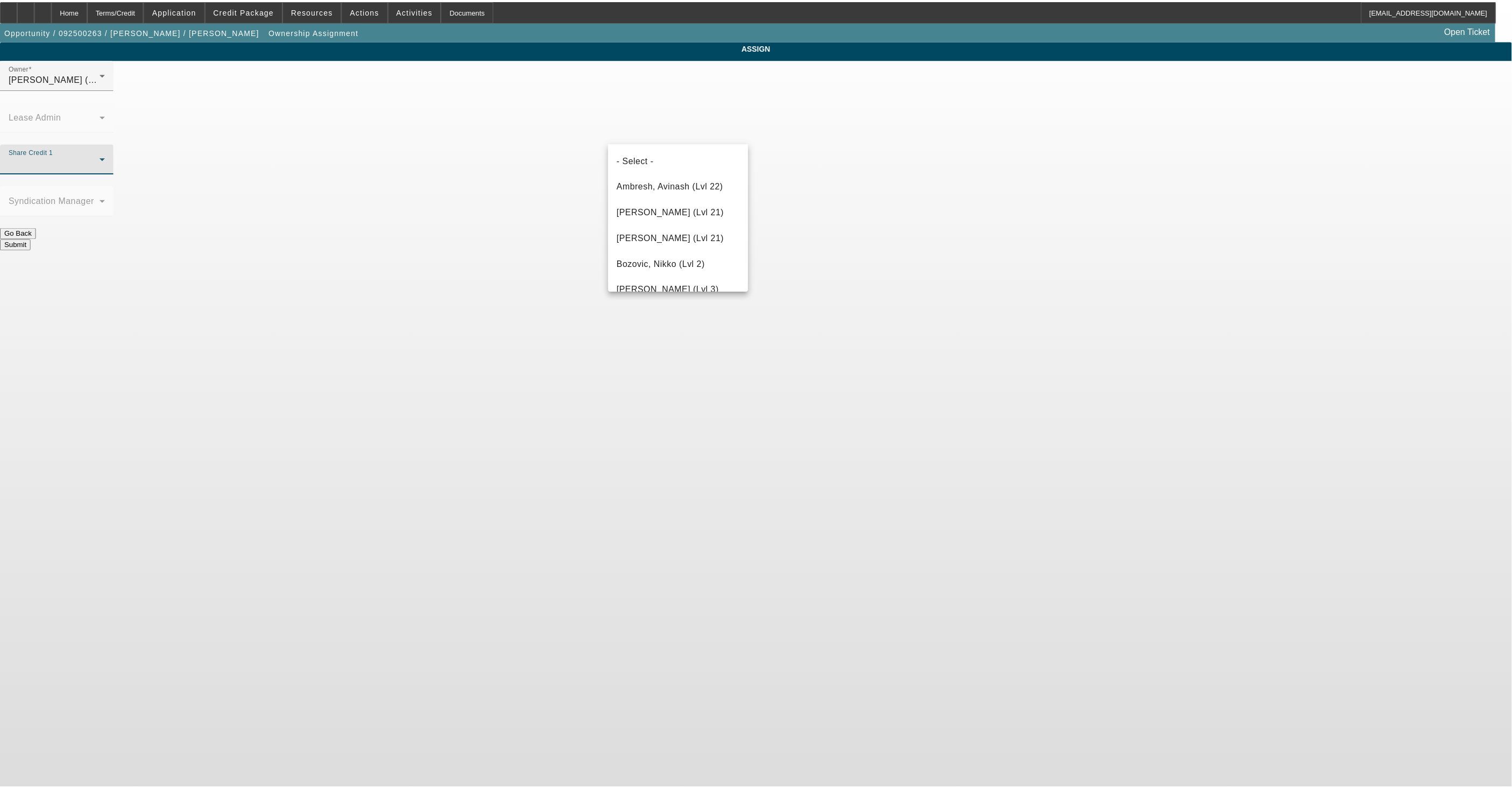
scroll to position [889, 0]
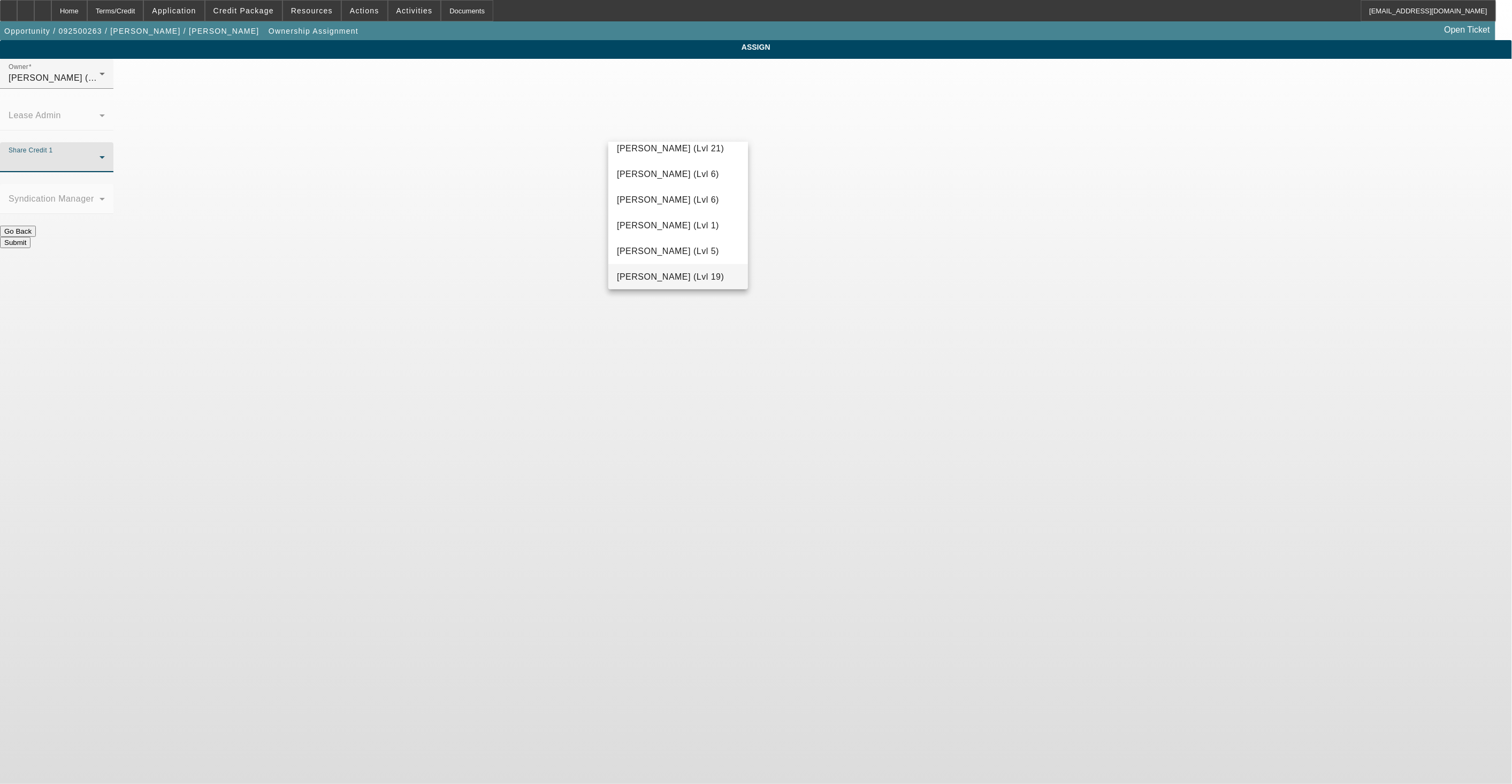
drag, startPoint x: 677, startPoint y: 274, endPoint x: 707, endPoint y: 244, distance: 42.4
click at [677, 274] on span "[PERSON_NAME] (Lvl 19)" at bounding box center [670, 277] width 107 height 13
click at [31, 237] on button "Submit" at bounding box center [15, 242] width 31 height 11
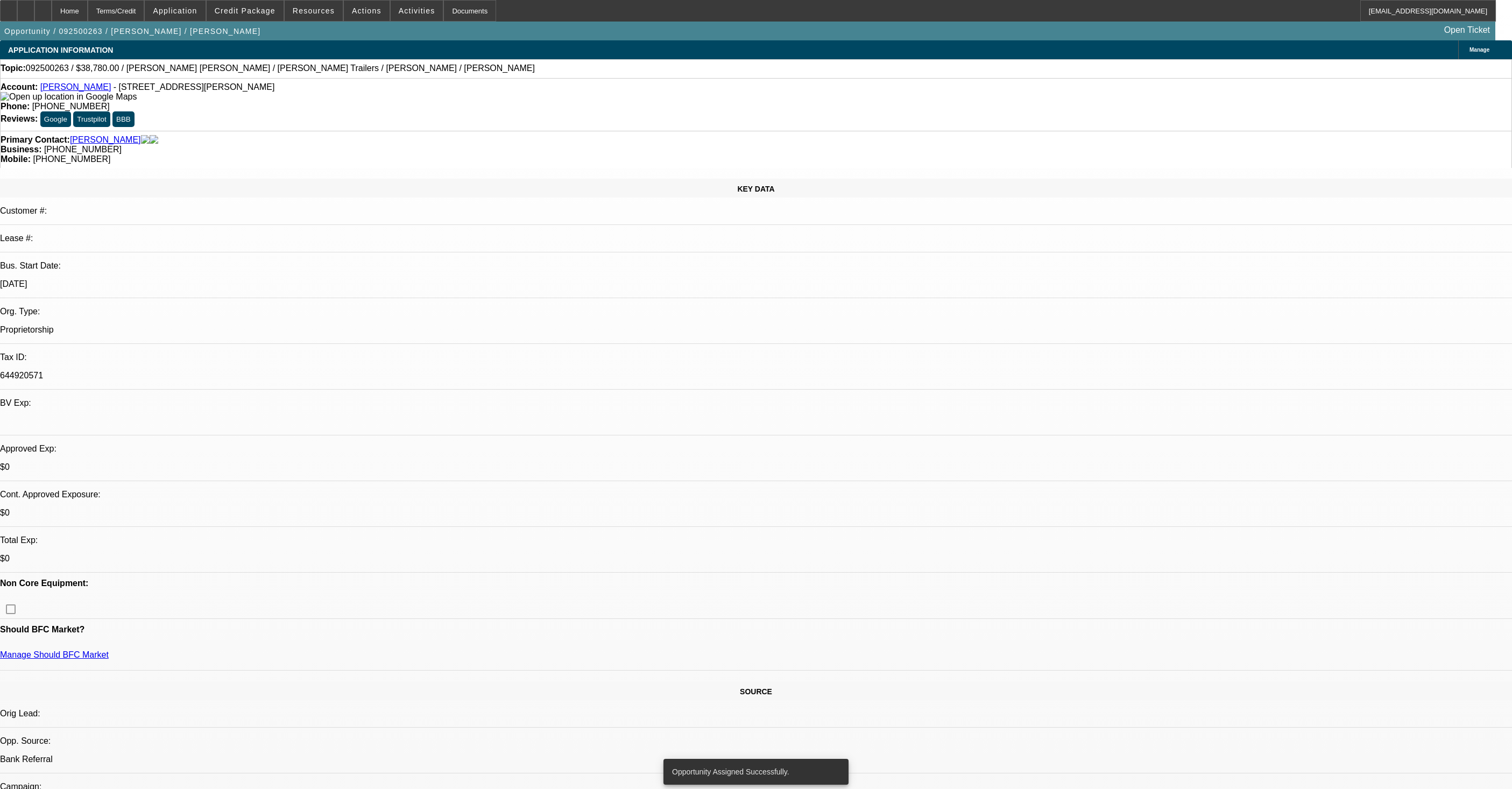
select select "0"
select select "2"
select select "0.1"
select select "4"
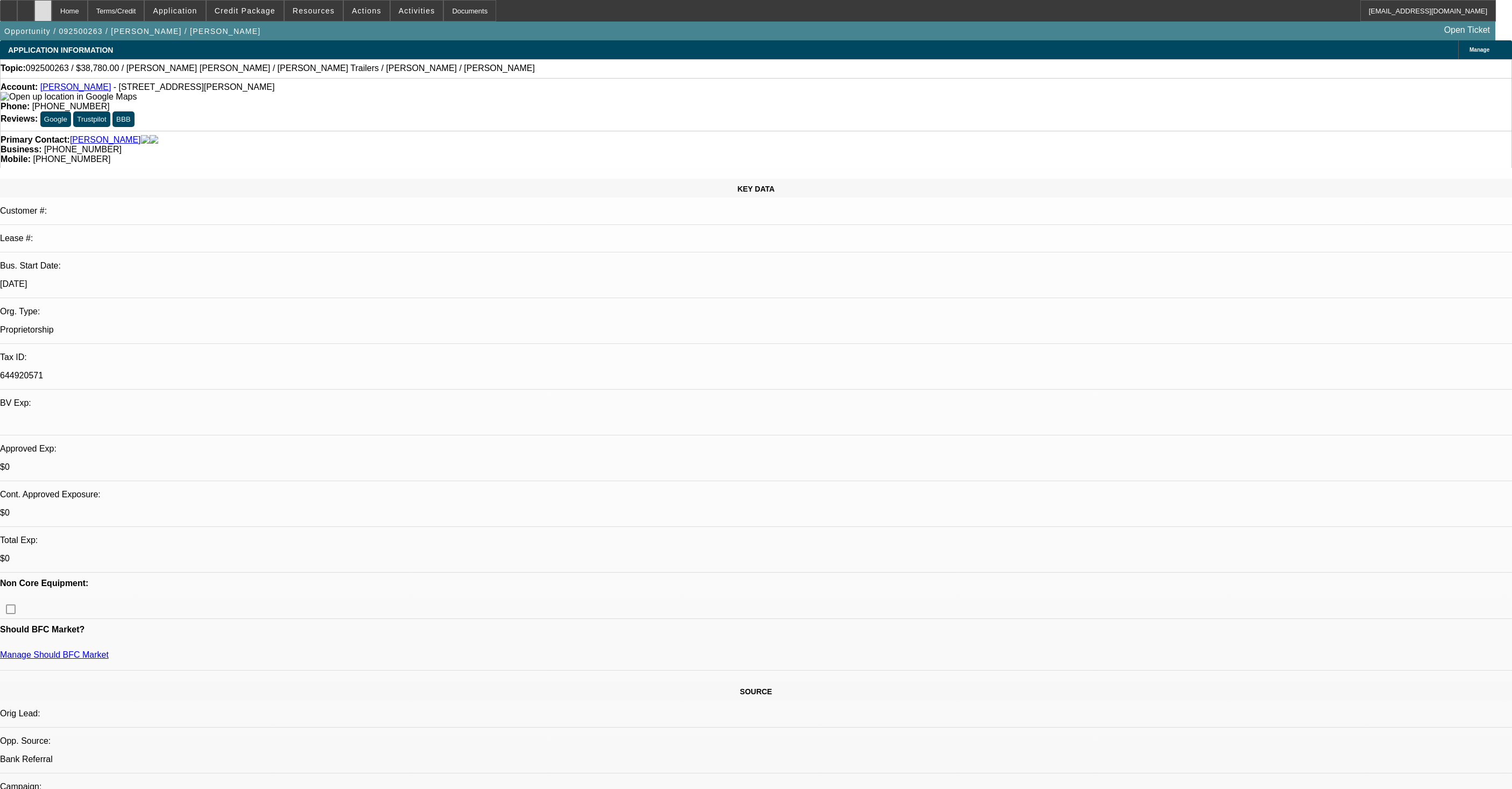
click at [52, 16] on div at bounding box center [43, 11] width 17 height 21
select select "0"
select select "2"
select select "0.1"
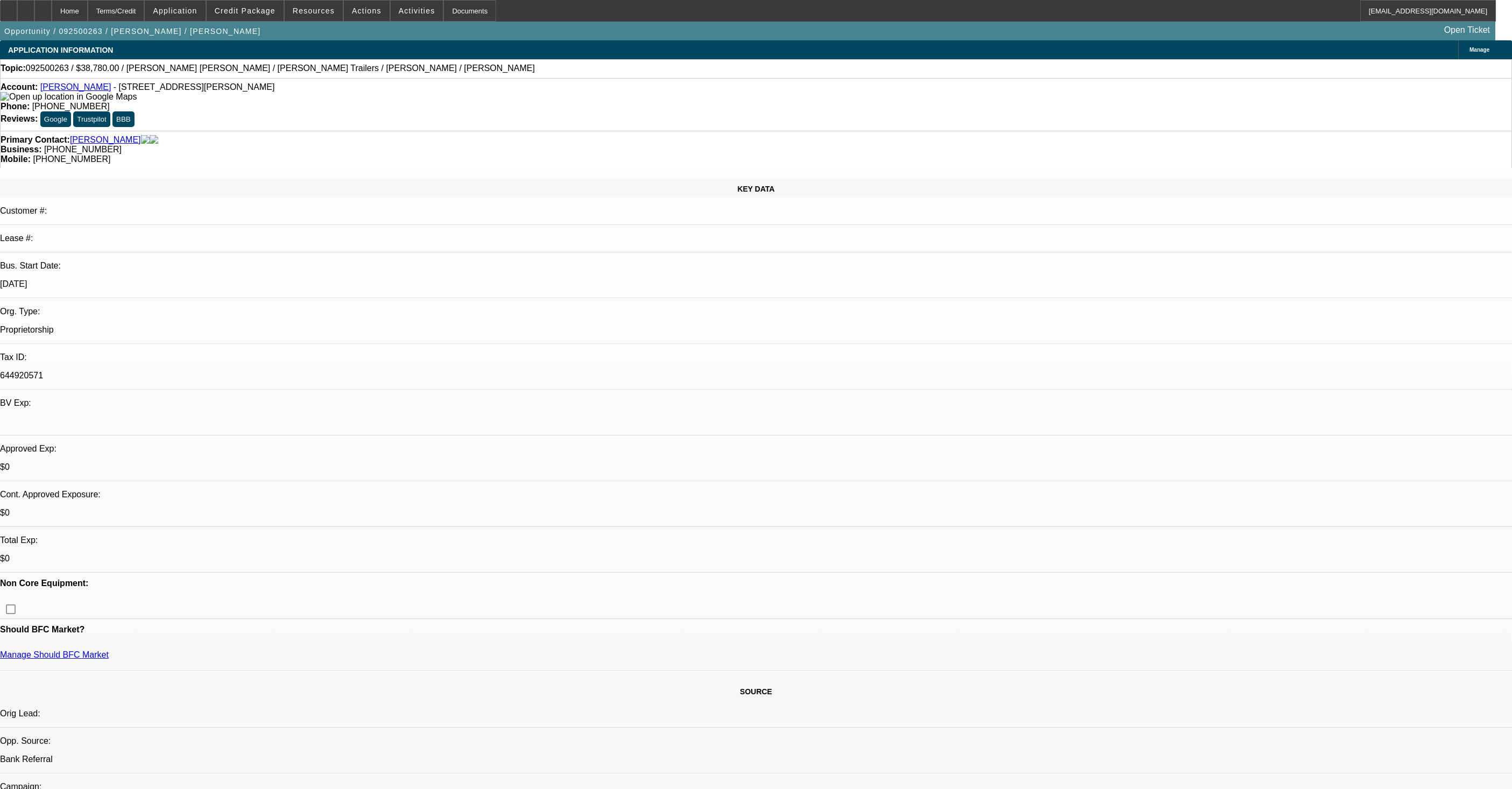
select select "4"
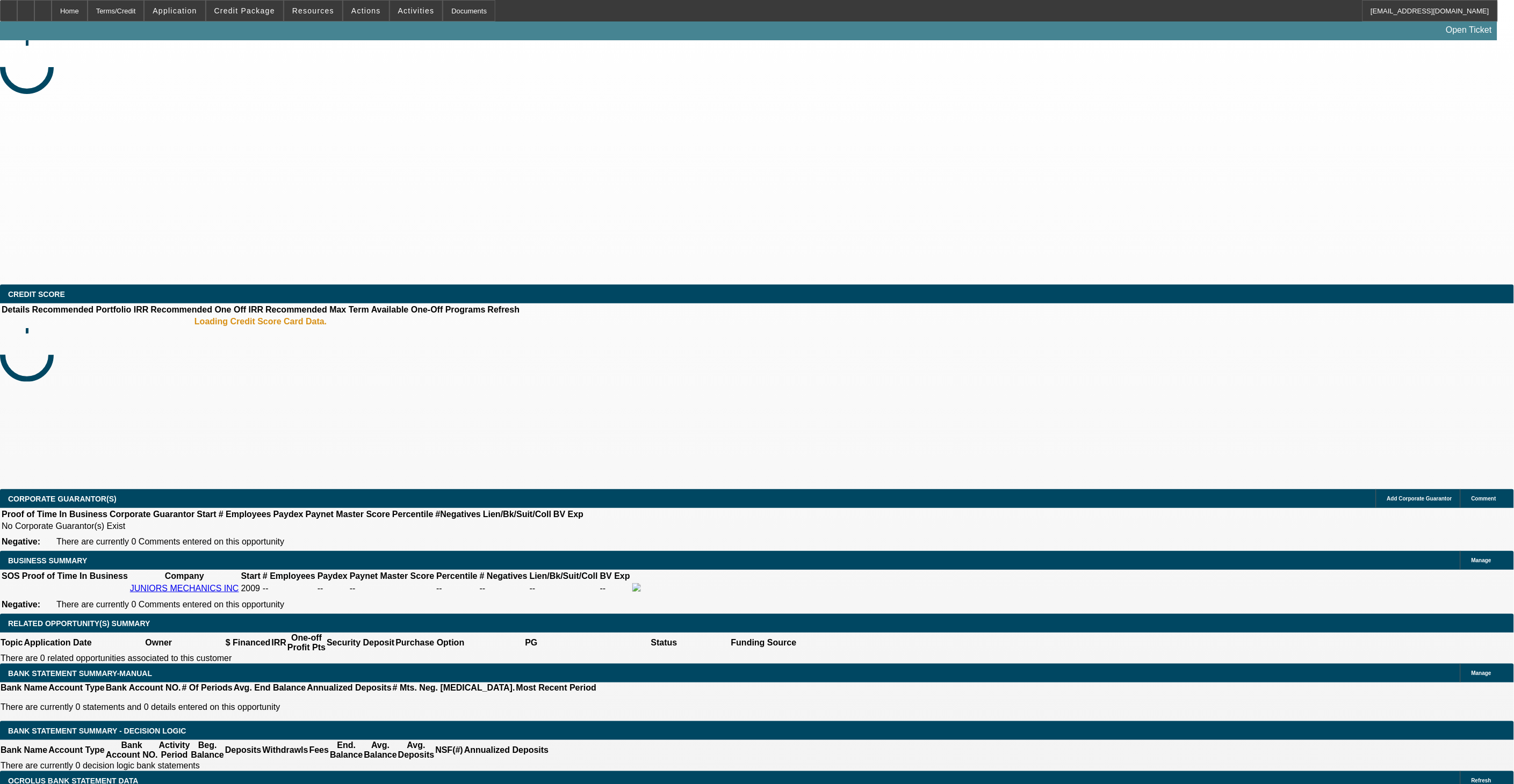
select select "0"
select select "2"
select select "0"
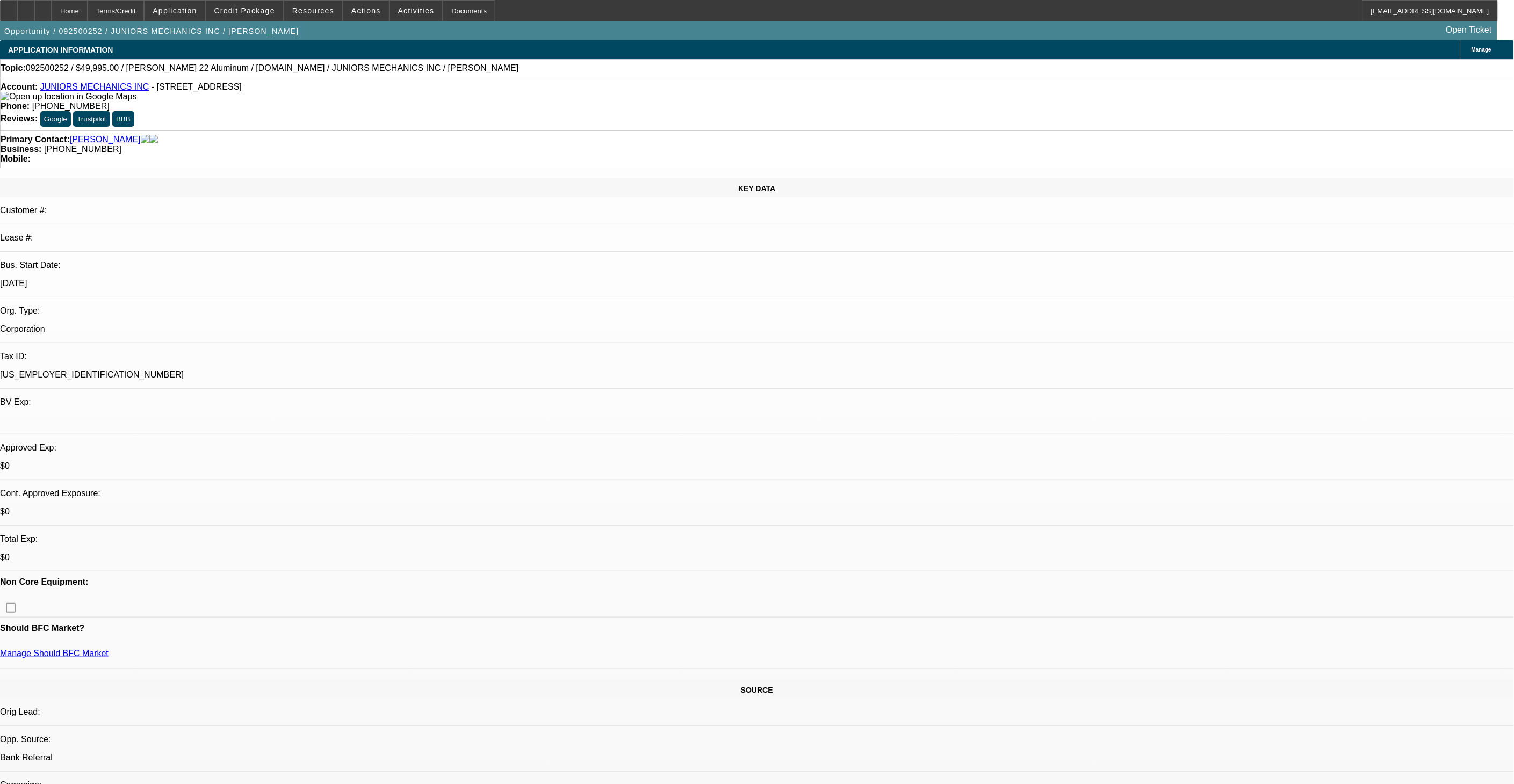
select select "1"
select select "2"
select select "6"
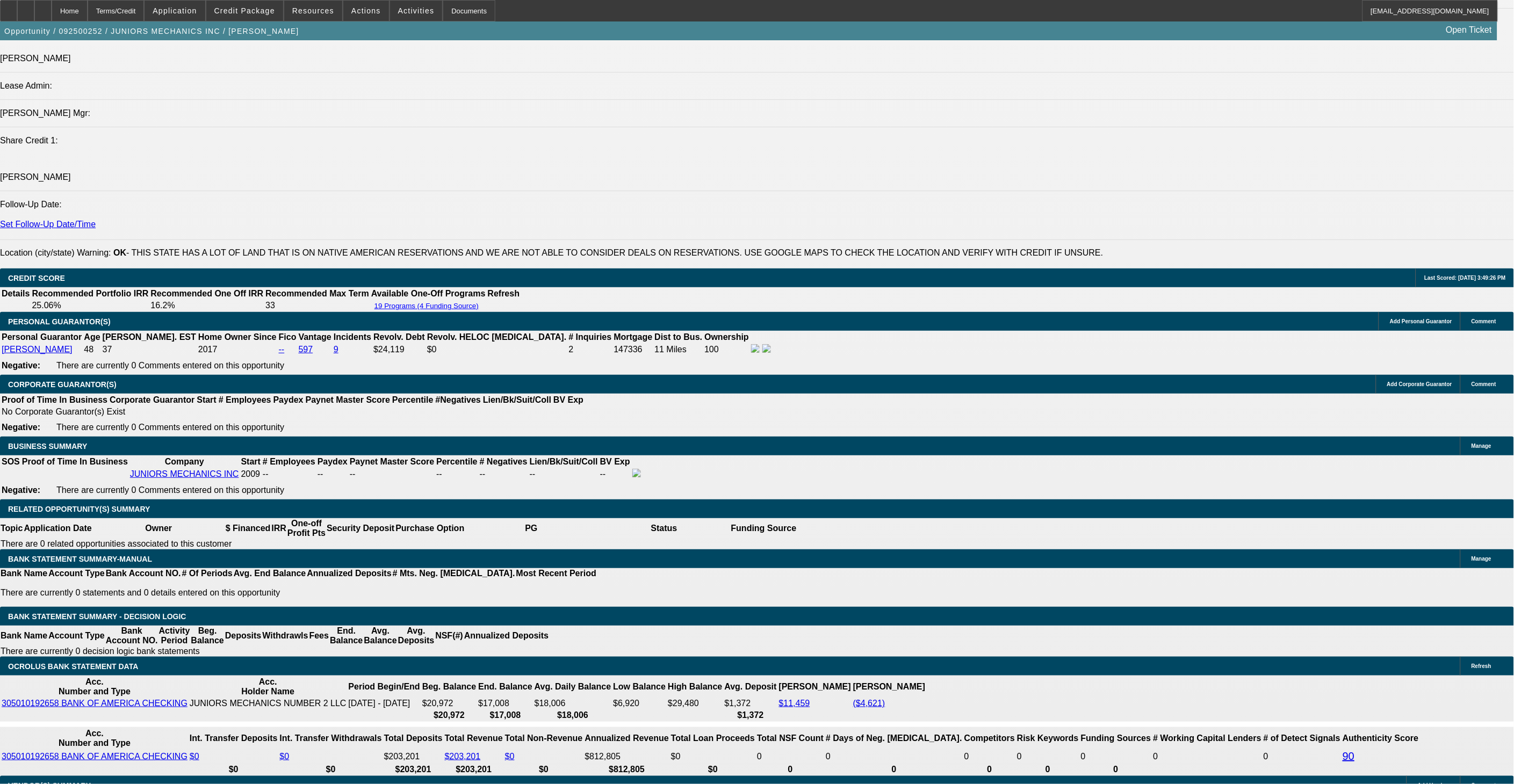
scroll to position [1372, 0]
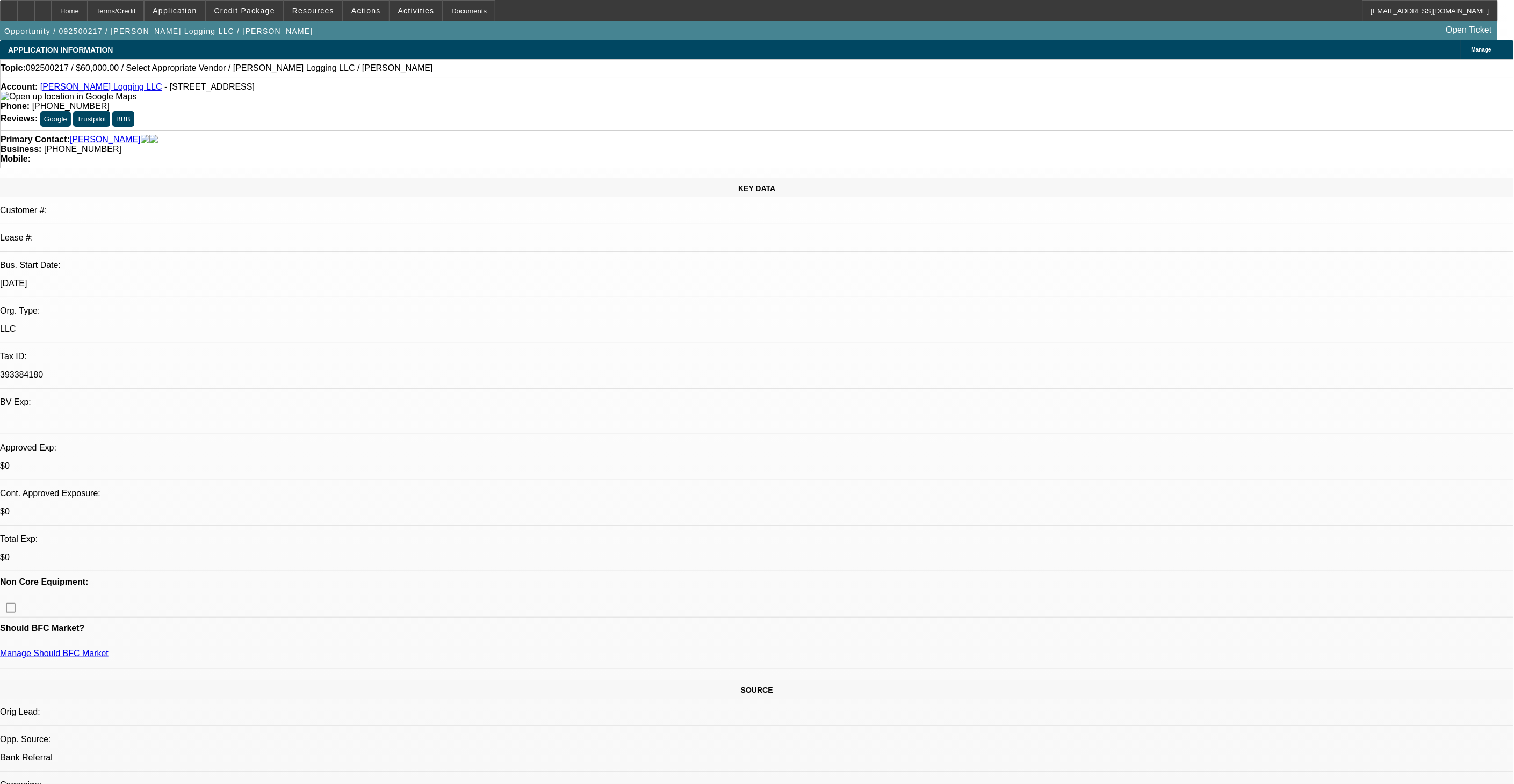
select select "0"
select select "2"
select select "0.1"
select select "1"
select select "2"
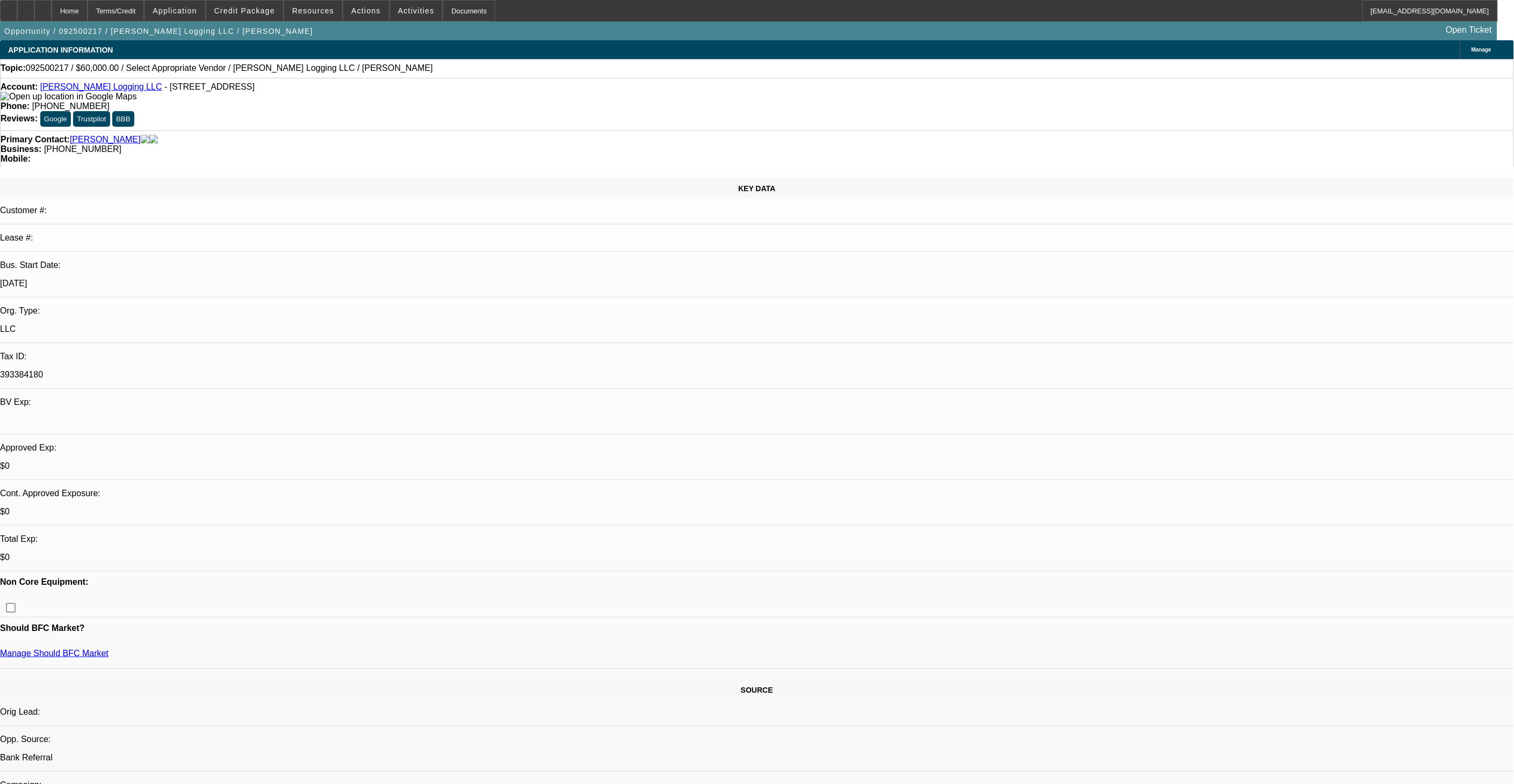
select select "4"
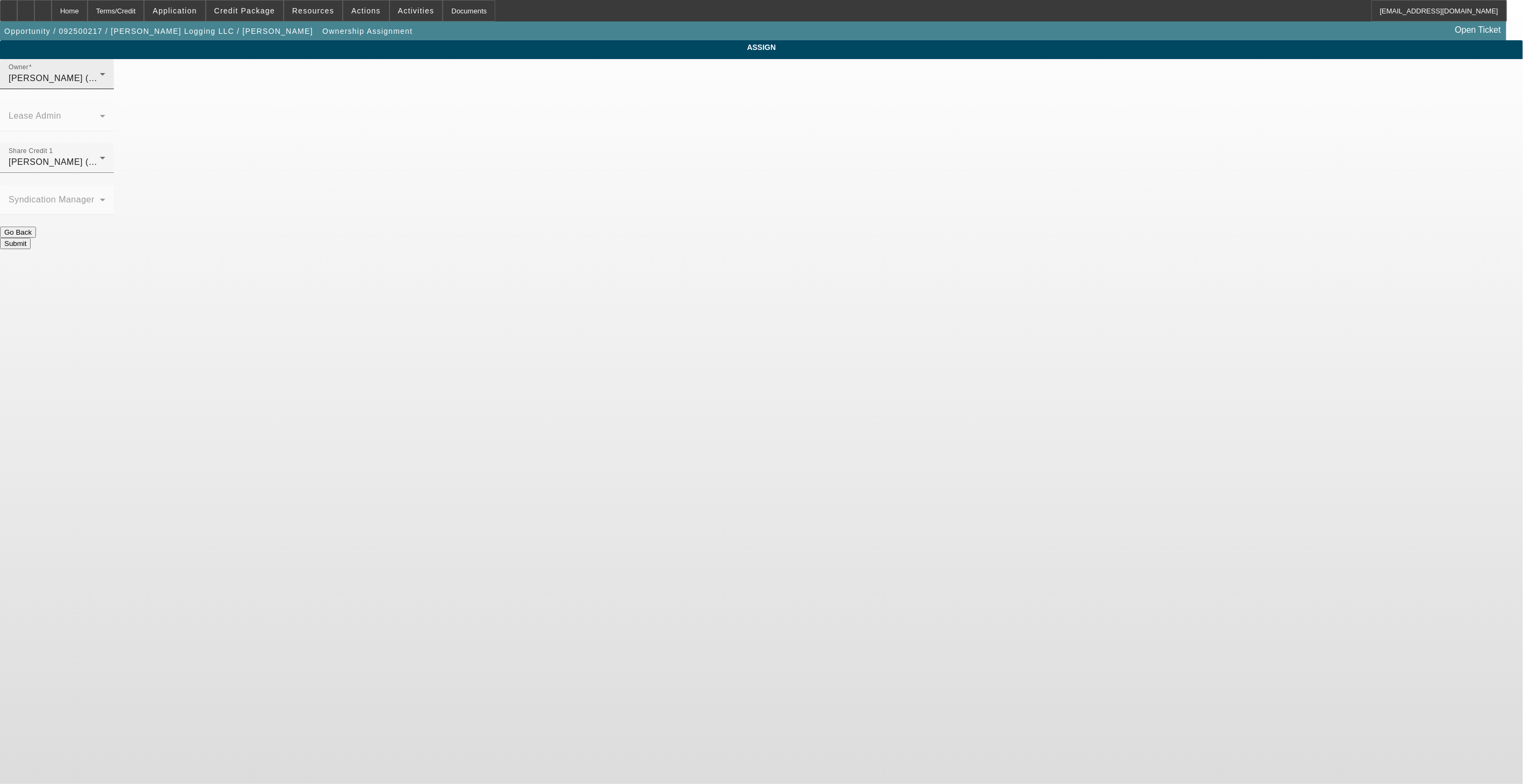
click at [111, 82] on span "[PERSON_NAME] (Lvl 3)" at bounding box center [59, 78] width 103 height 9
click at [676, 148] on mat-option "[PERSON_NAME] (Lvl 19)" at bounding box center [683, 136] width 140 height 26
click at [100, 156] on div "[PERSON_NAME] (Lvl 19)" at bounding box center [54, 162] width 91 height 13
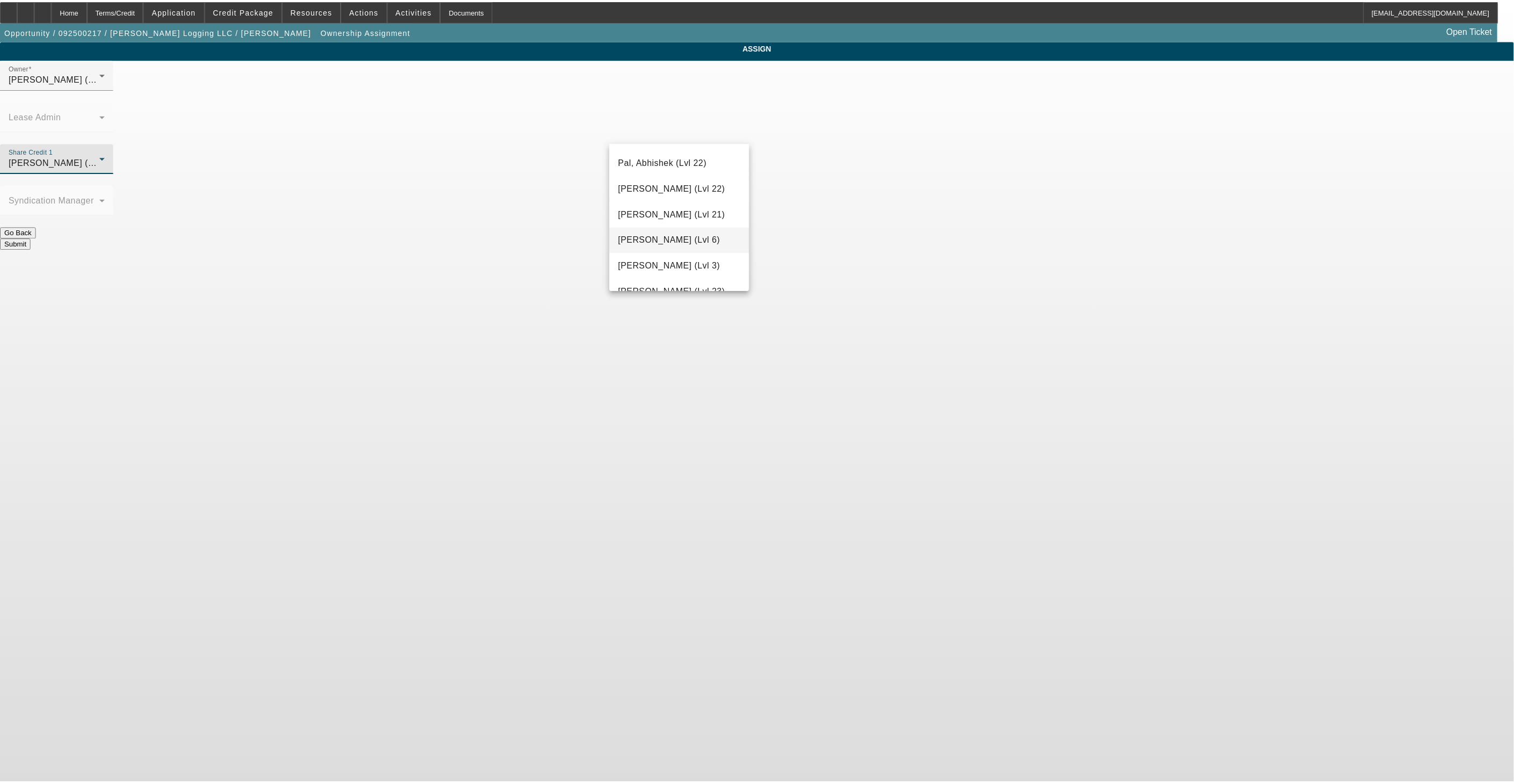
scroll to position [1101, 0]
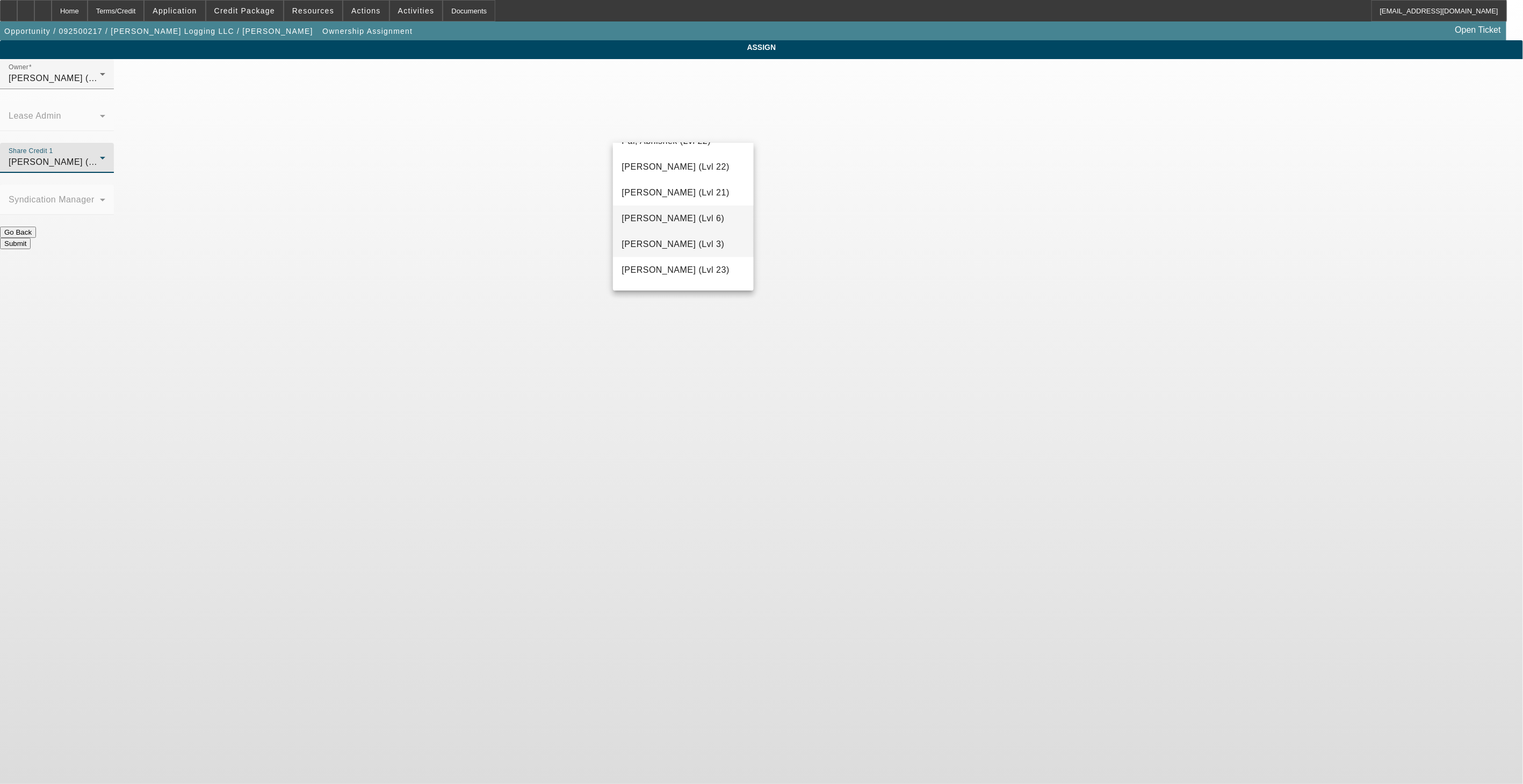
click at [691, 239] on span "[PERSON_NAME] (Lvl 3)" at bounding box center [673, 244] width 103 height 13
click at [31, 238] on button "Submit" at bounding box center [15, 243] width 31 height 11
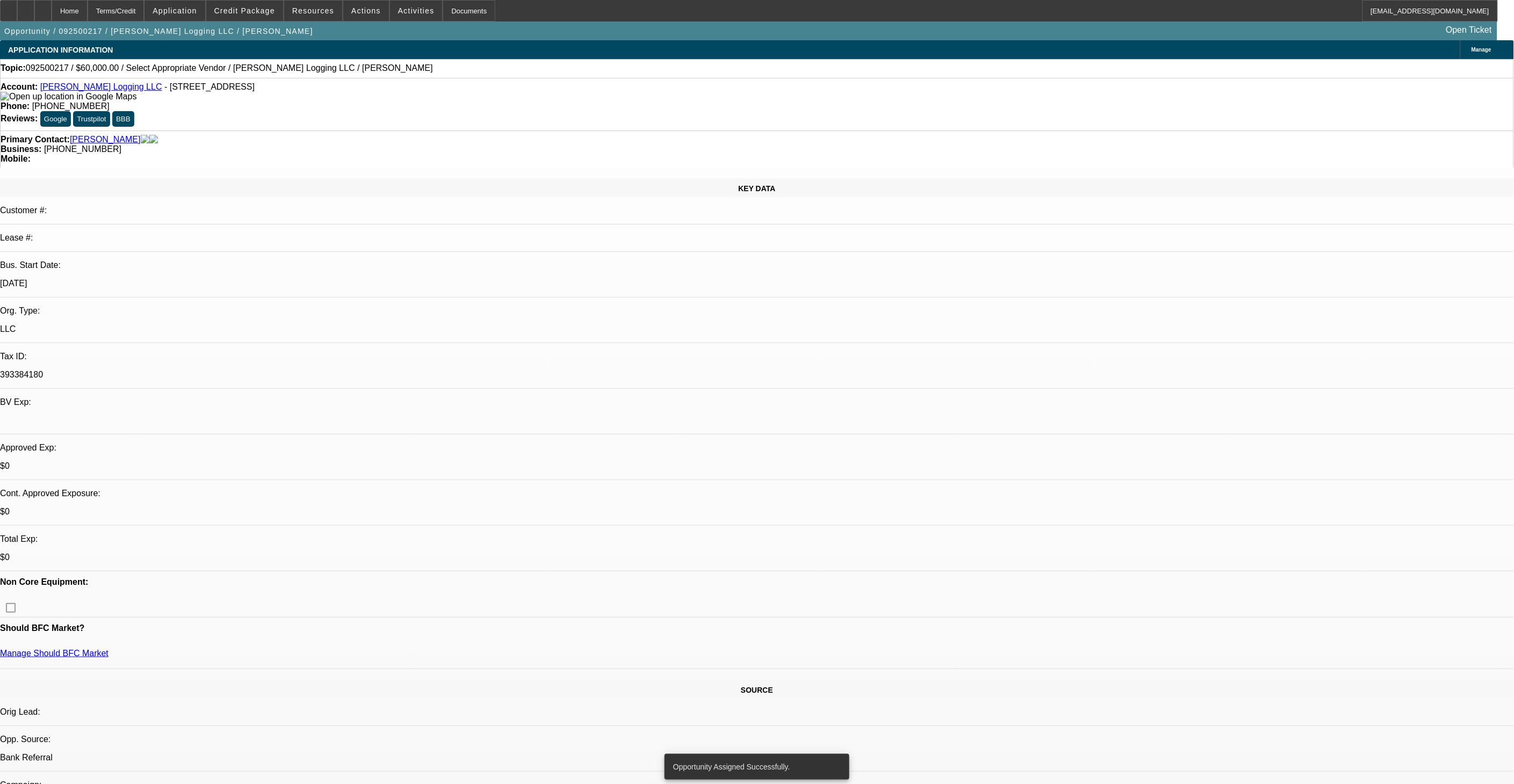
select select "0"
select select "2"
select select "0.1"
select select "4"
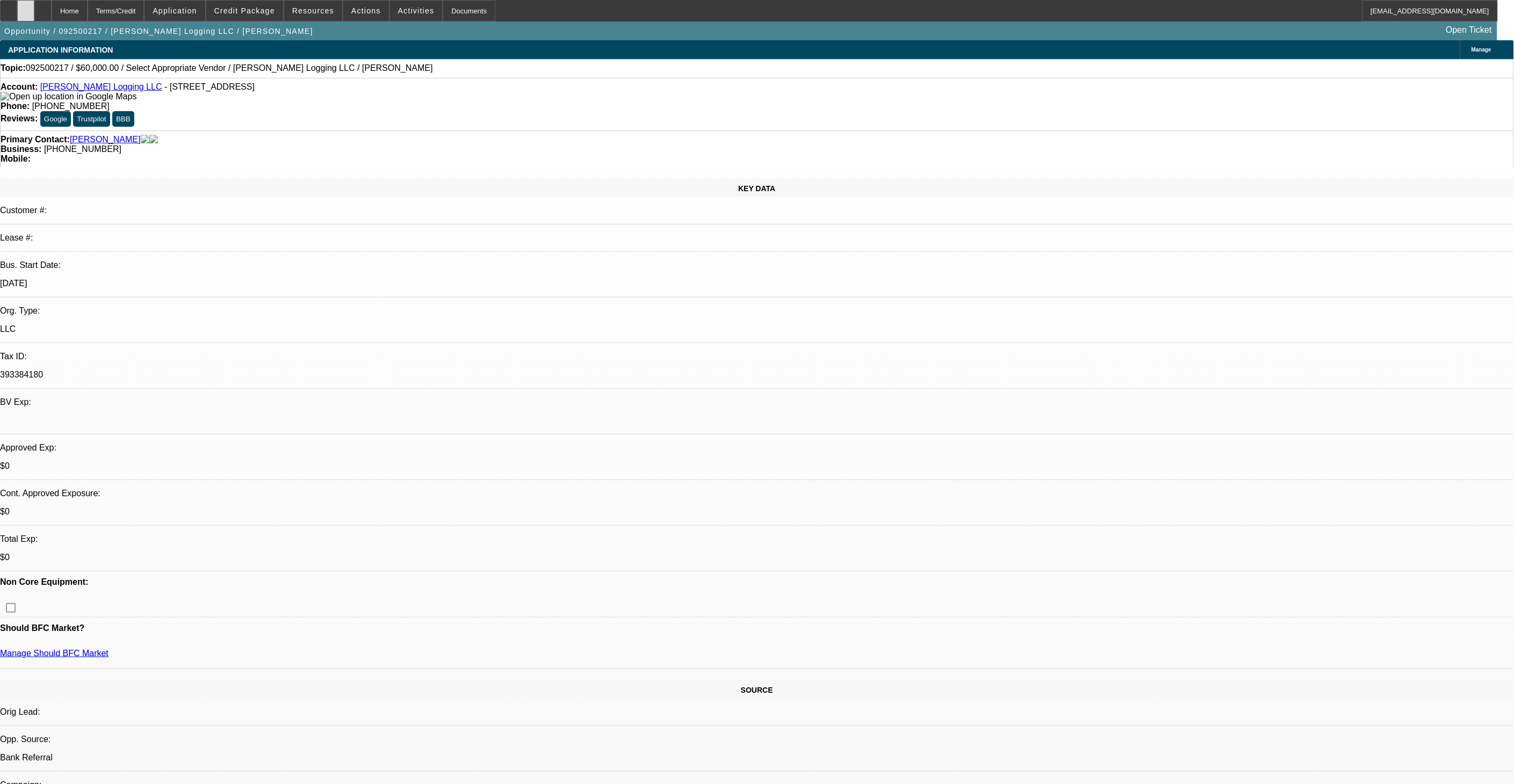
click at [26, 7] on icon at bounding box center [26, 7] width 0 height 0
click at [17, 15] on div at bounding box center [8, 11] width 17 height 21
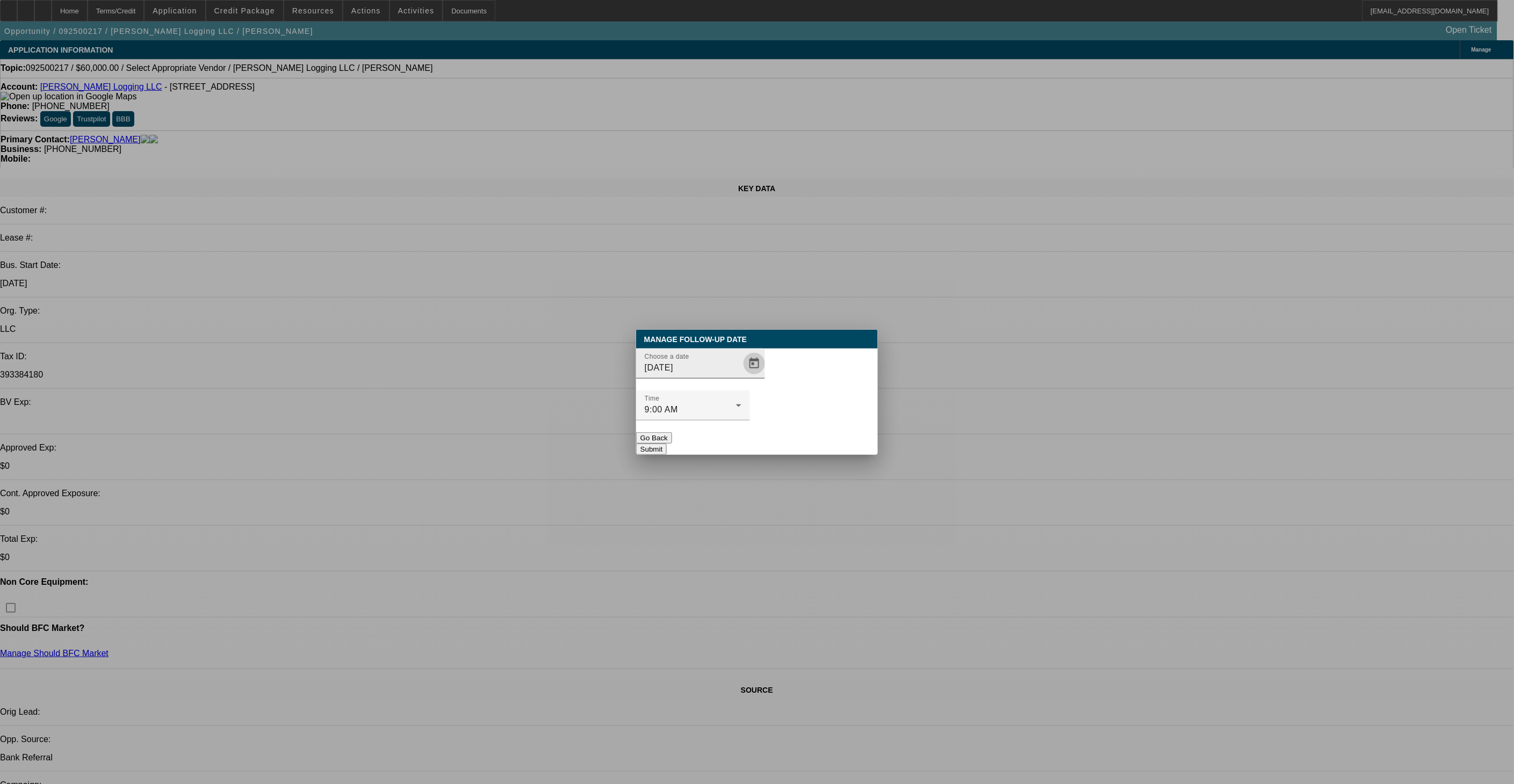
click at [745, 377] on span "Open calendar" at bounding box center [754, 363] width 26 height 26
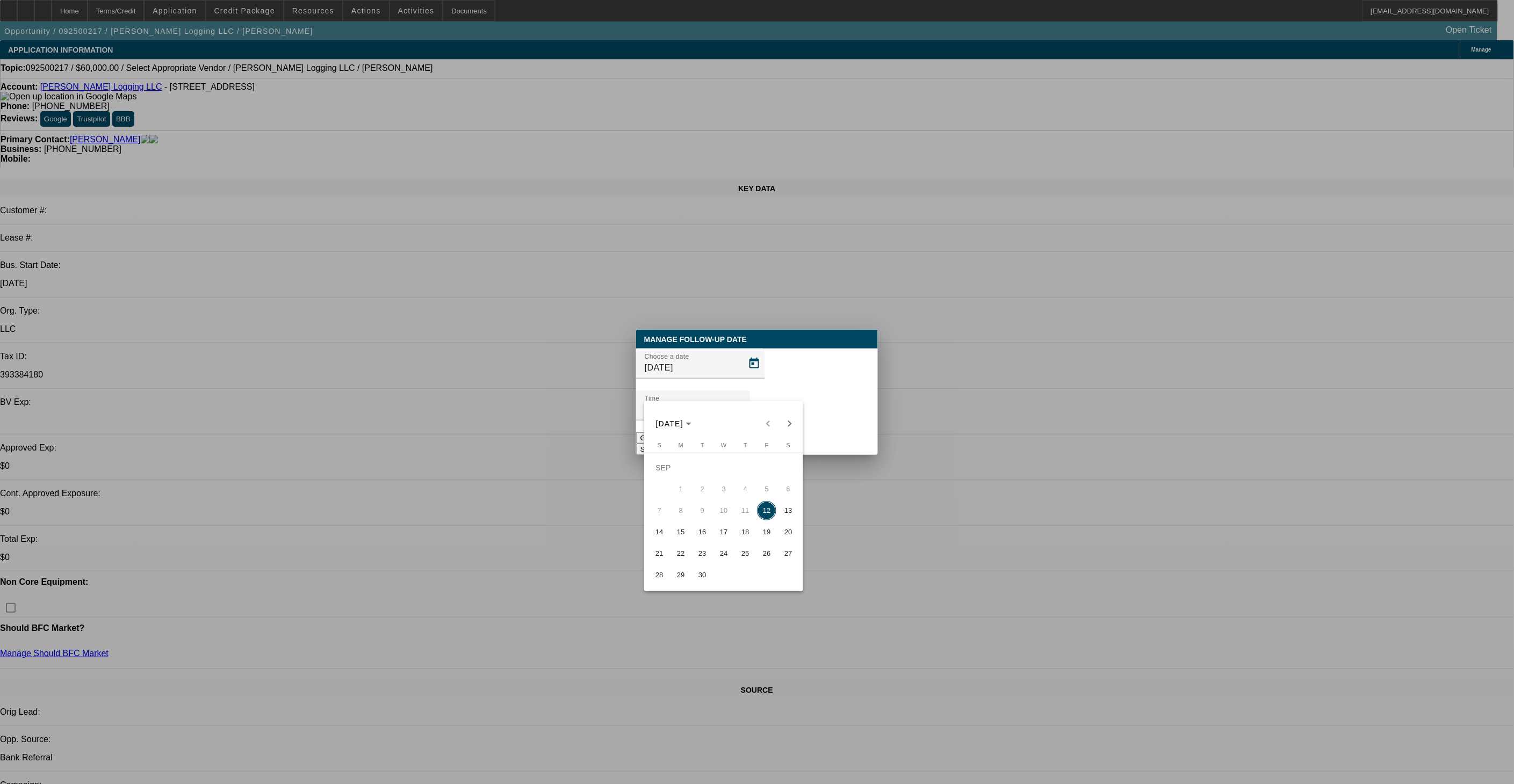
click at [685, 537] on span "15" at bounding box center [680, 532] width 20 height 20
type input "9/15/2025"
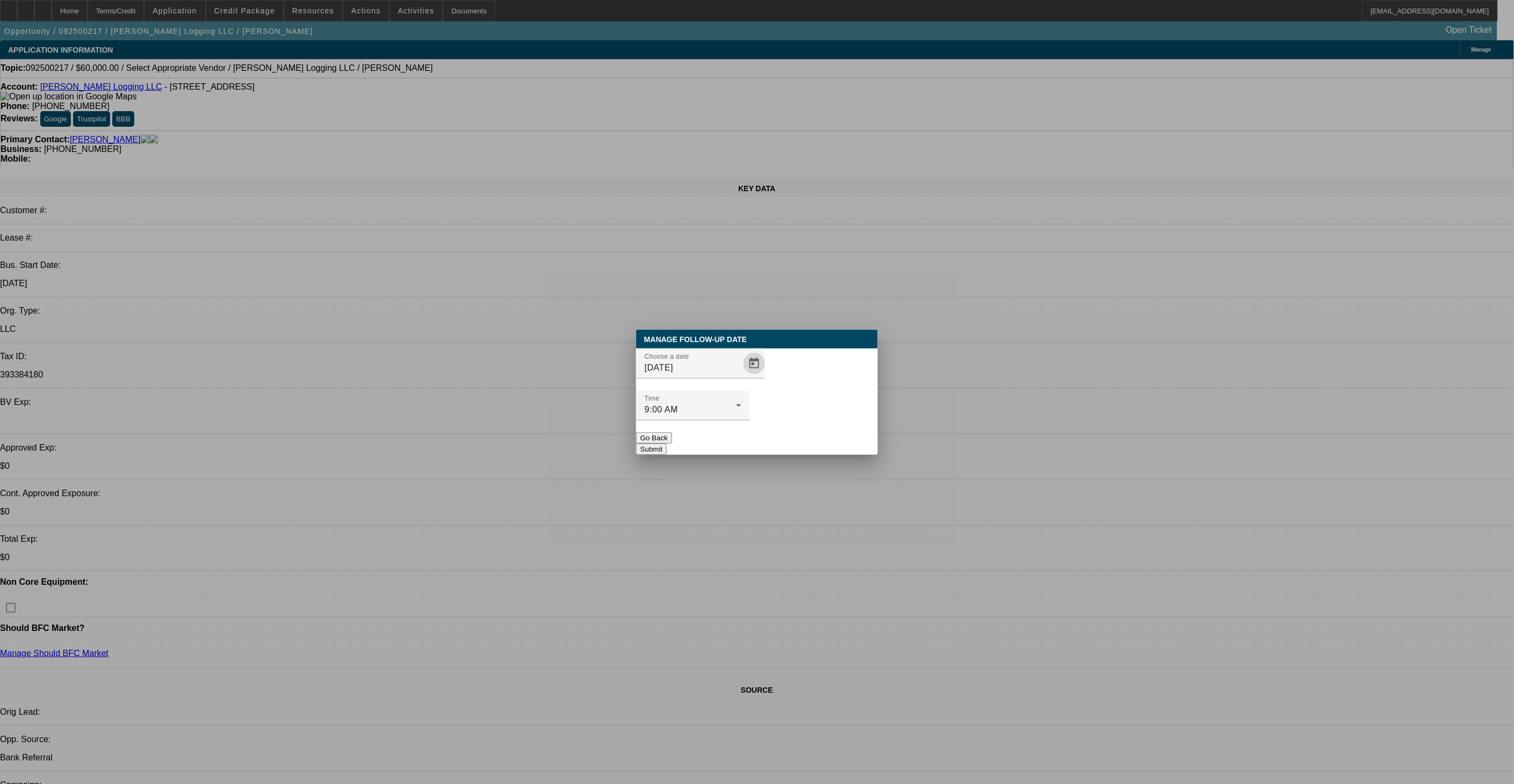
click at [667, 444] on button "Submit" at bounding box center [651, 449] width 31 height 11
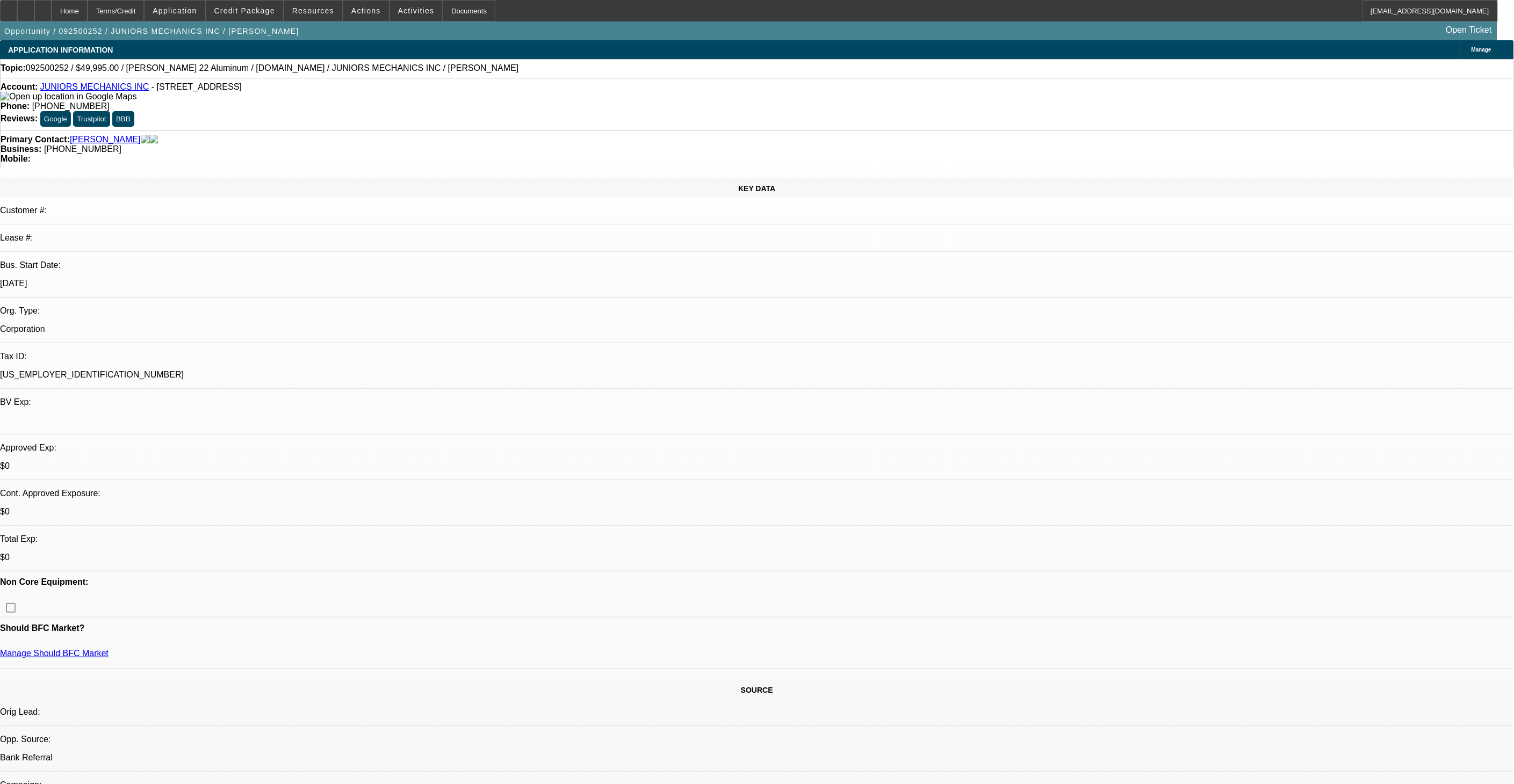
select select "0"
select select "2"
select select "0"
select select "1"
select select "2"
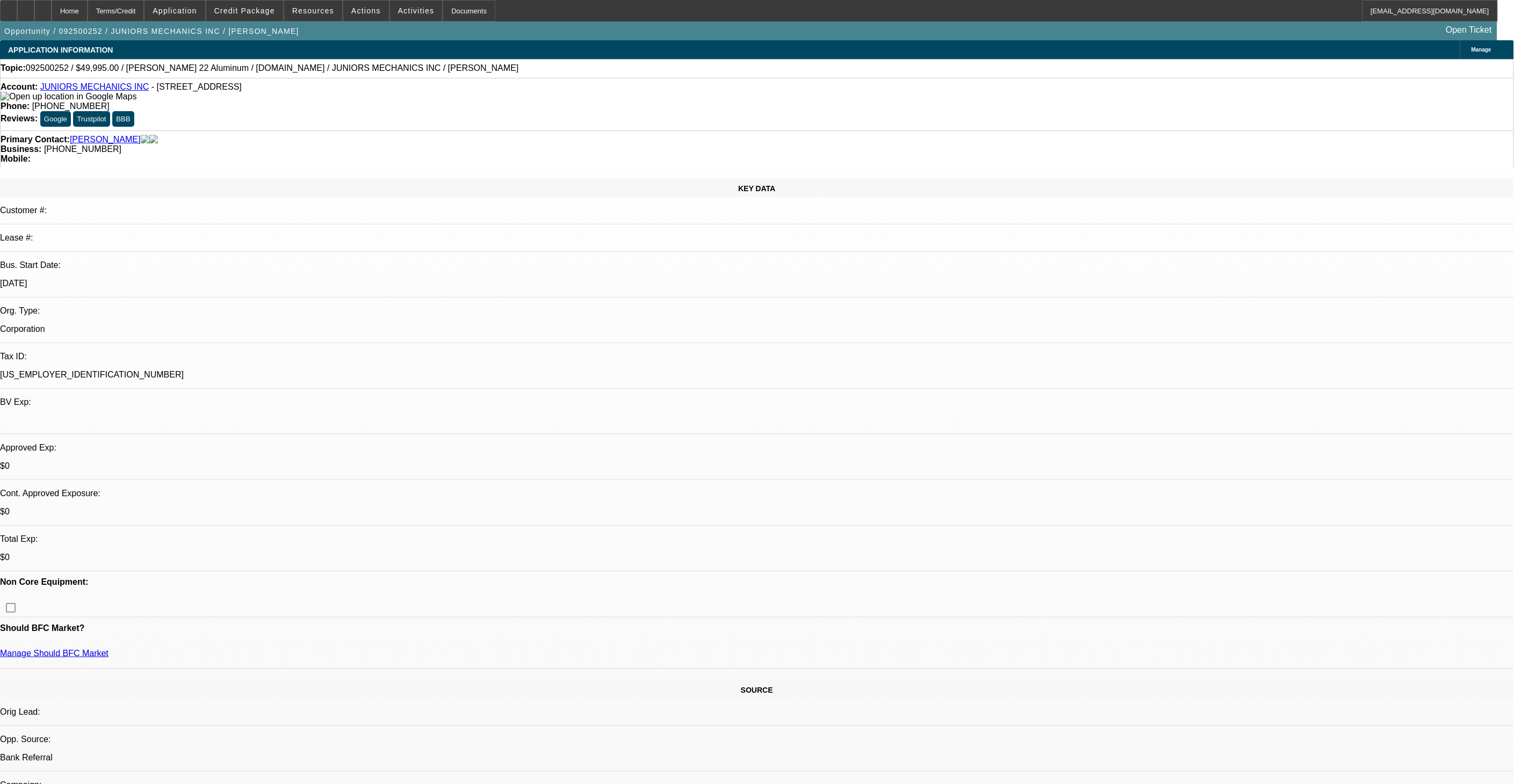
select select "6"
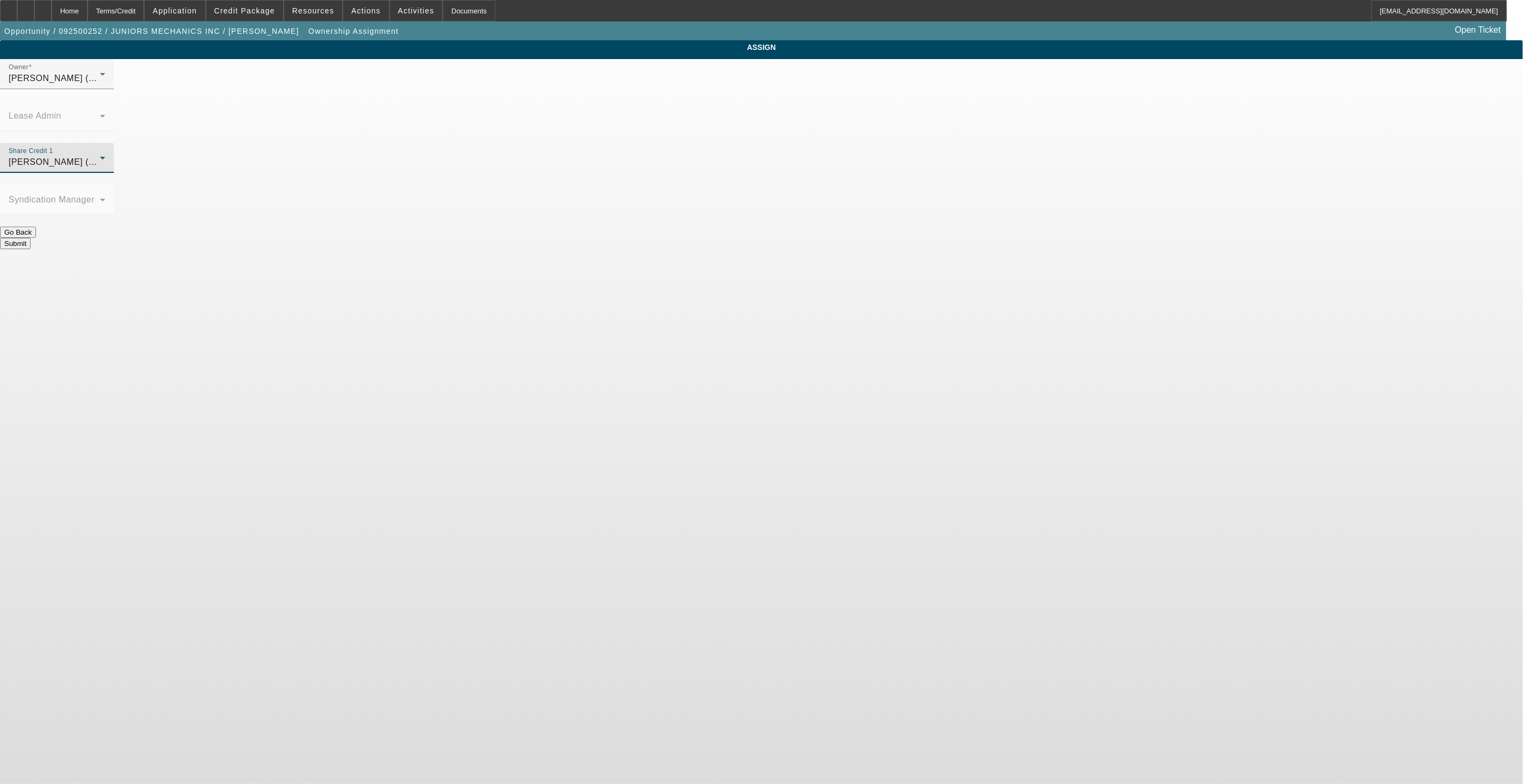
click at [100, 156] on div "[PERSON_NAME] (Lvl 19)" at bounding box center [54, 162] width 91 height 13
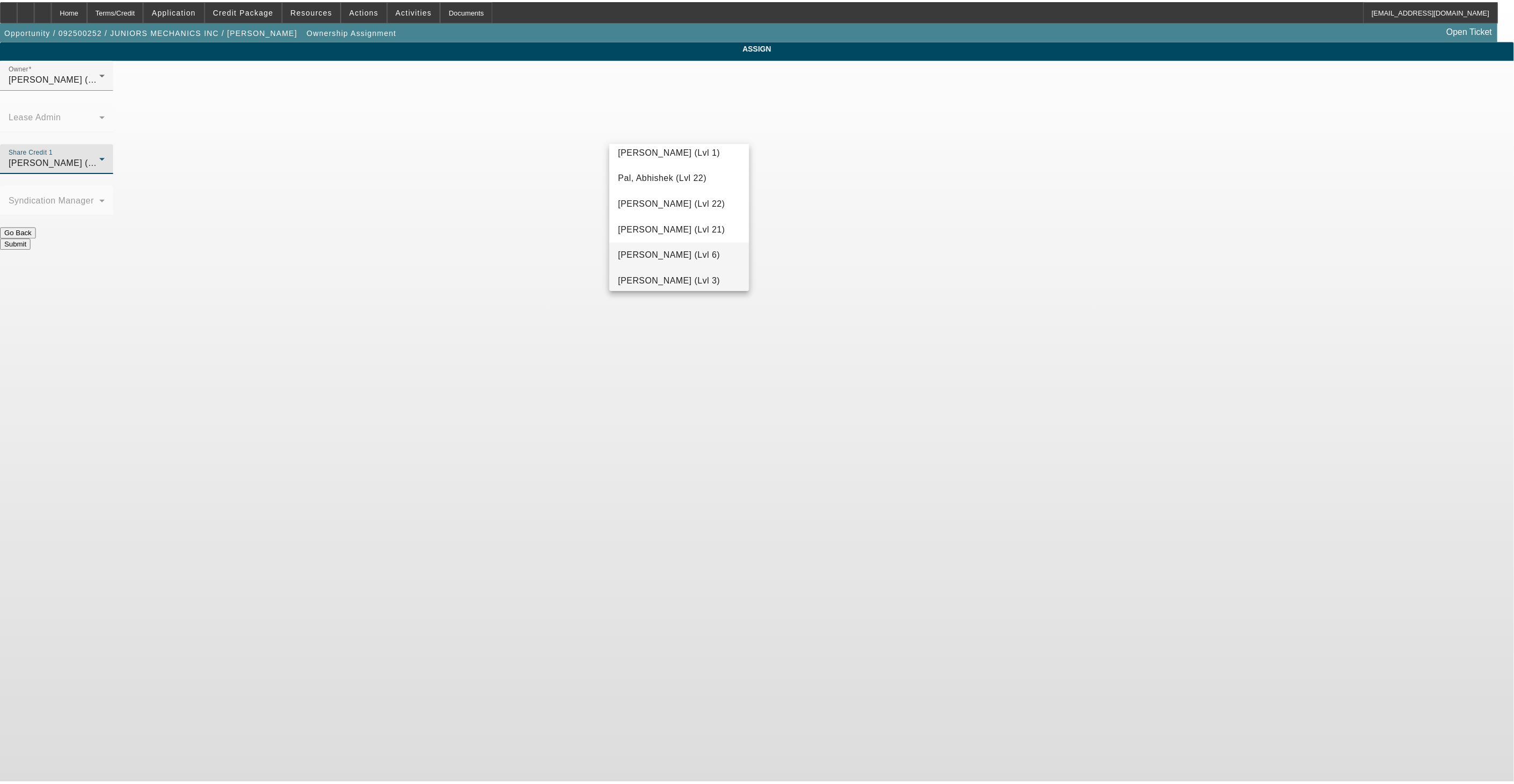
scroll to position [1101, 0]
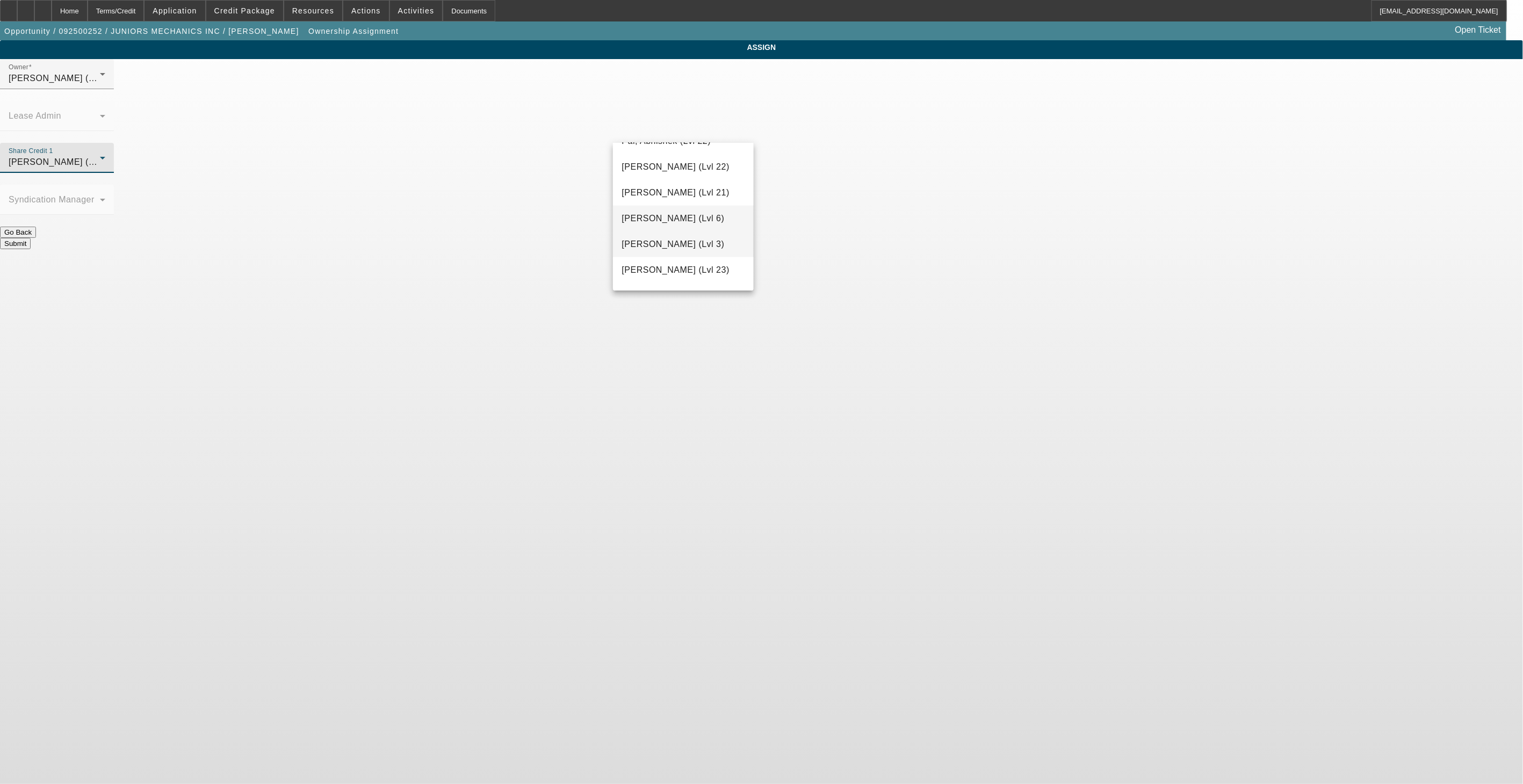
click at [640, 238] on span "[PERSON_NAME] (Lvl 3)" at bounding box center [673, 244] width 103 height 13
click at [31, 238] on button "Submit" at bounding box center [15, 243] width 31 height 11
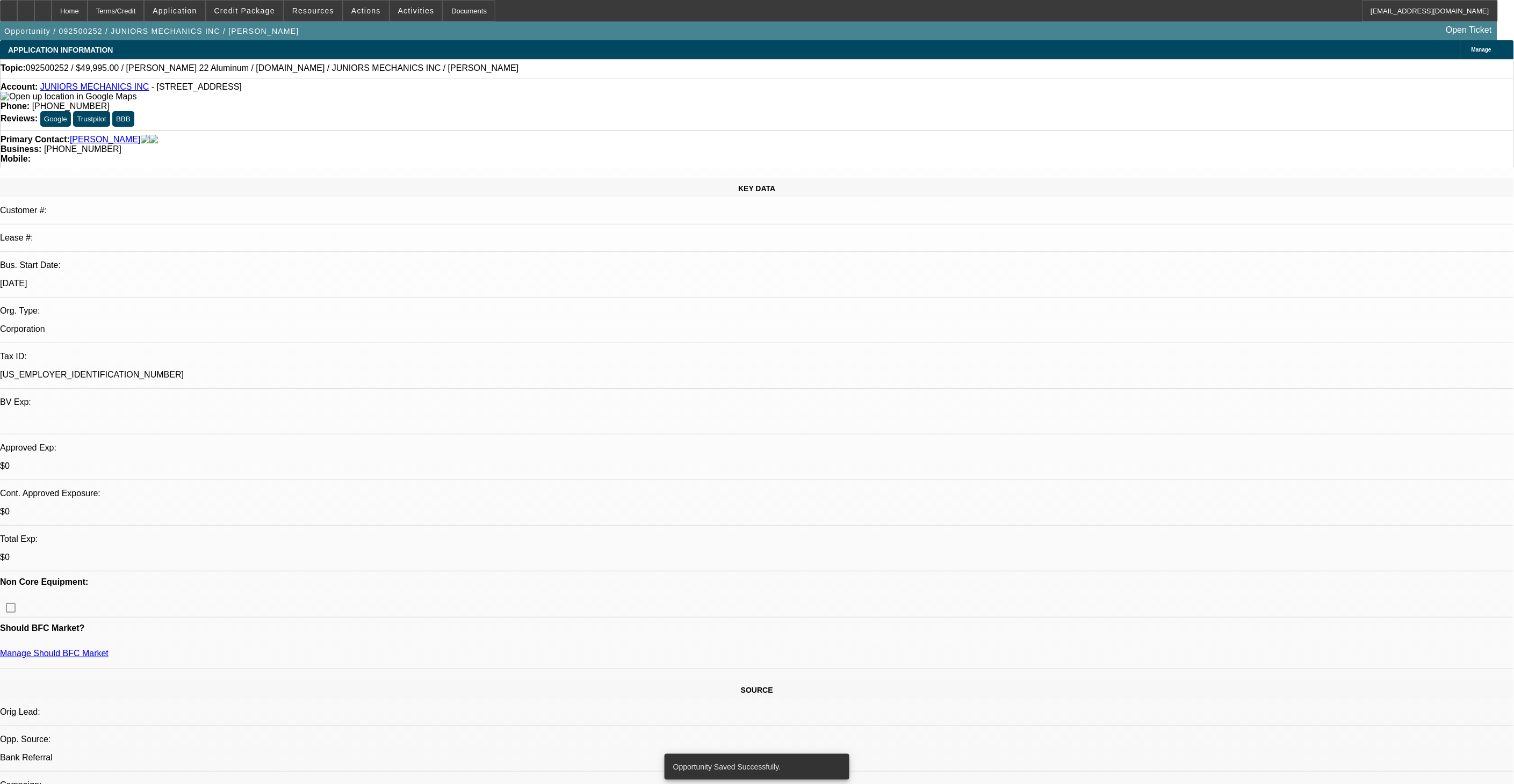
select select "0"
select select "2"
select select "0"
select select "6"
